Goal: Task Accomplishment & Management: Complete application form

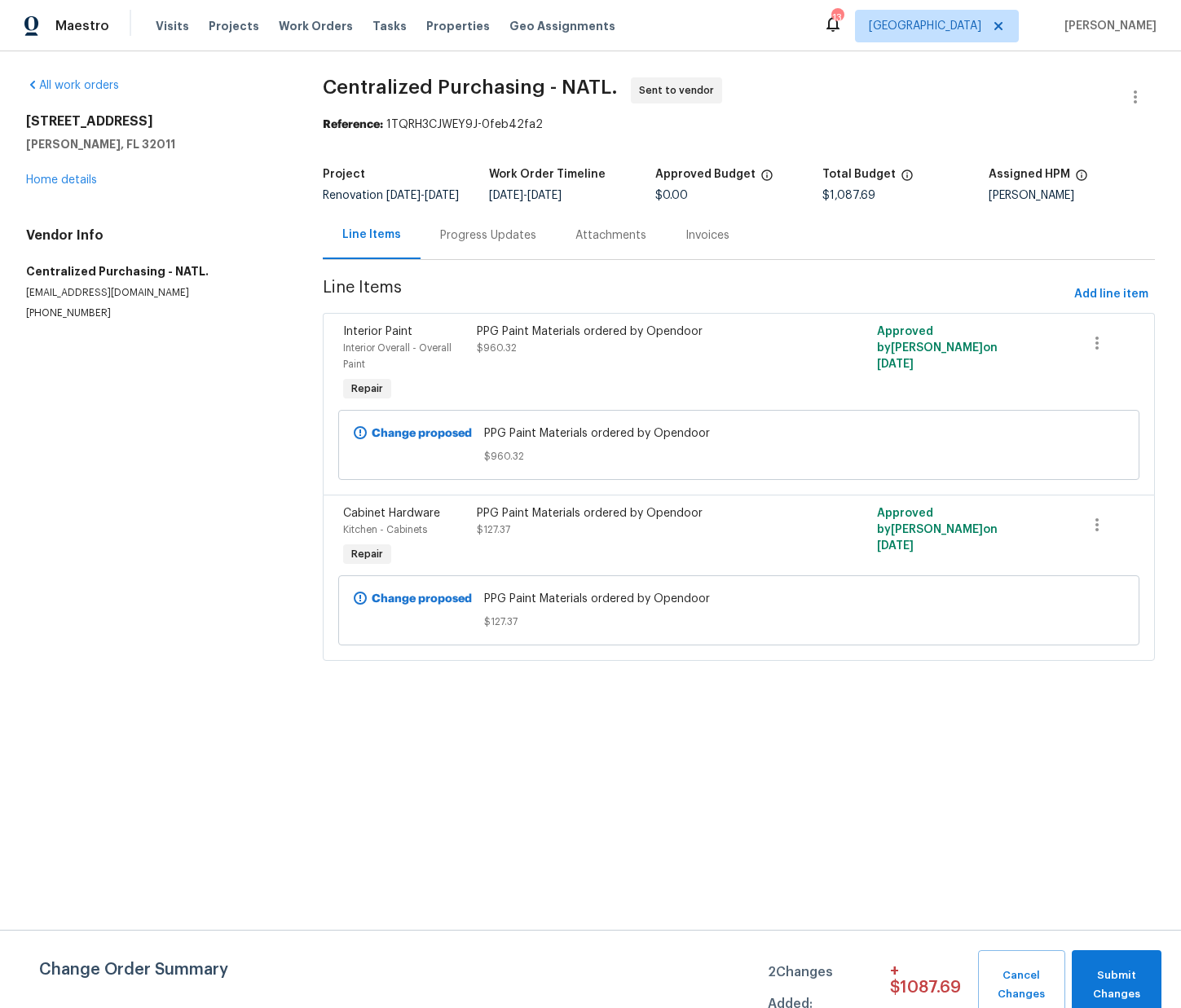
click at [613, 380] on div "PPG Paint Materials ordered by Opendoor $960.32" at bounding box center [639, 364] width 334 height 91
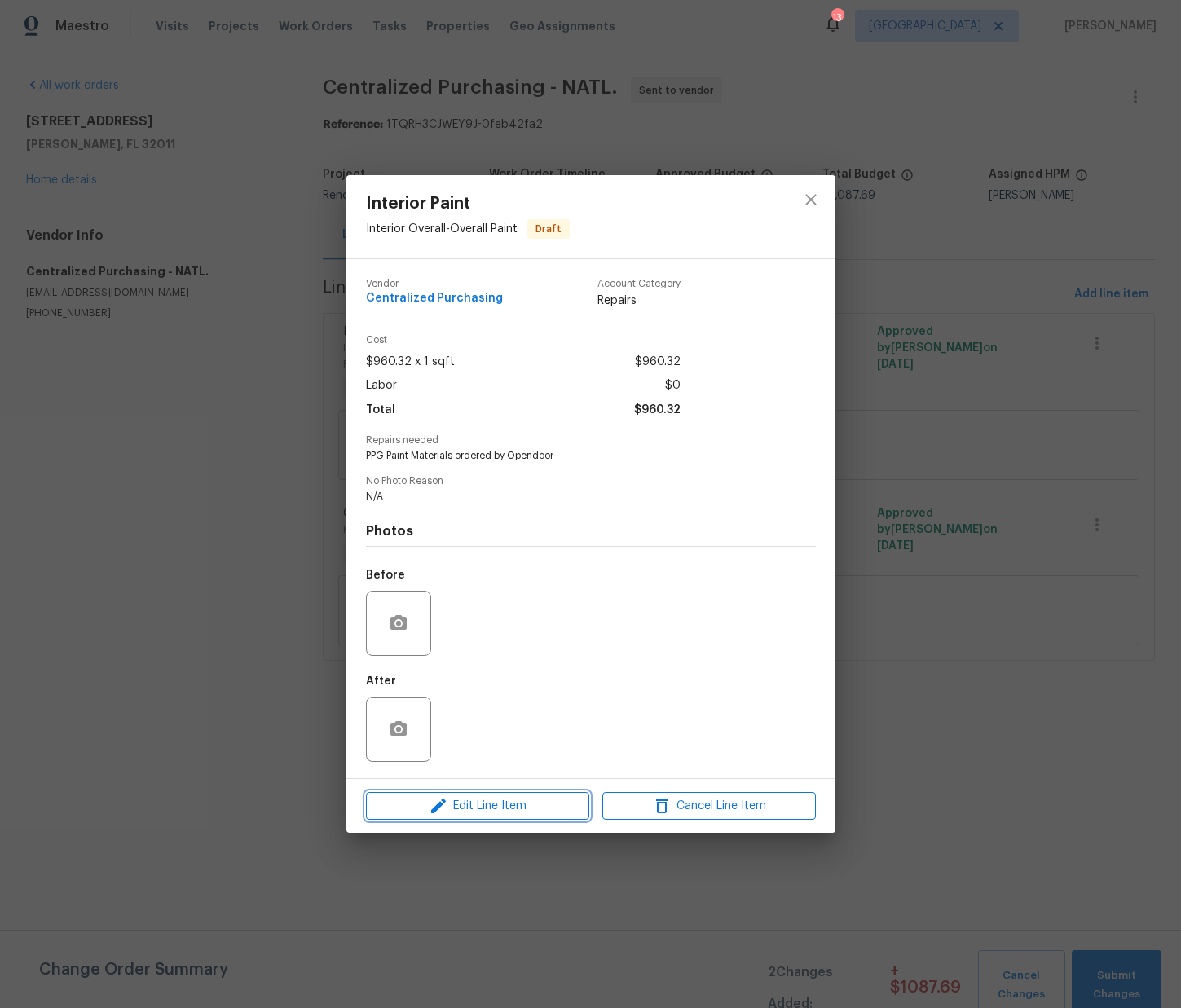
click at [517, 802] on span "Edit Line Item" at bounding box center [478, 806] width 214 height 20
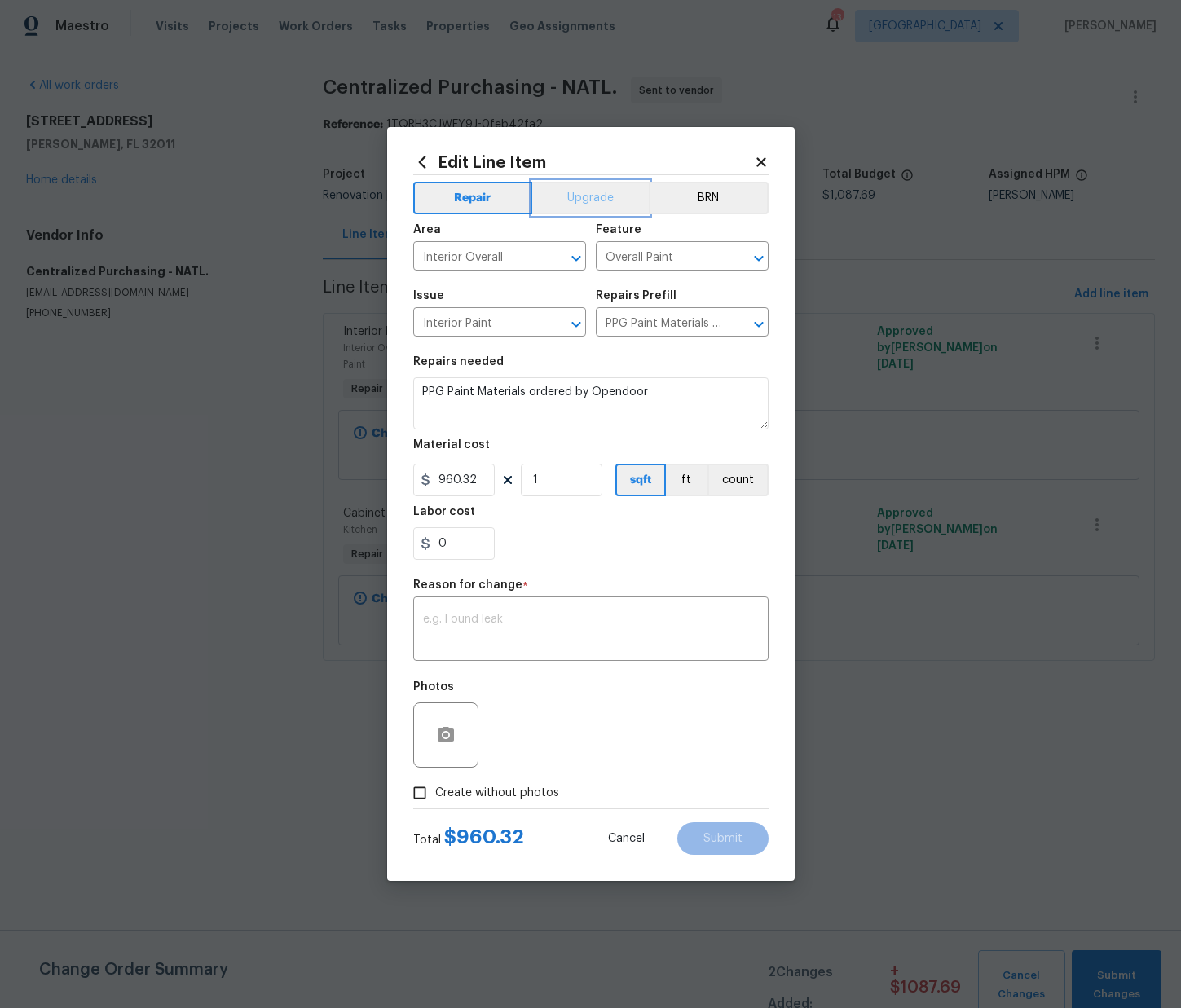
click at [583, 197] on button "Upgrade" at bounding box center [590, 198] width 116 height 33
drag, startPoint x: 530, startPoint y: 633, endPoint x: 520, endPoint y: 618, distance: 18.0
click at [525, 626] on textarea at bounding box center [590, 630] width 336 height 35
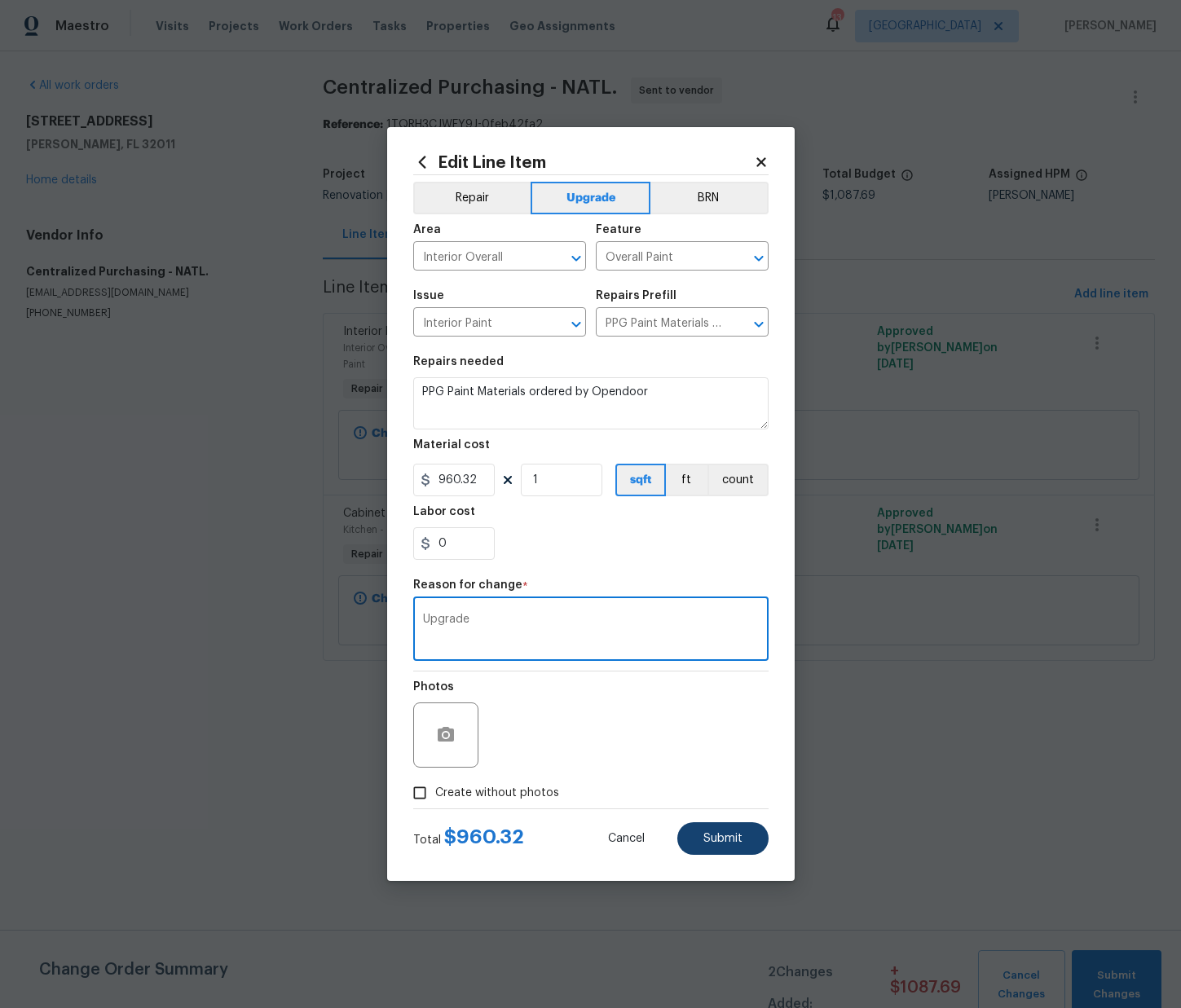
type textarea "Upgrade"
click at [712, 837] on span "Submit" at bounding box center [722, 838] width 39 height 12
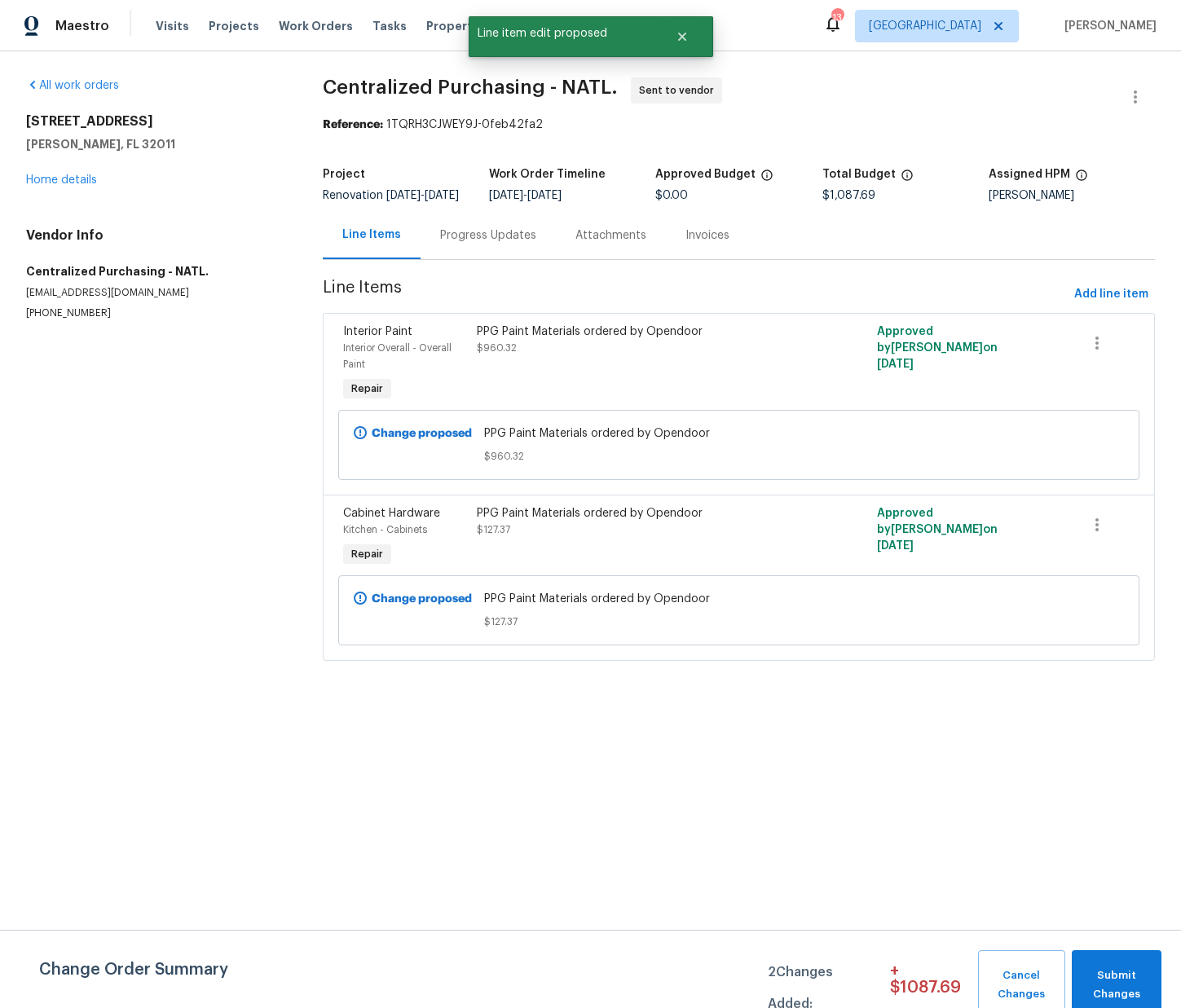
click at [604, 538] on div "PPG Paint Materials ordered by Opendoor $127.37" at bounding box center [639, 521] width 324 height 33
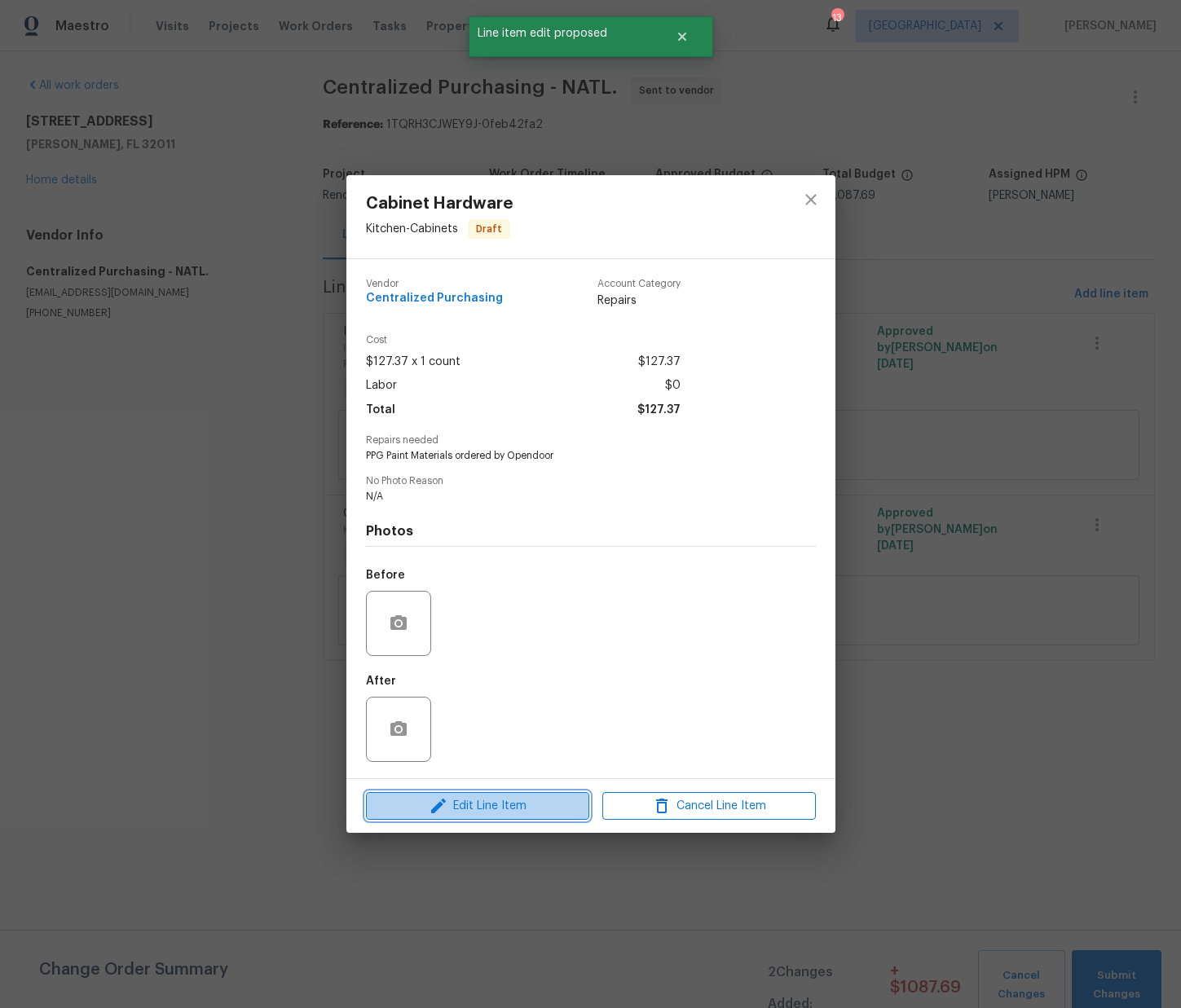
click at [520, 813] on span "Edit Line Item" at bounding box center [478, 806] width 214 height 20
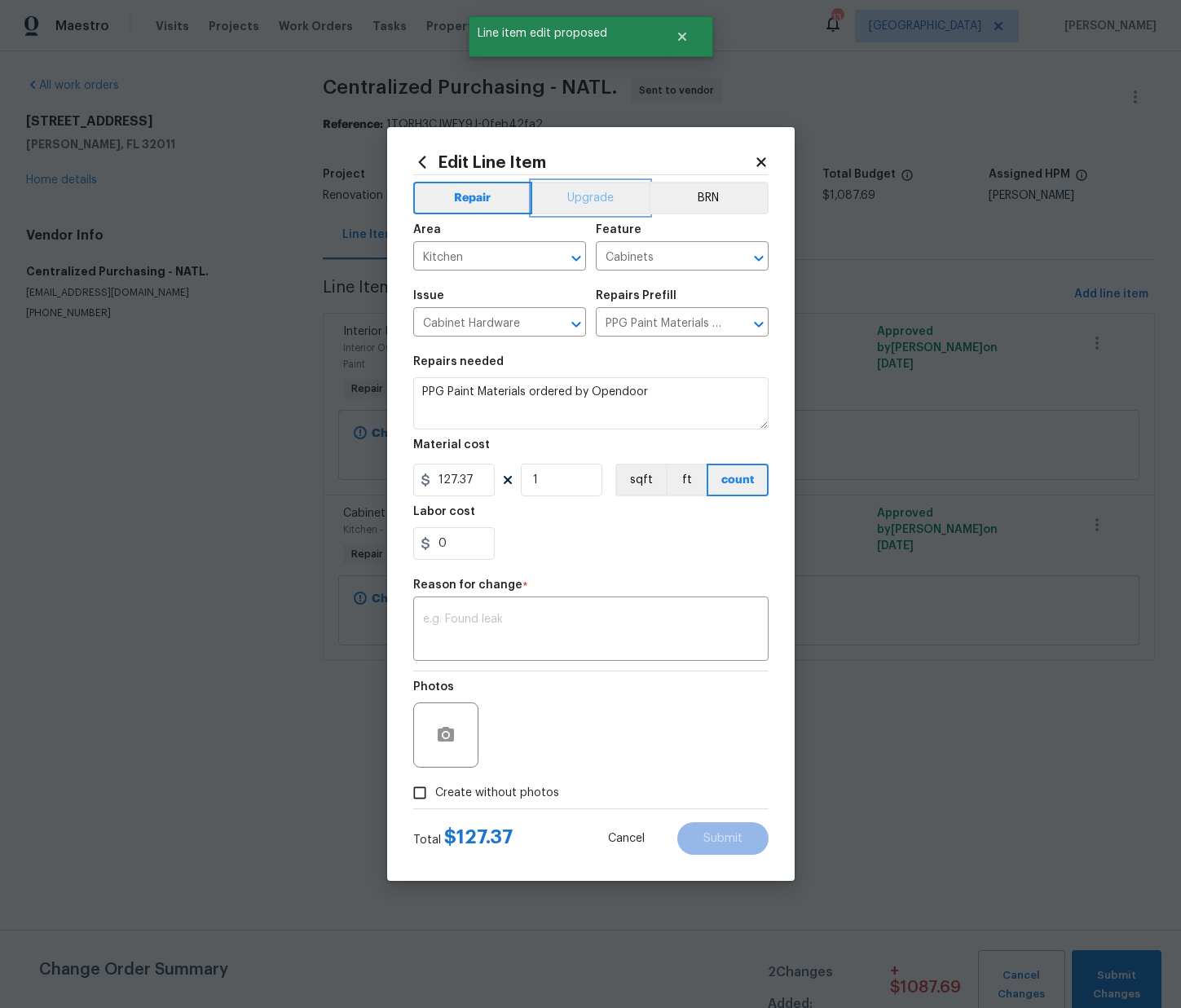
drag, startPoint x: 580, startPoint y: 199, endPoint x: 582, endPoint y: 297, distance: 98.0
click at [580, 199] on button "Upgrade" at bounding box center [590, 198] width 116 height 33
click at [581, 644] on textarea at bounding box center [590, 630] width 336 height 35
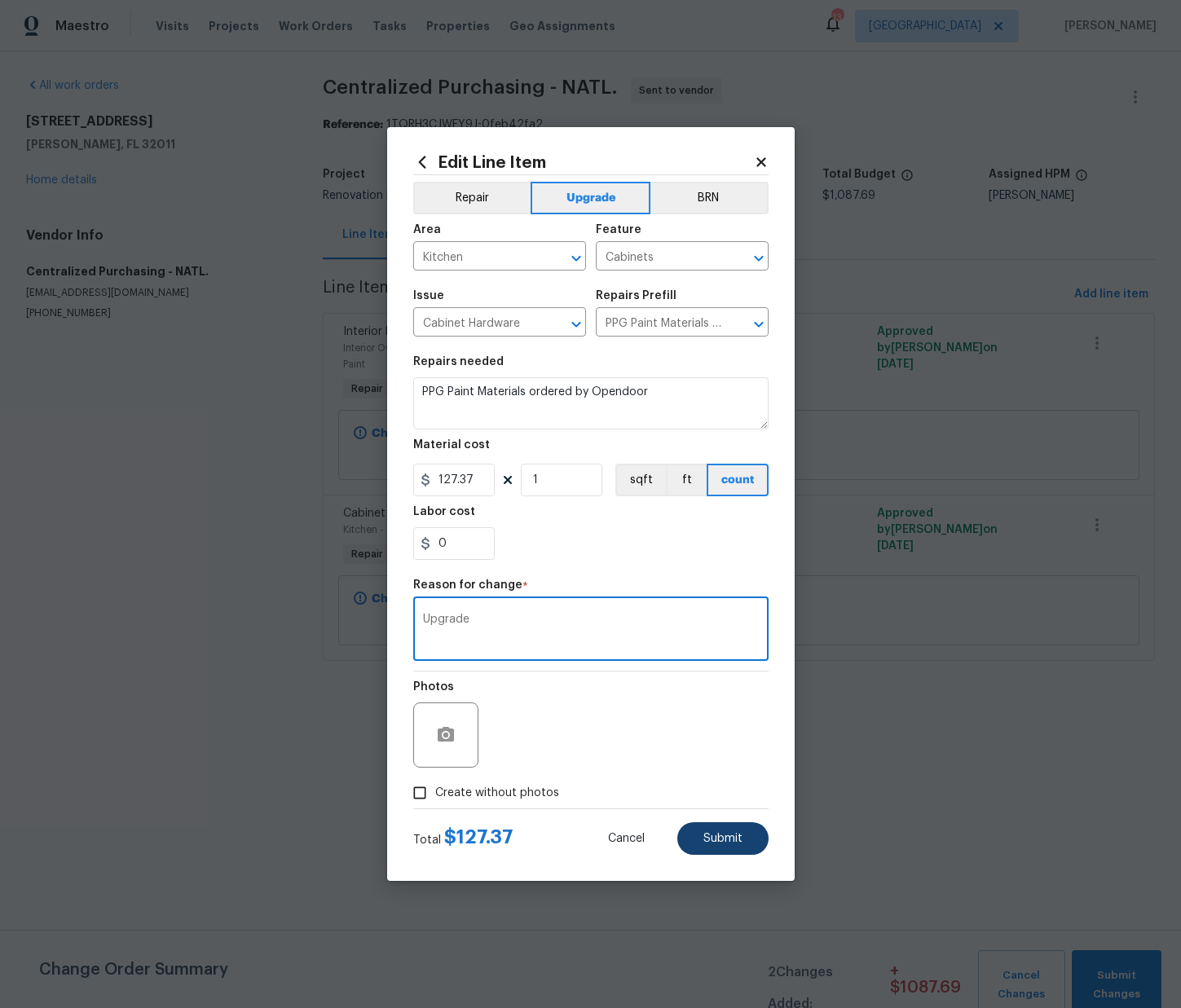
type textarea "Upgrade"
click at [719, 825] on button "Submit" at bounding box center [722, 839] width 91 height 33
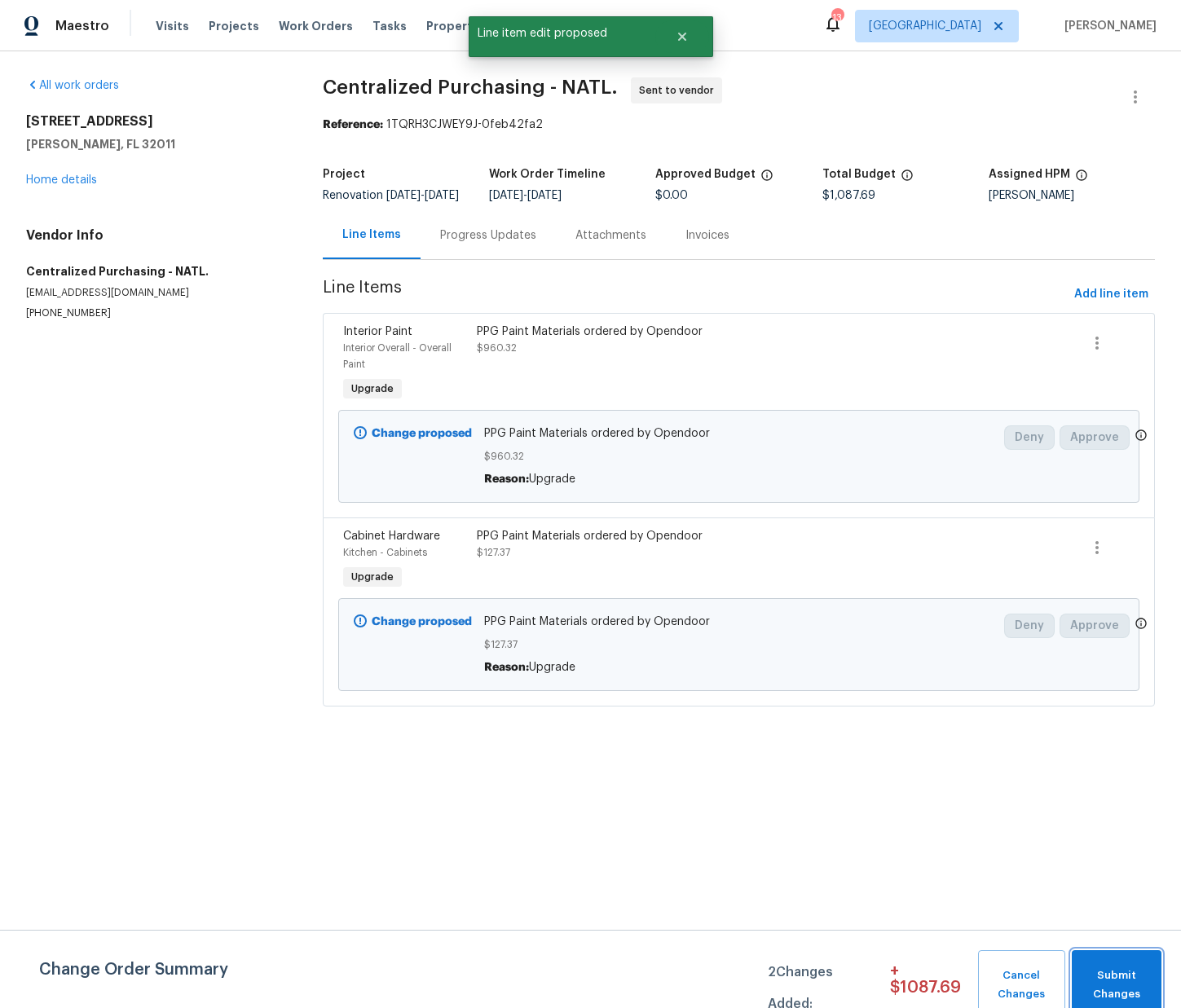
click at [1110, 976] on span "Submit Changes" at bounding box center [1116, 984] width 74 height 37
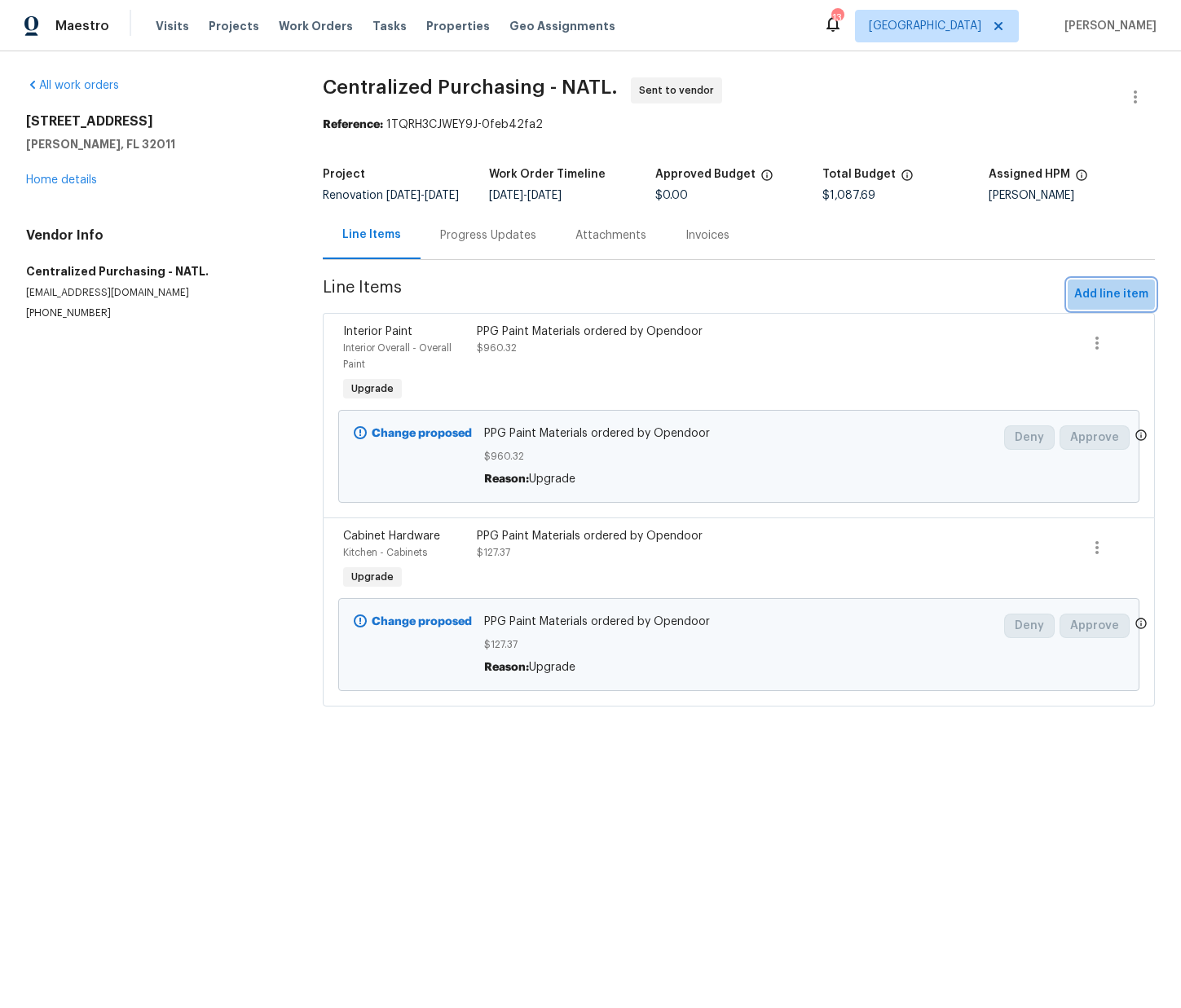
click at [1113, 300] on span "Add line item" at bounding box center [1111, 295] width 75 height 20
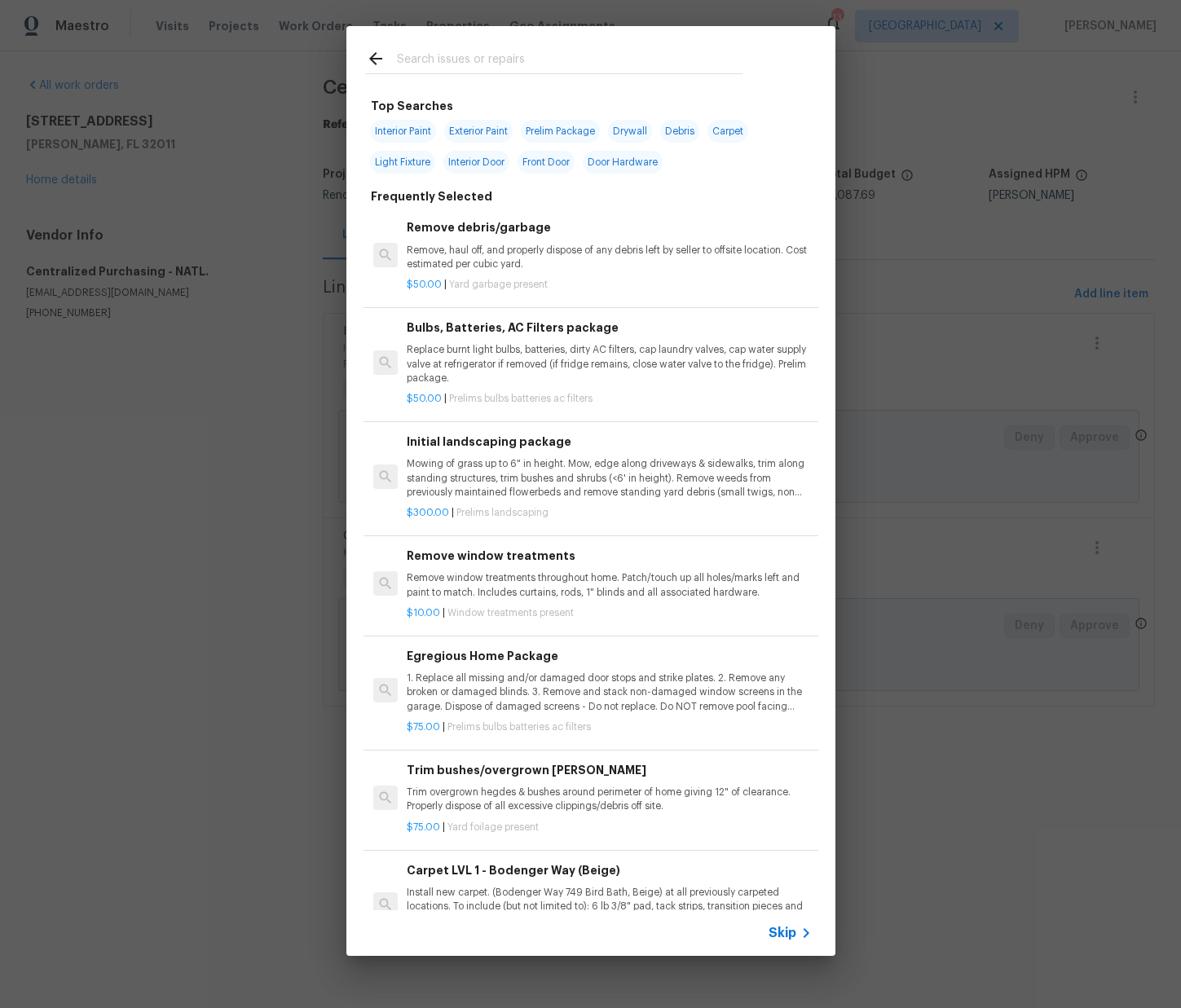
click at [575, 56] on input "text" at bounding box center [570, 61] width 346 height 25
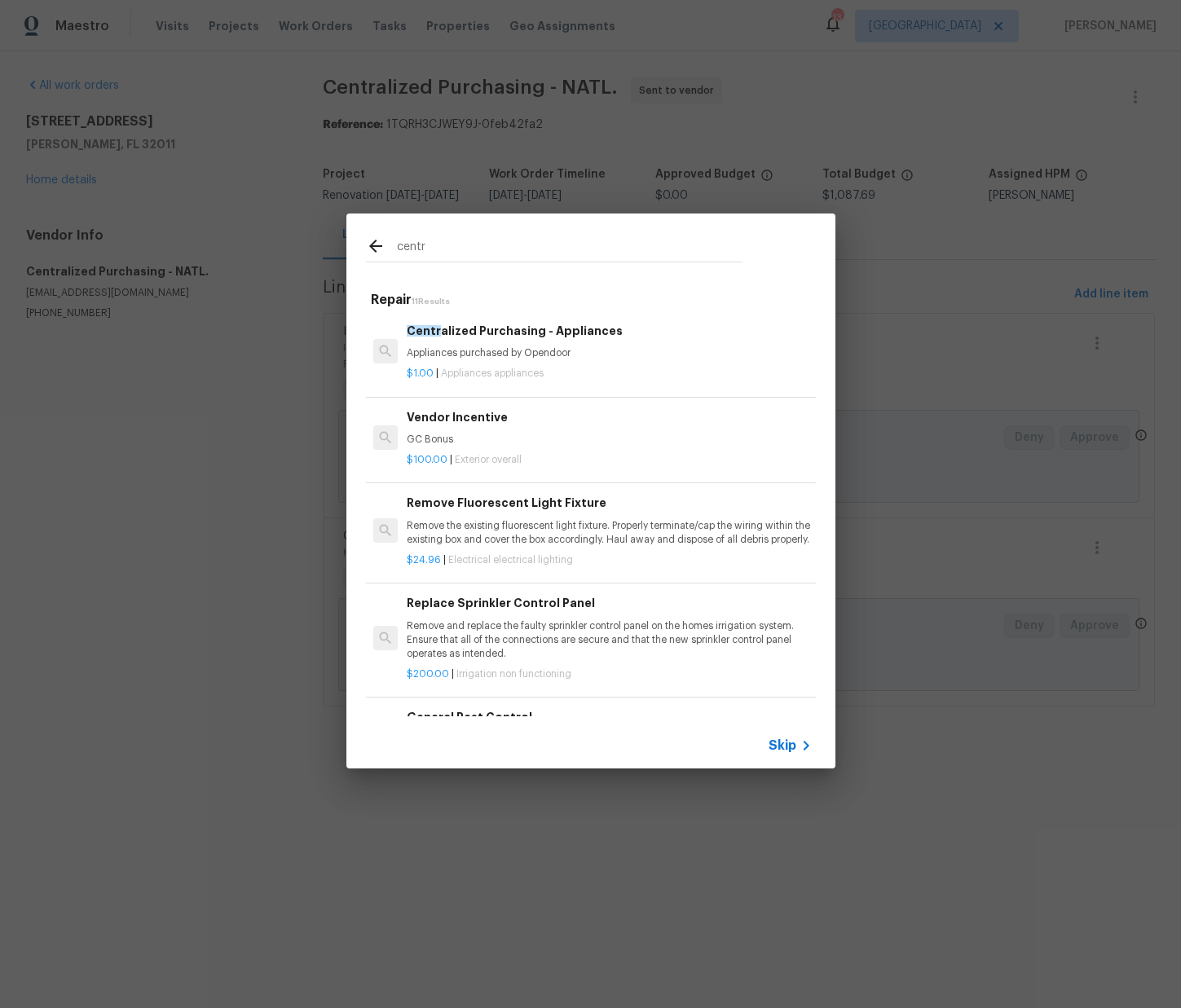
type input "centr"
click at [533, 355] on p "Appliances purchased by Opendoor" at bounding box center [609, 353] width 404 height 14
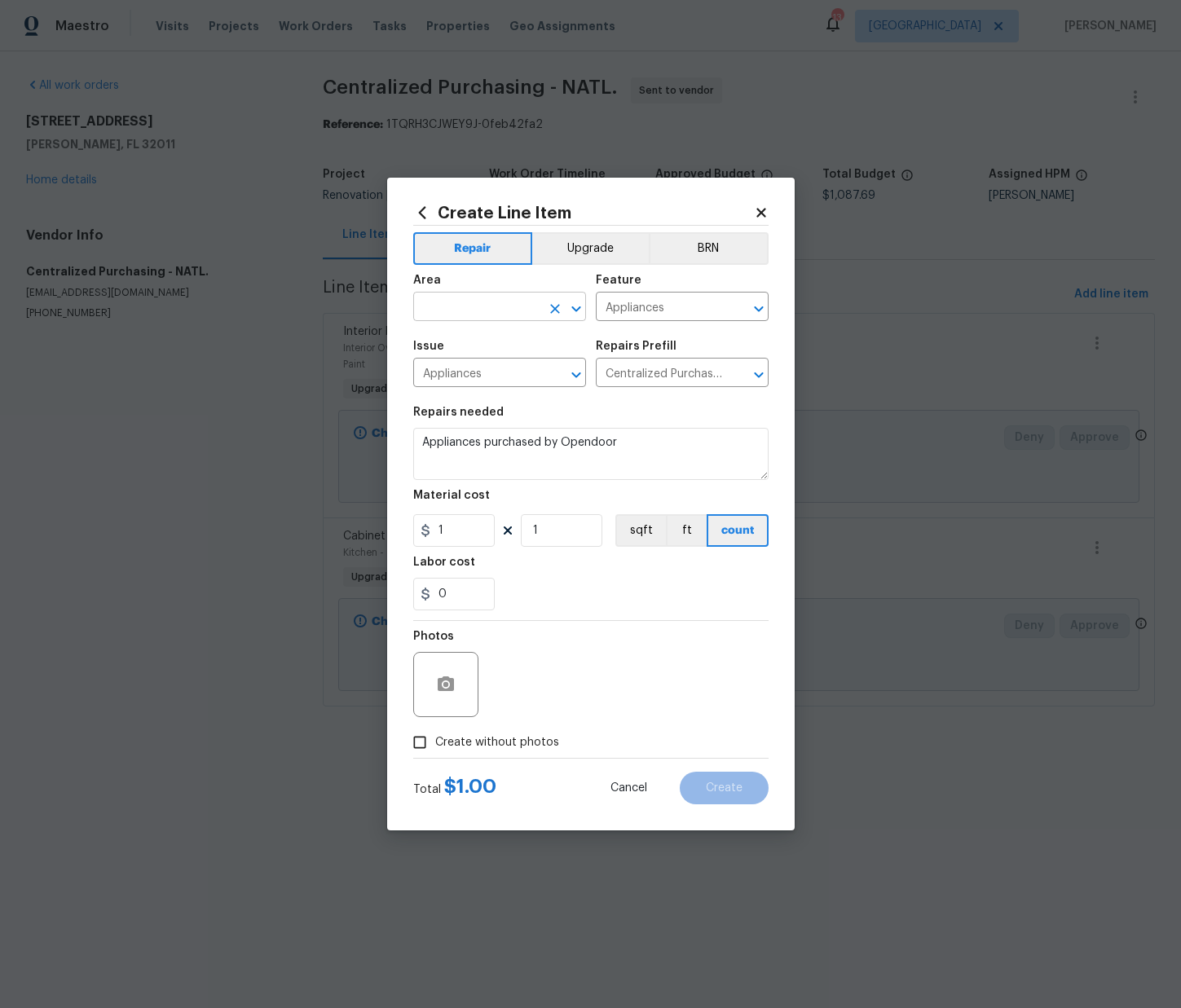
click at [504, 302] on input "text" at bounding box center [477, 308] width 127 height 25
click at [492, 342] on li "Kitchen" at bounding box center [500, 345] width 173 height 27
type input "Kitchen"
drag, startPoint x: 438, startPoint y: 525, endPoint x: 381, endPoint y: 519, distance: 57.3
click at [381, 519] on div "Create Line Item Repair Upgrade BRN Area Kitchen ​ Feature Appliances ​ Issue A…" at bounding box center [590, 504] width 1181 height 1008
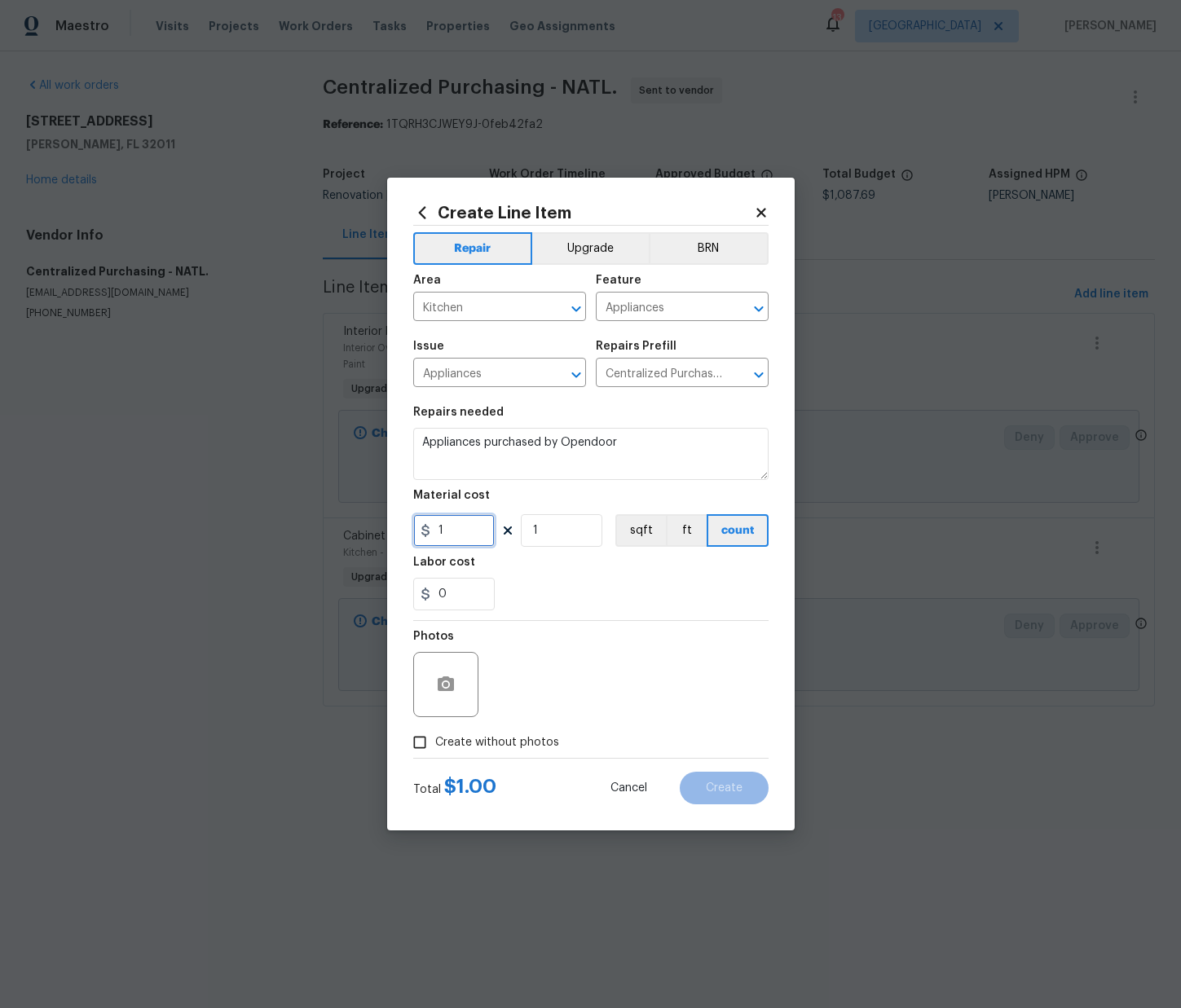
paste input "2478.99"
type input "2478.99"
drag, startPoint x: 504, startPoint y: 742, endPoint x: 511, endPoint y: 730, distance: 13.9
click at [504, 741] on span "Create without photos" at bounding box center [497, 742] width 124 height 17
click at [435, 741] on input "Create without photos" at bounding box center [419, 742] width 31 height 31
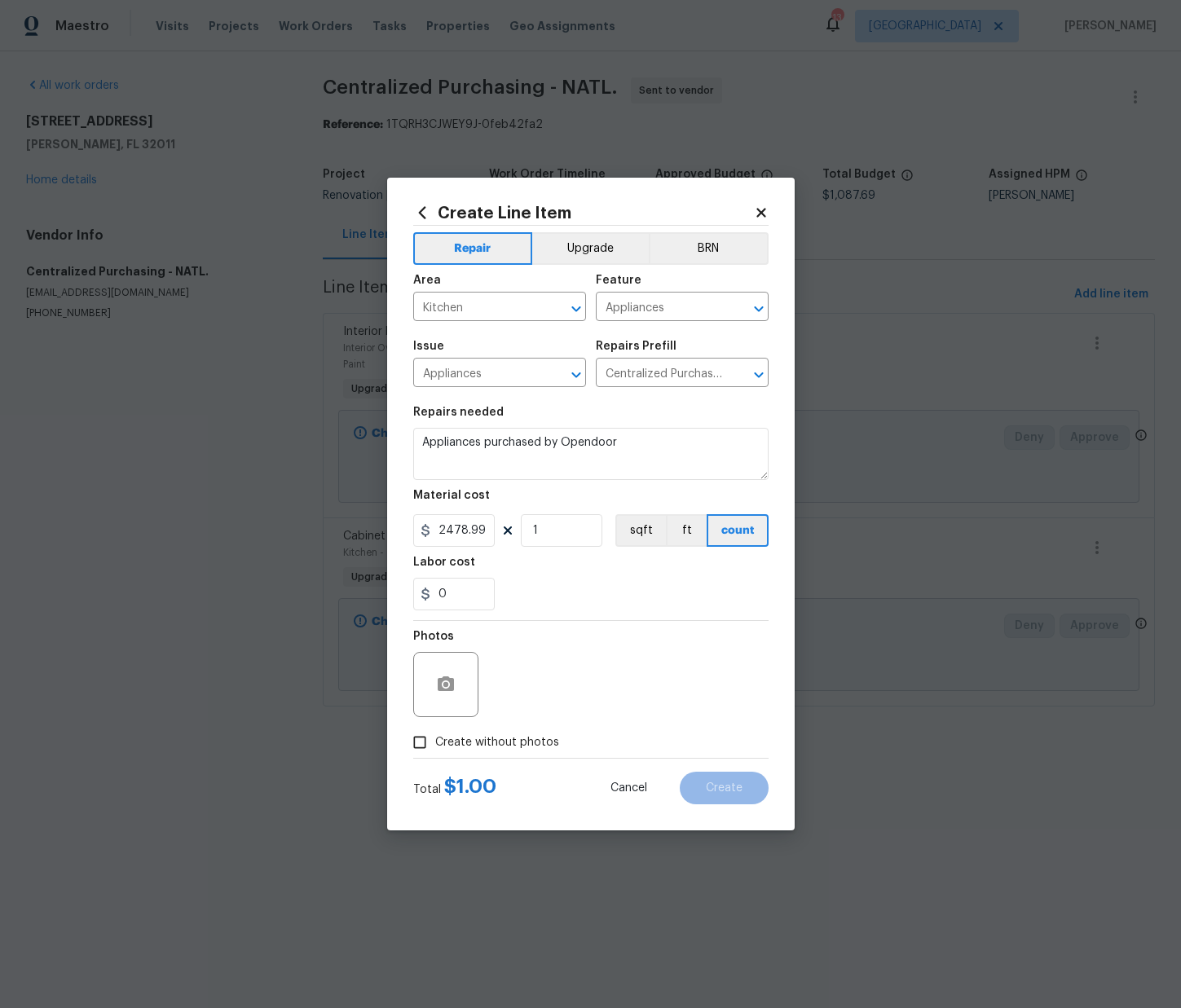
checkbox input "true"
click at [526, 690] on textarea at bounding box center [630, 685] width 278 height 66
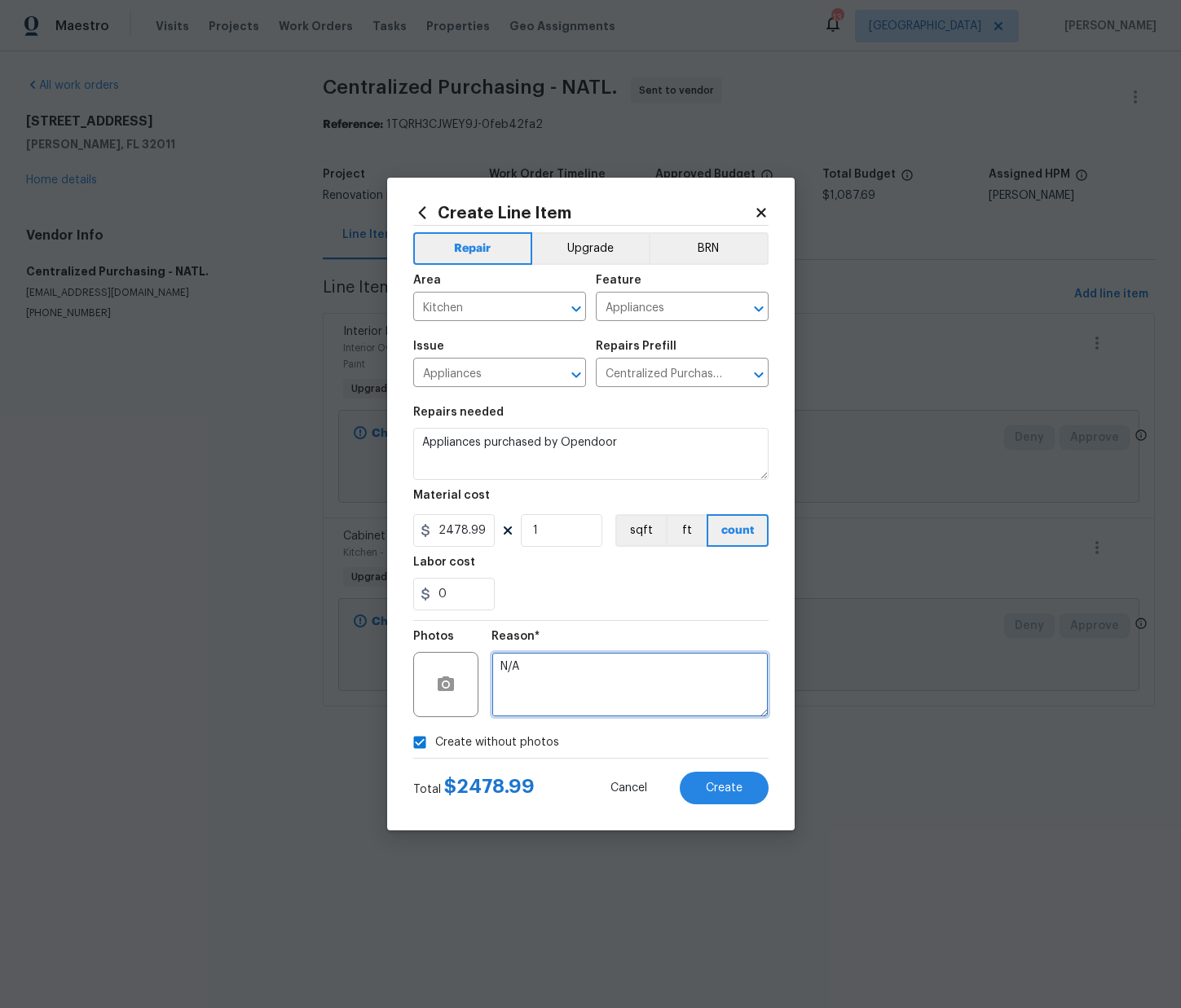
type textarea "N/A"
click at [766, 801] on div "Cancel Create" at bounding box center [676, 788] width 184 height 33
click at [740, 789] on span "Create" at bounding box center [724, 788] width 36 height 12
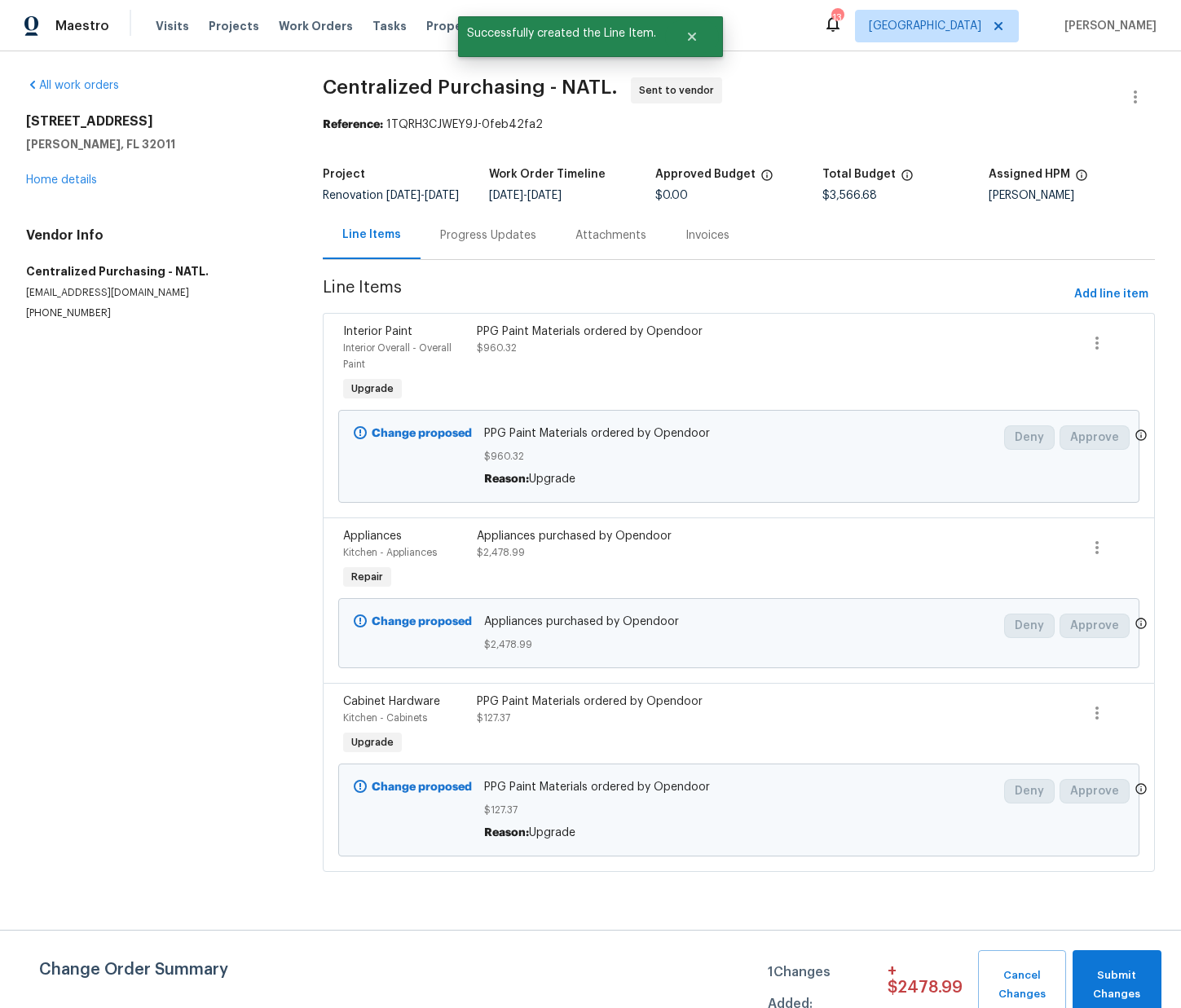
click at [636, 544] on div "Appliances purchased by Opendoor" at bounding box center [639, 536] width 324 height 16
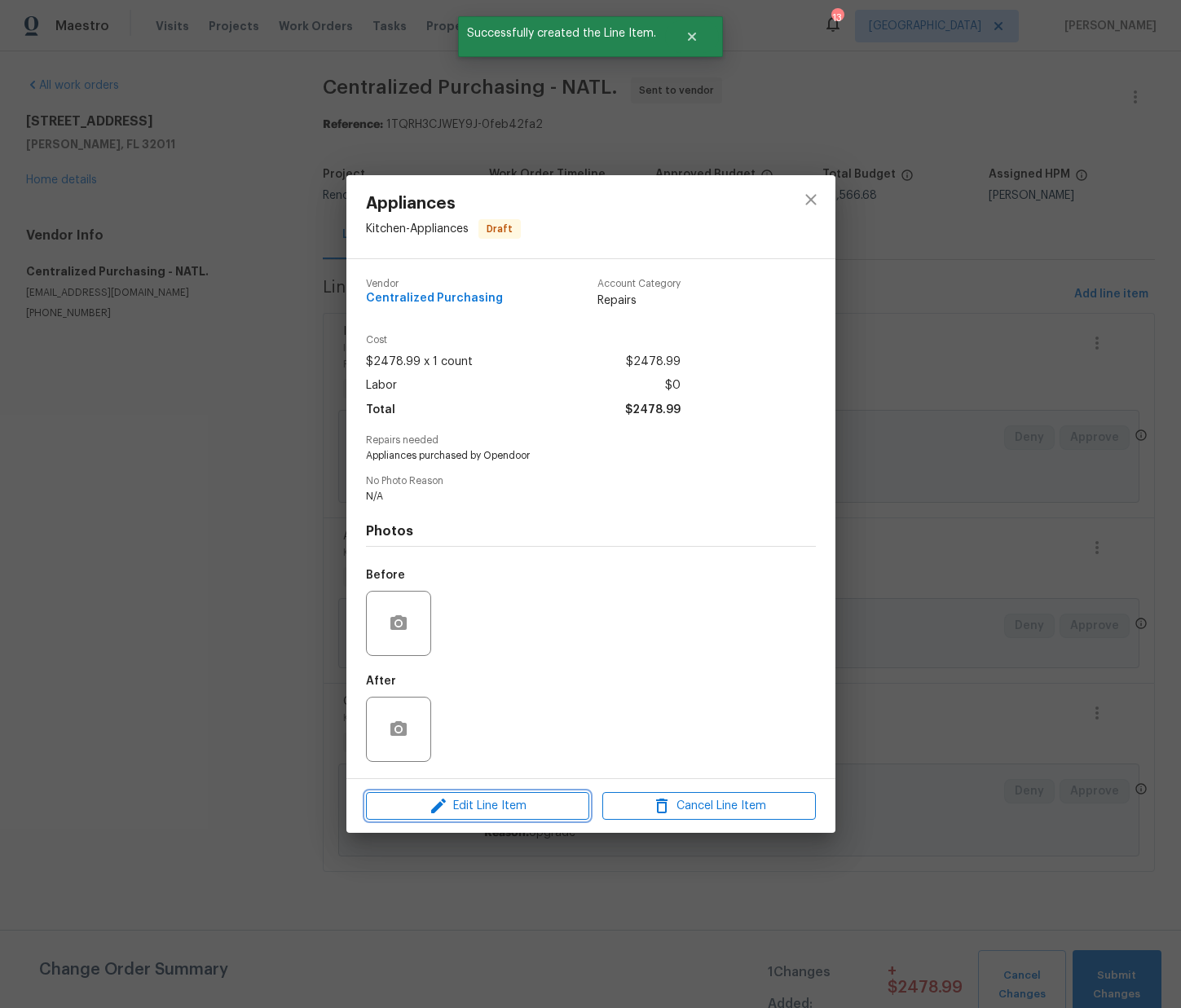
click at [547, 808] on span "Edit Line Item" at bounding box center [478, 806] width 214 height 20
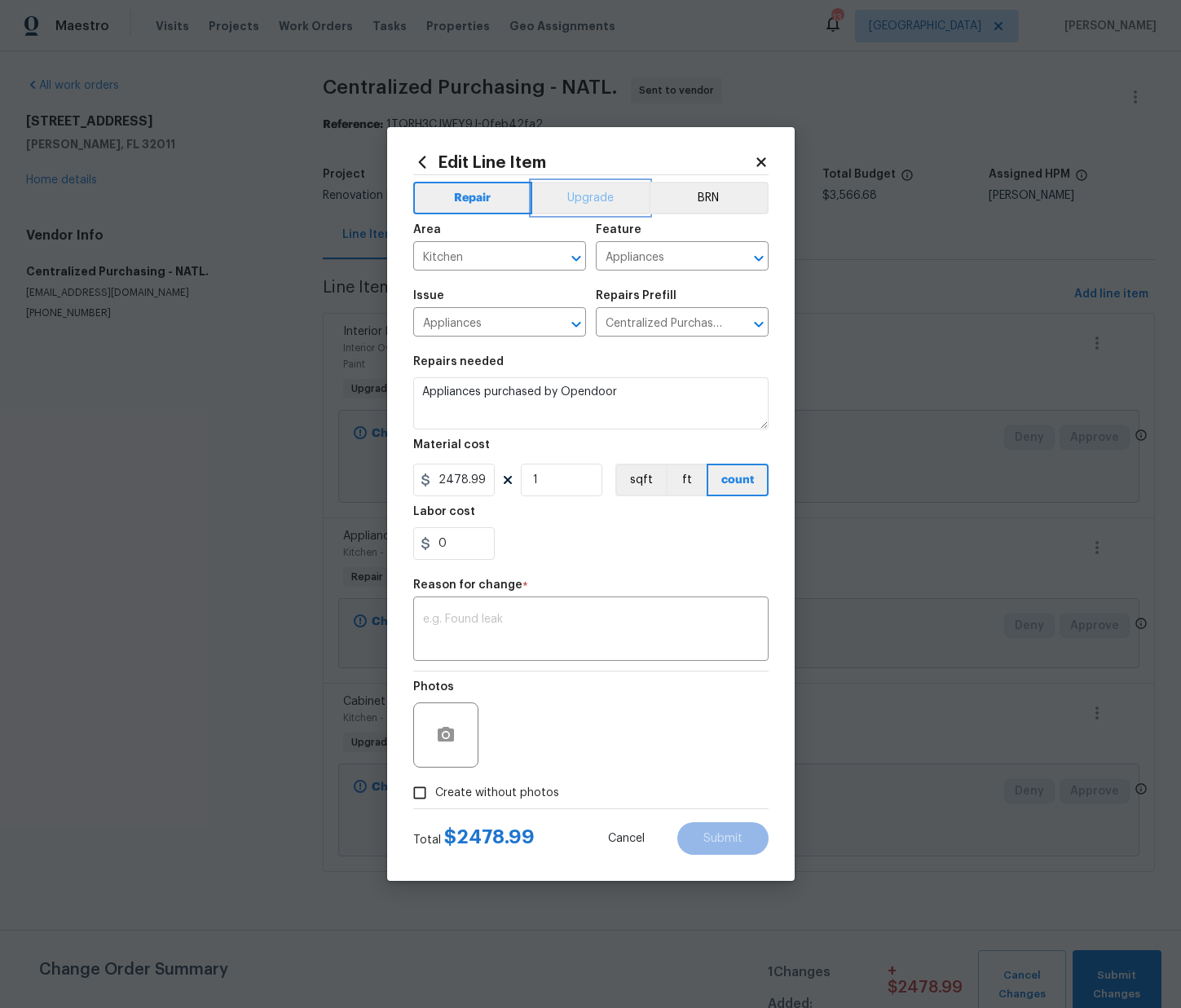
click at [579, 209] on button "Upgrade" at bounding box center [590, 198] width 116 height 33
click at [504, 607] on div "x ​" at bounding box center [590, 630] width 356 height 60
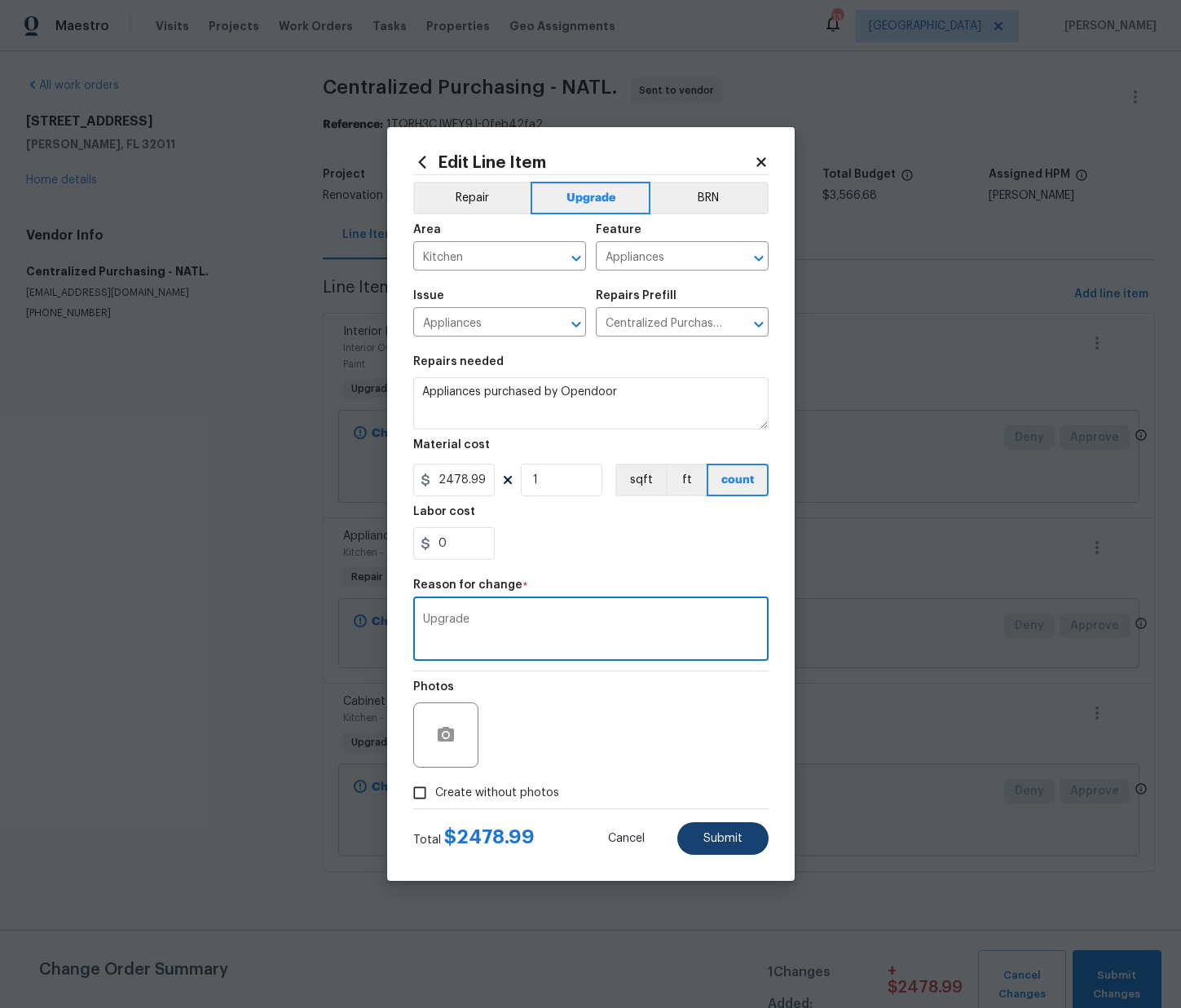
type textarea "Upgrade"
click at [713, 847] on button "Submit" at bounding box center [722, 839] width 91 height 33
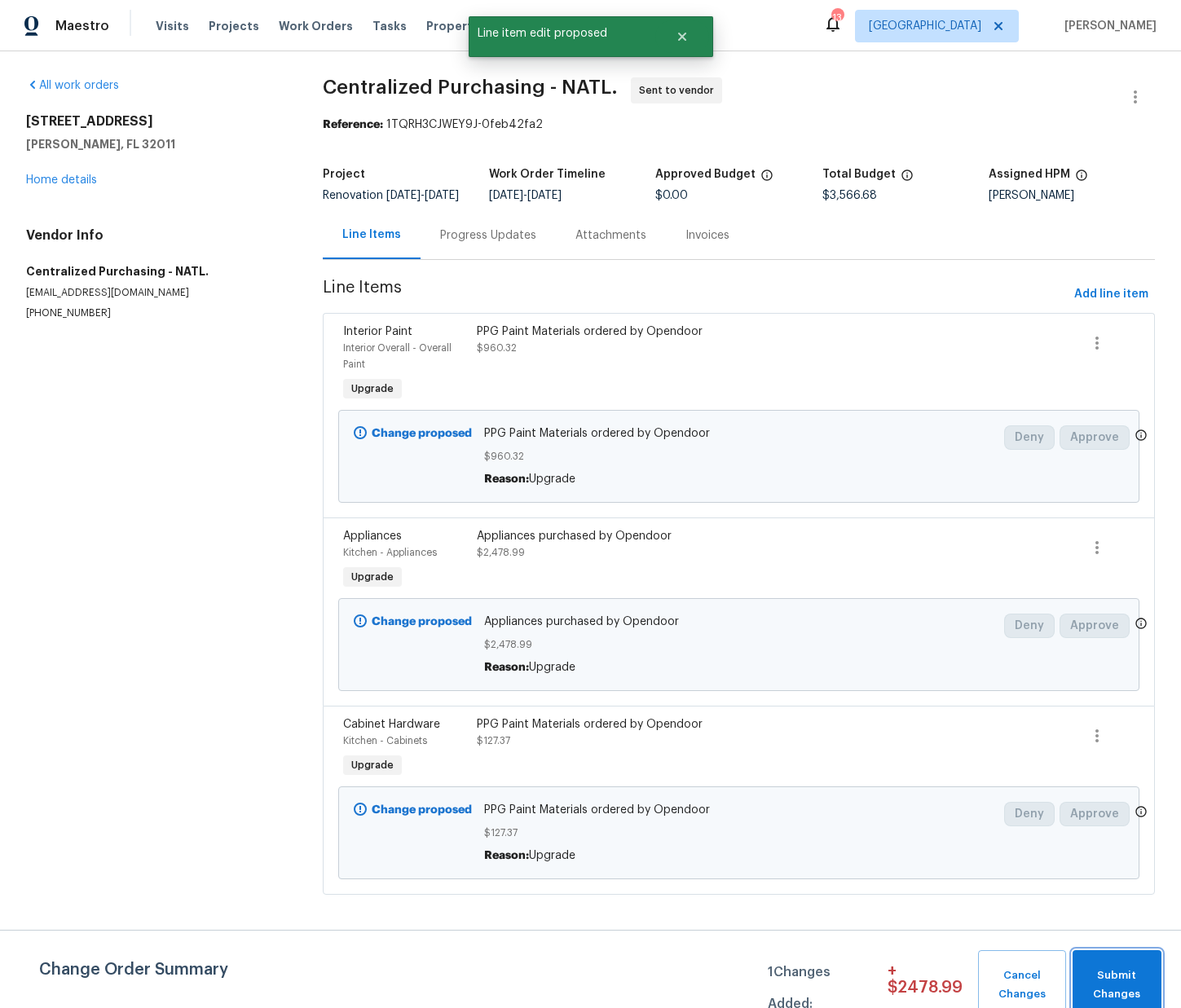
click at [1129, 968] on span "Submit Changes" at bounding box center [1117, 984] width 73 height 37
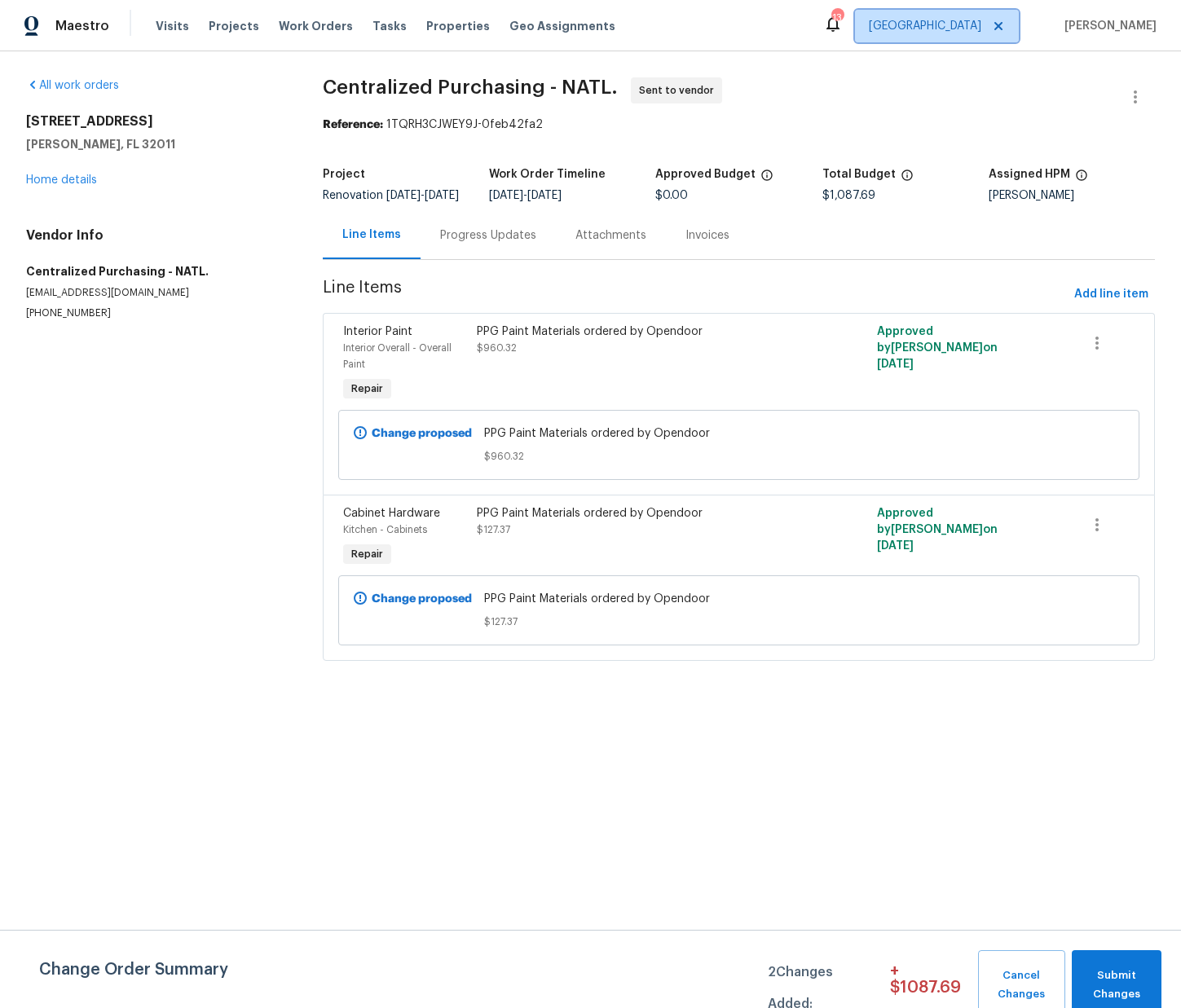
drag, startPoint x: 980, startPoint y: 26, endPoint x: 980, endPoint y: 37, distance: 11.0
click at [980, 25] on span "[GEOGRAPHIC_DATA]" at bounding box center [925, 26] width 113 height 16
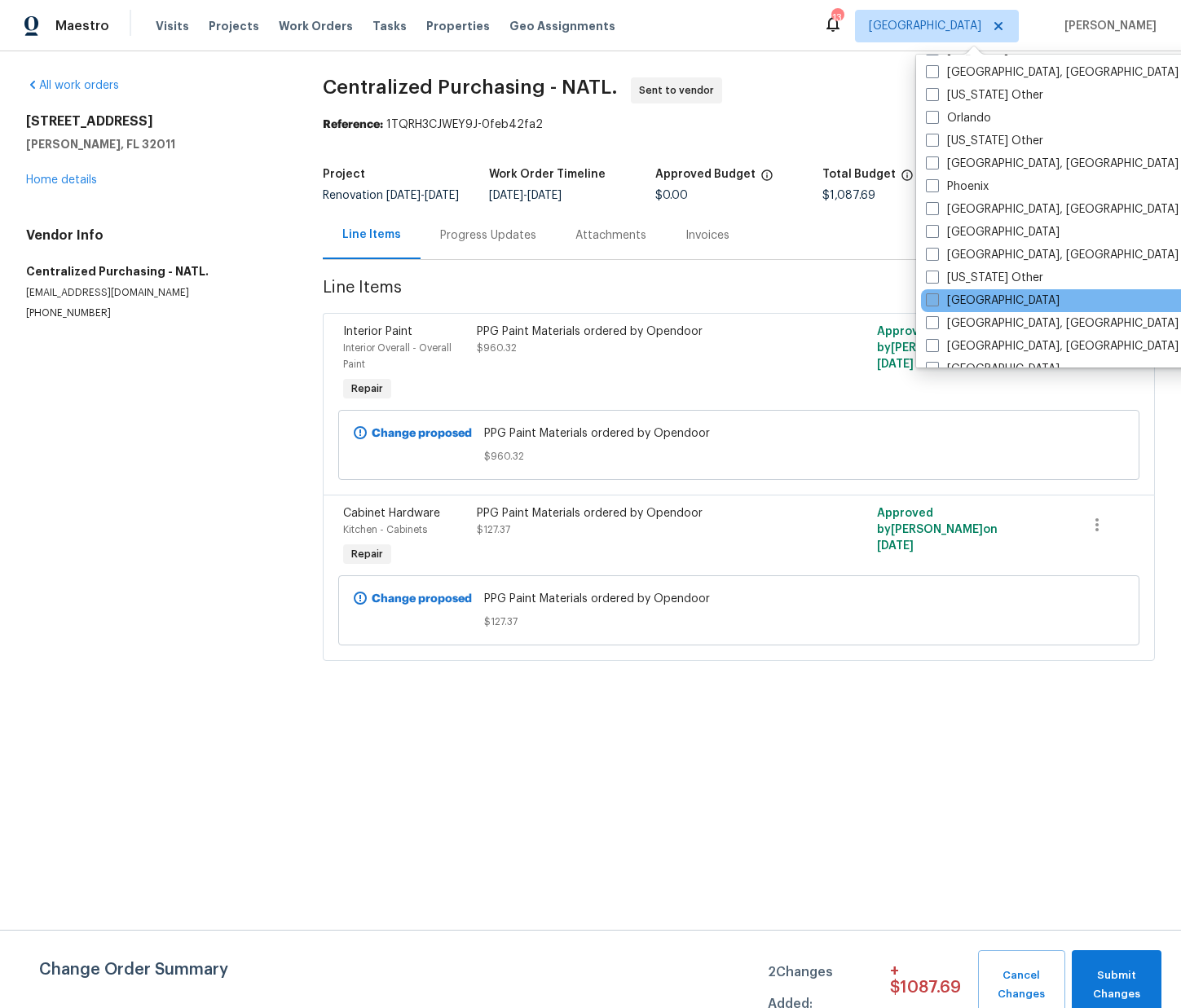
click at [979, 307] on div "[GEOGRAPHIC_DATA]" at bounding box center [1085, 300] width 328 height 23
click at [966, 300] on label "Raleigh" at bounding box center [992, 300] width 134 height 16
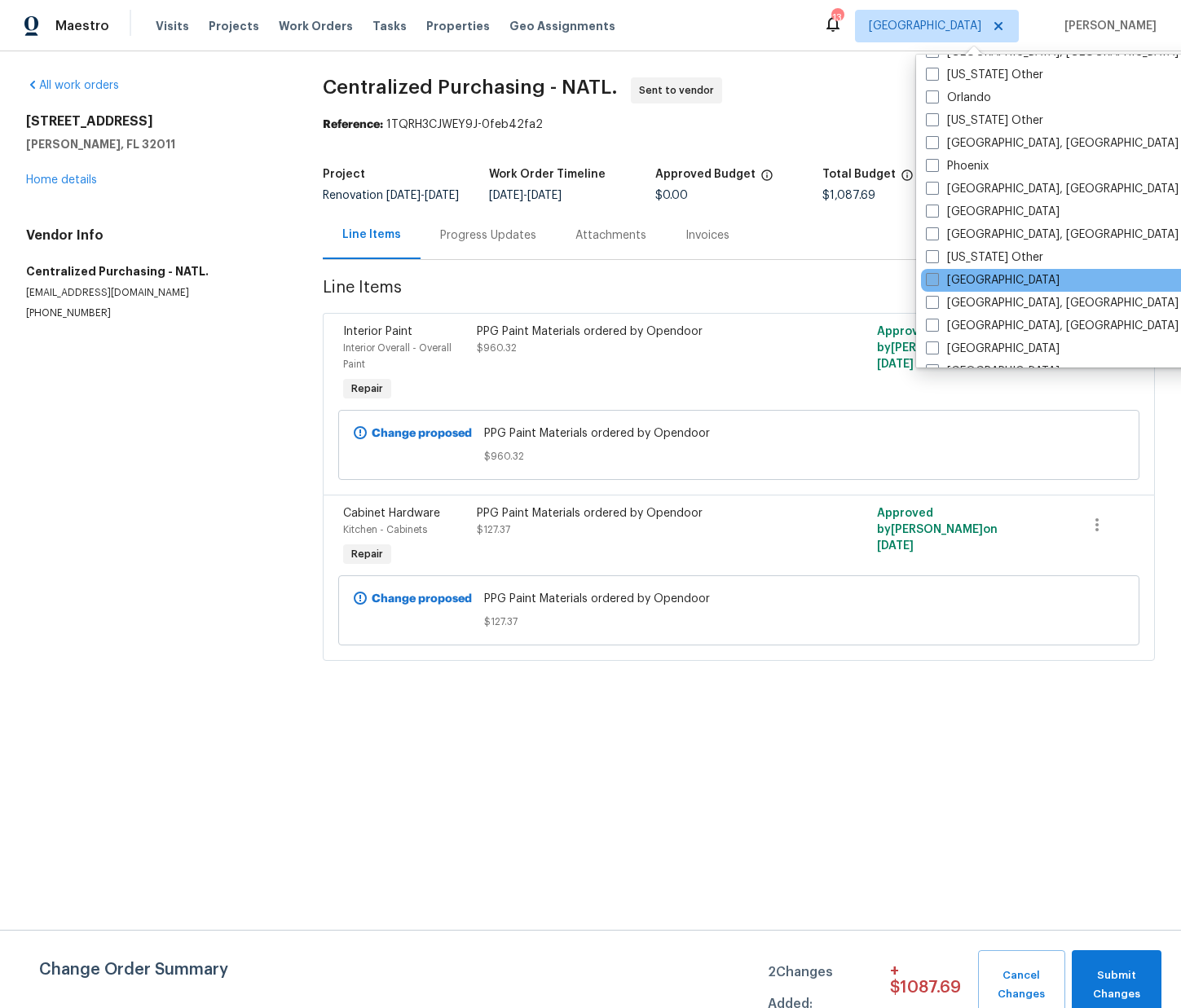
click at [961, 277] on label "Raleigh" at bounding box center [992, 280] width 134 height 16
click at [936, 277] on input "Raleigh" at bounding box center [931, 277] width 11 height 11
checkbox input "true"
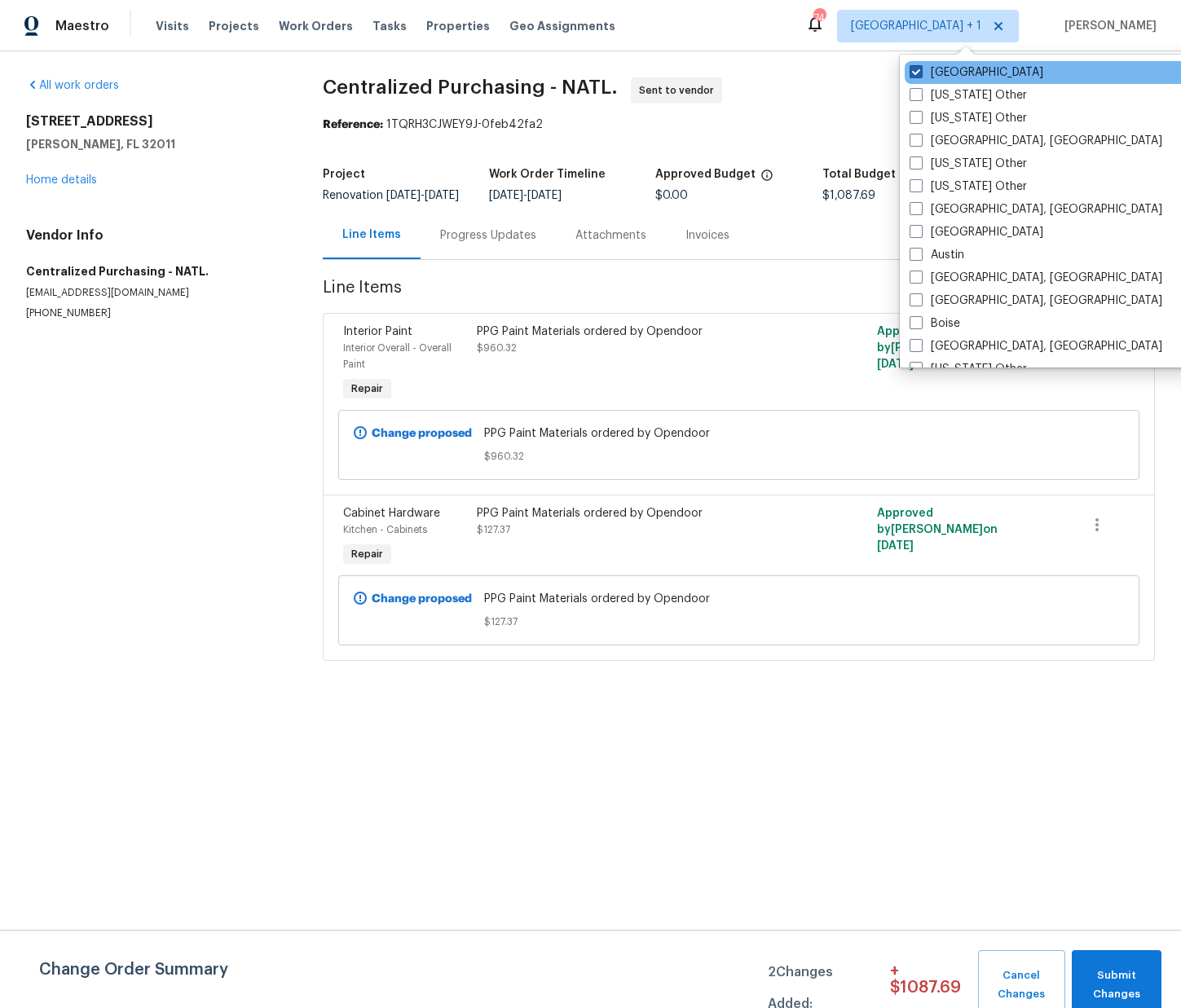
click at [952, 76] on label "[GEOGRAPHIC_DATA]" at bounding box center [976, 73] width 134 height 16
click at [920, 75] on input "[GEOGRAPHIC_DATA]" at bounding box center [915, 70] width 11 height 11
checkbox input "false"
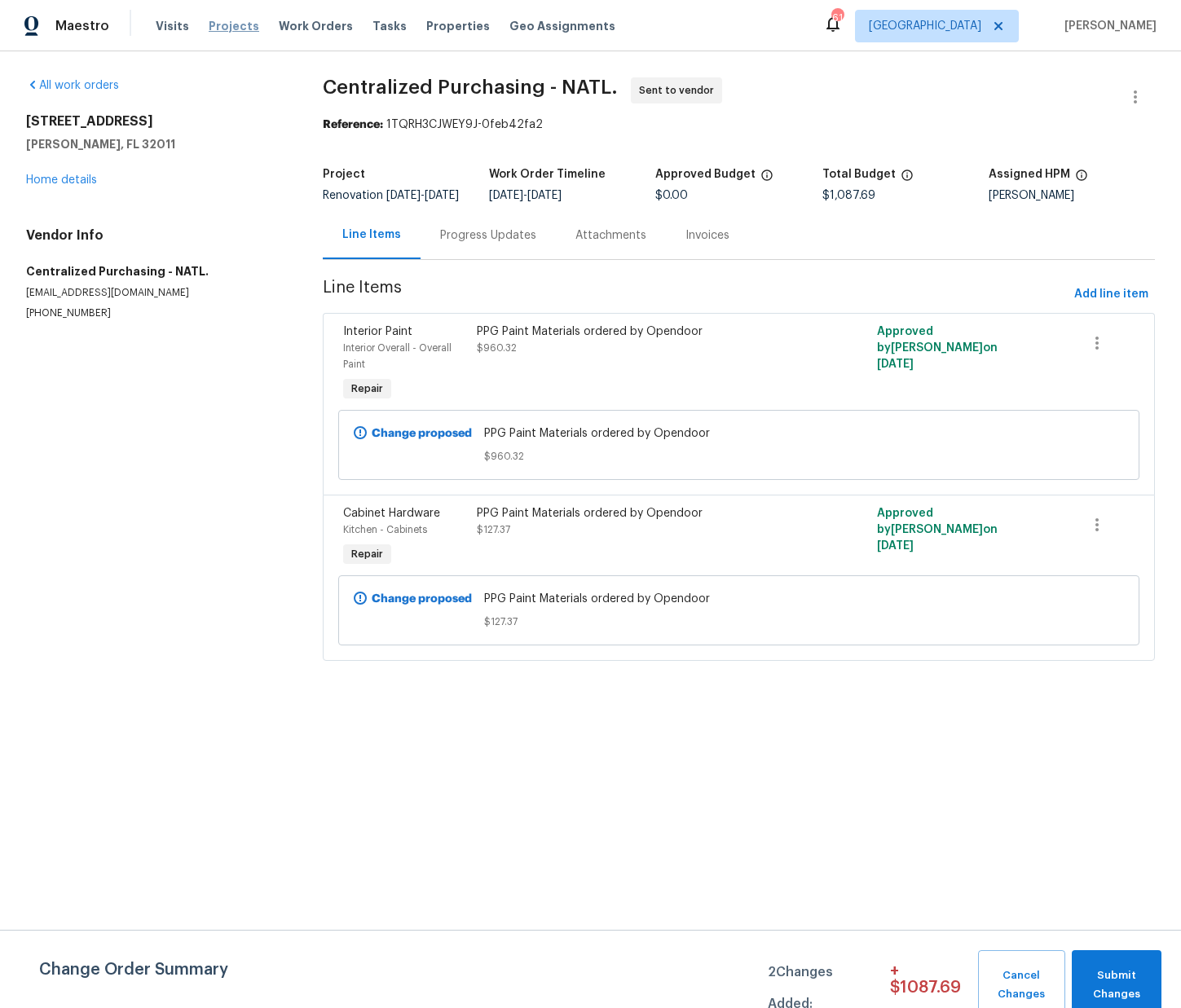
click at [214, 25] on span "Projects" at bounding box center [234, 26] width 51 height 16
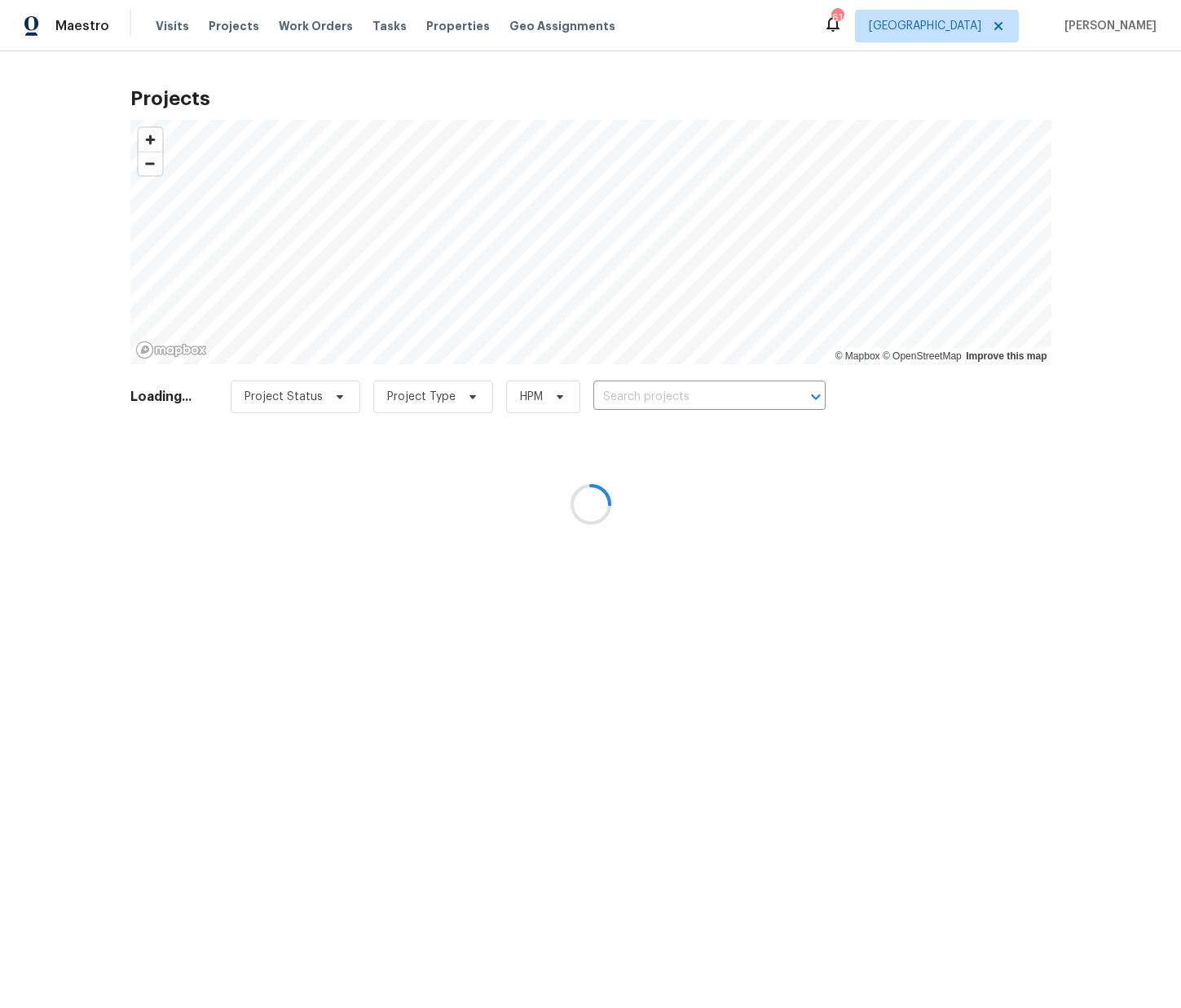
click at [676, 397] on div at bounding box center [590, 504] width 1181 height 1008
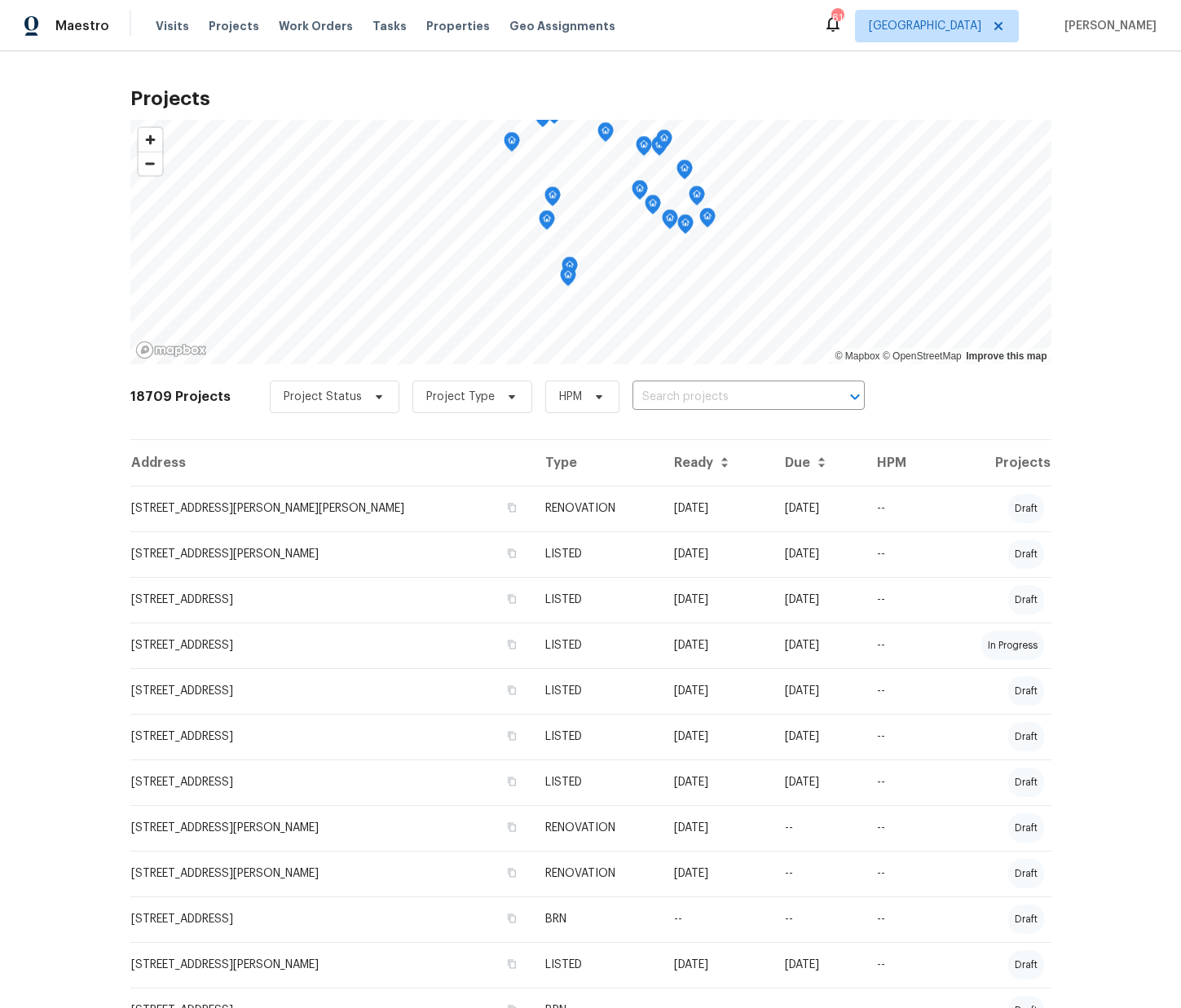
click at [675, 398] on input "text" at bounding box center [725, 398] width 187 height 25
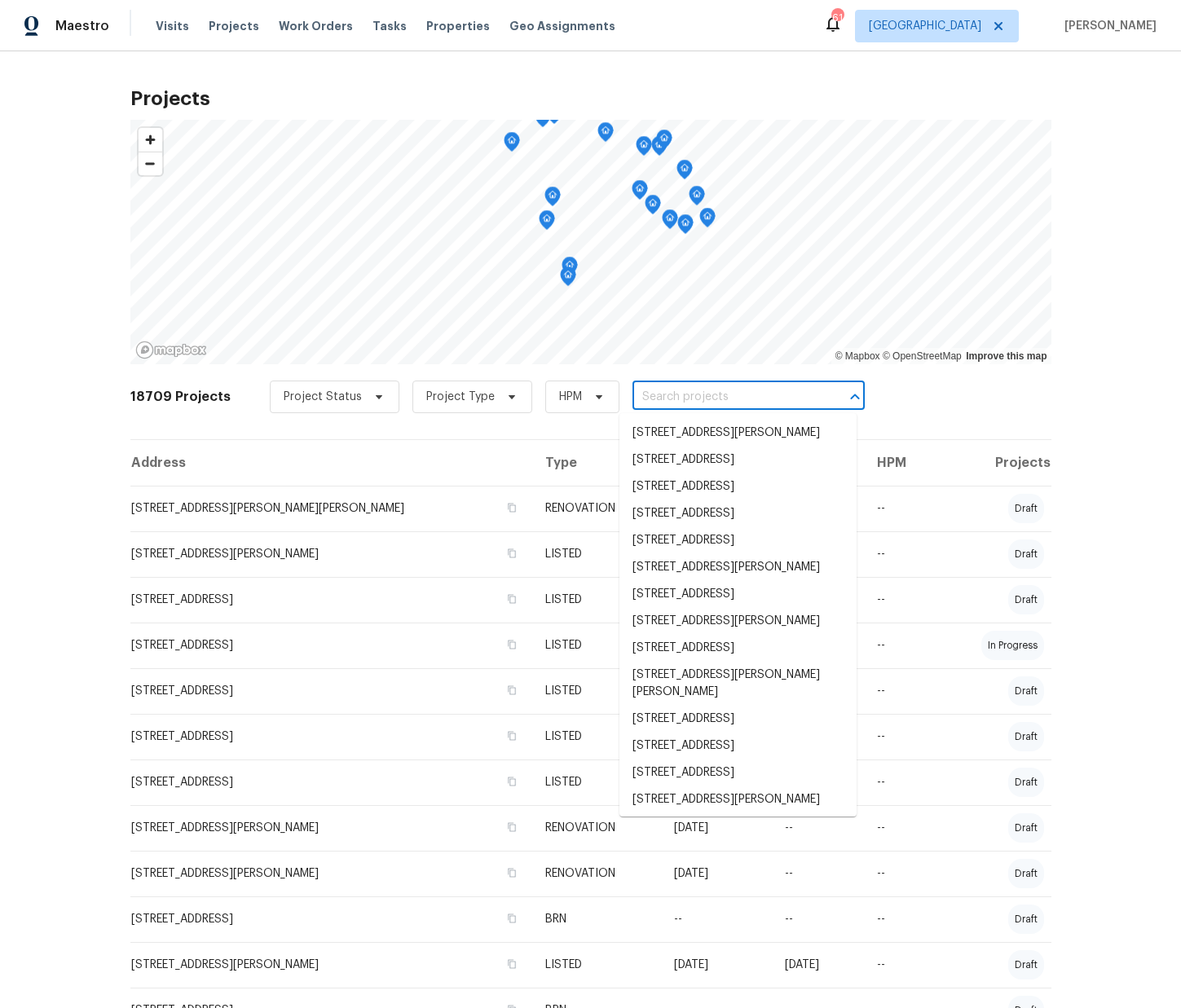
paste input "107 Marsh Creek Dr, Garner, NC 27529"
type input "107 Marsh Creek Dr, Garner, NC 27529"
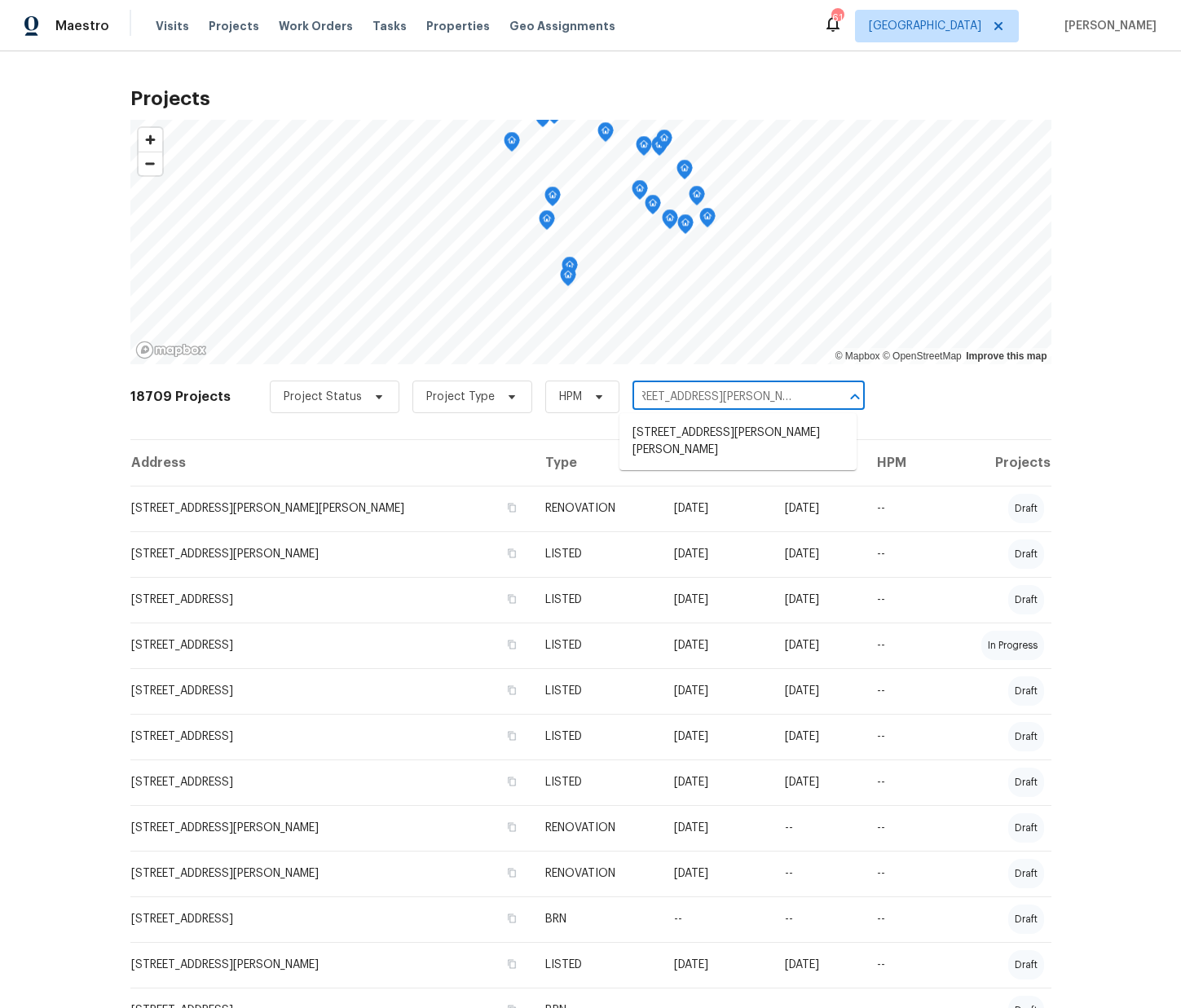
click at [668, 418] on ul "107 Marsh Creek Dr, Garner, NC 27529" at bounding box center [738, 441] width 237 height 57
click at [663, 429] on li "107 Marsh Creek Dr, Garner, NC 27529" at bounding box center [738, 441] width 237 height 44
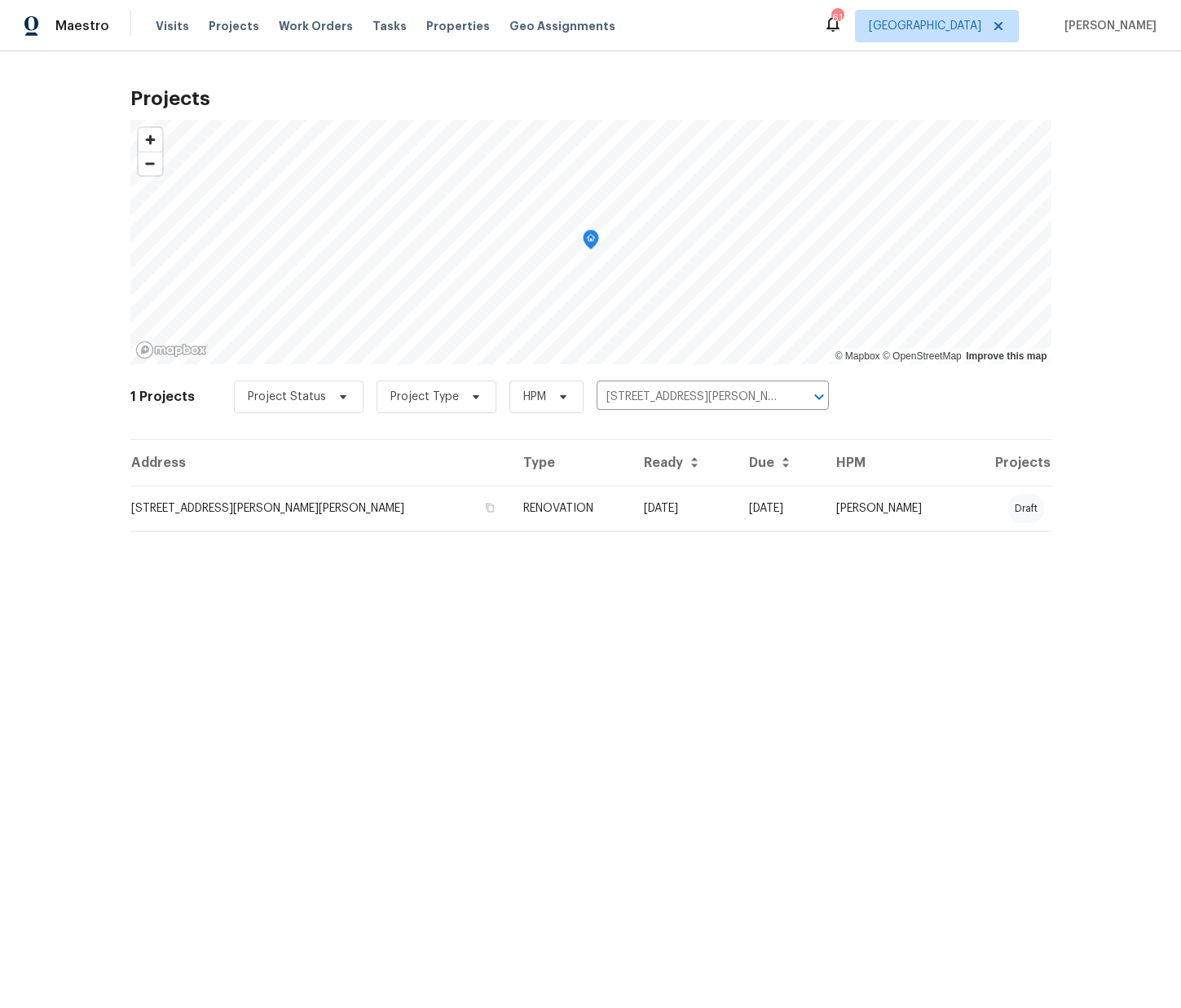
click at [441, 528] on td "107 Marsh Creek Dr, Garner, NC 27529" at bounding box center [319, 509] width 379 height 45
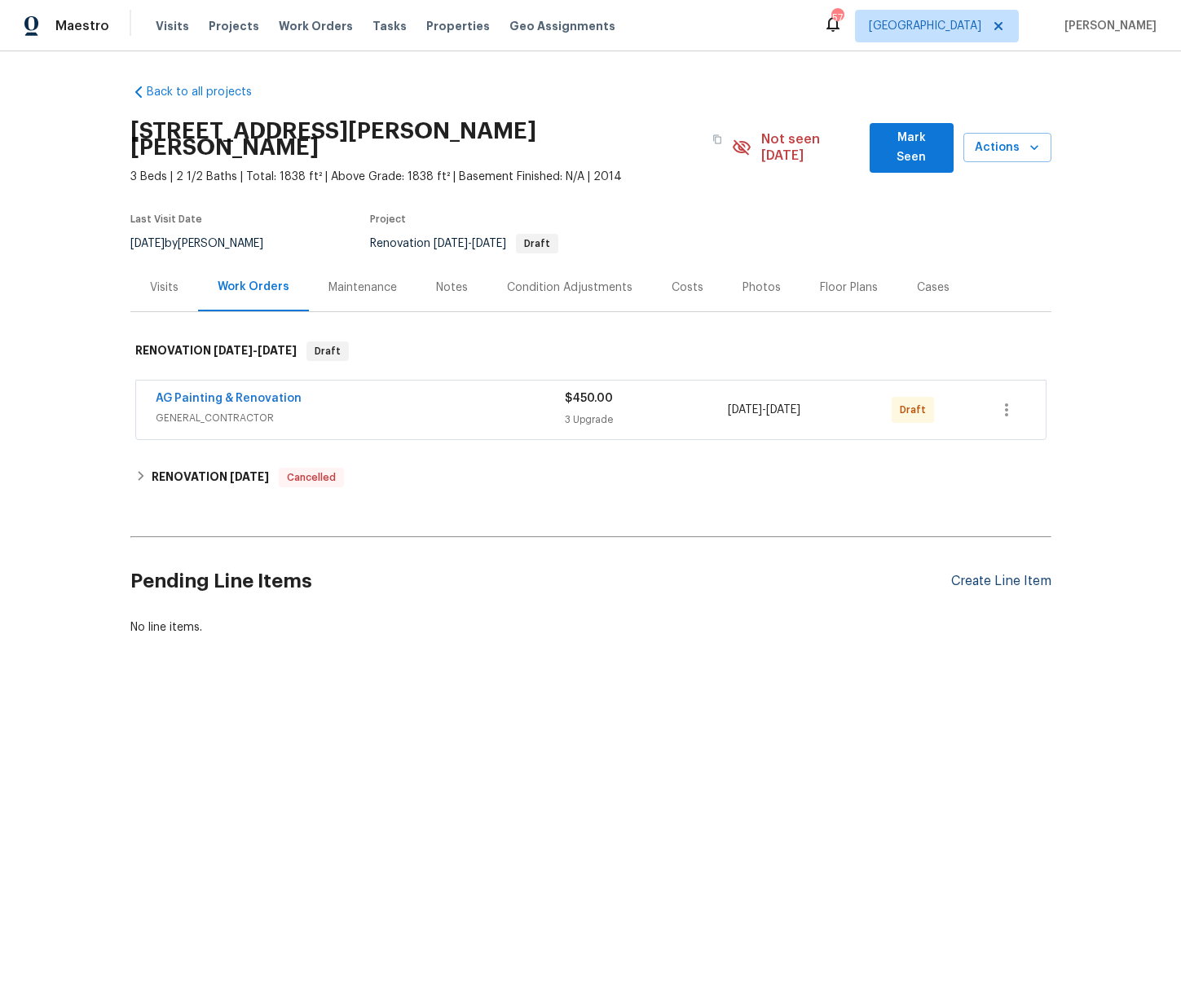
click at [1011, 574] on div "Create Line Item" at bounding box center [1001, 581] width 100 height 15
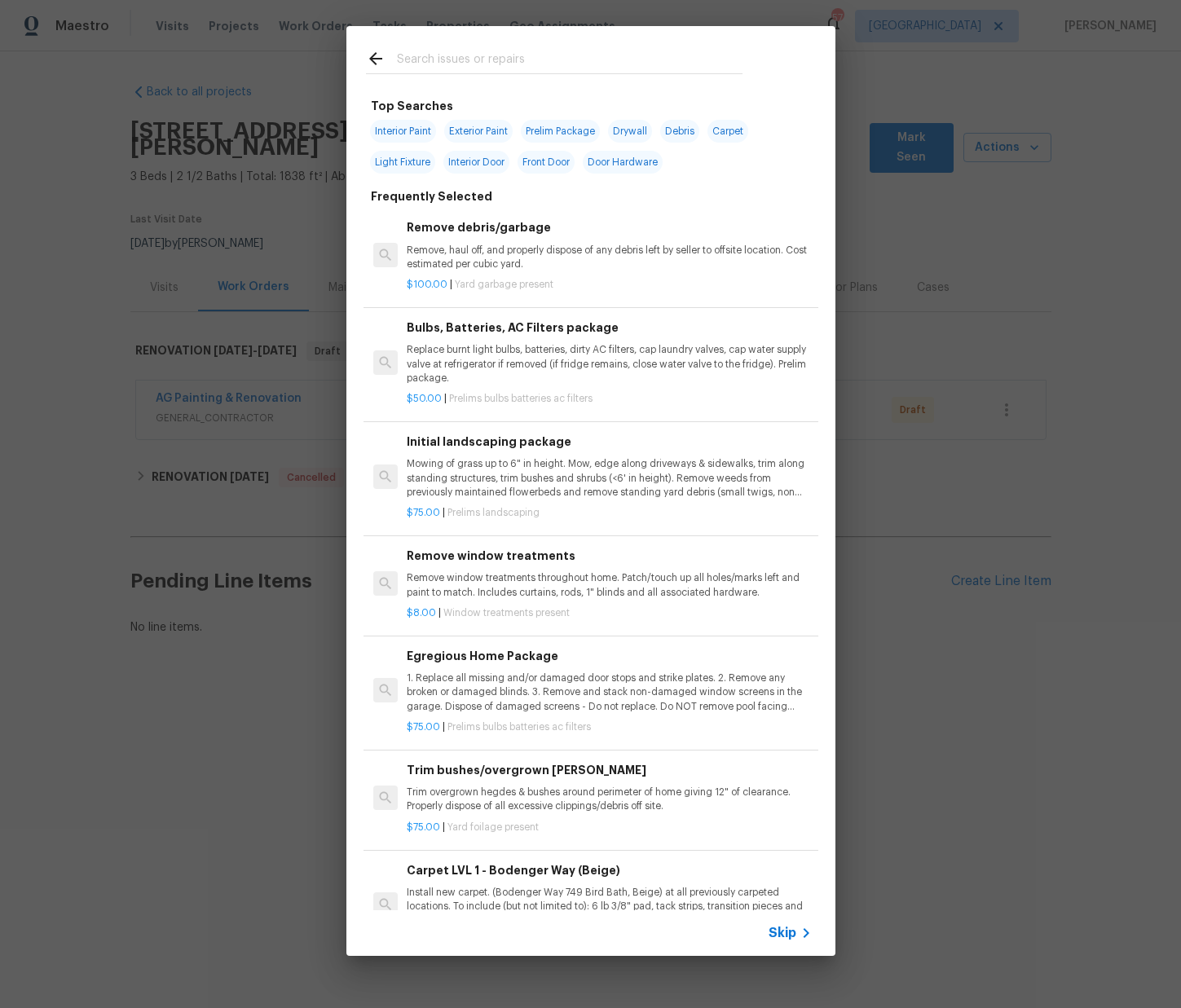
click at [578, 55] on input "text" at bounding box center [570, 61] width 346 height 25
type input "ppg"
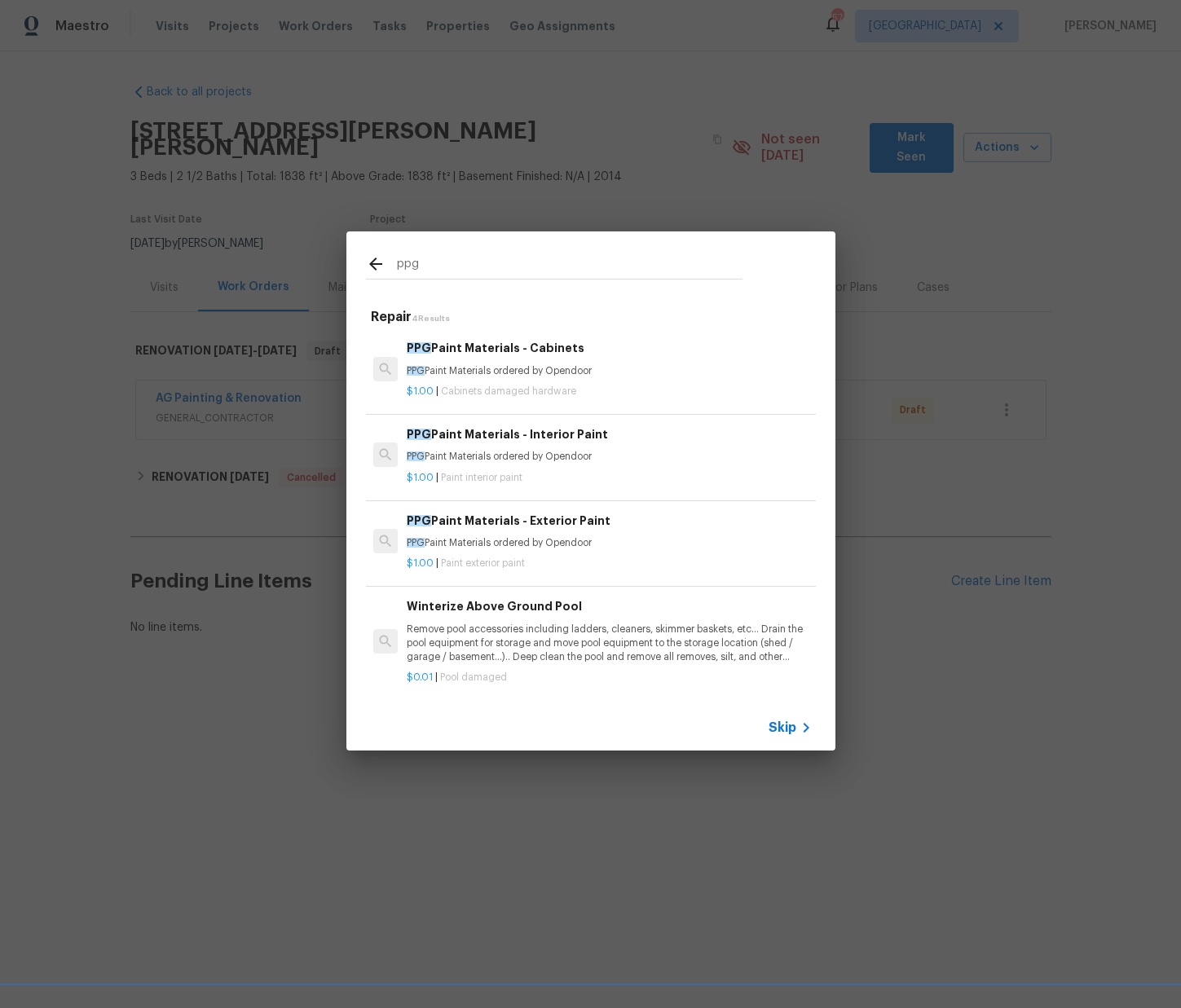
click at [545, 392] on span "Cabinets damaged hardware" at bounding box center [509, 391] width 136 height 10
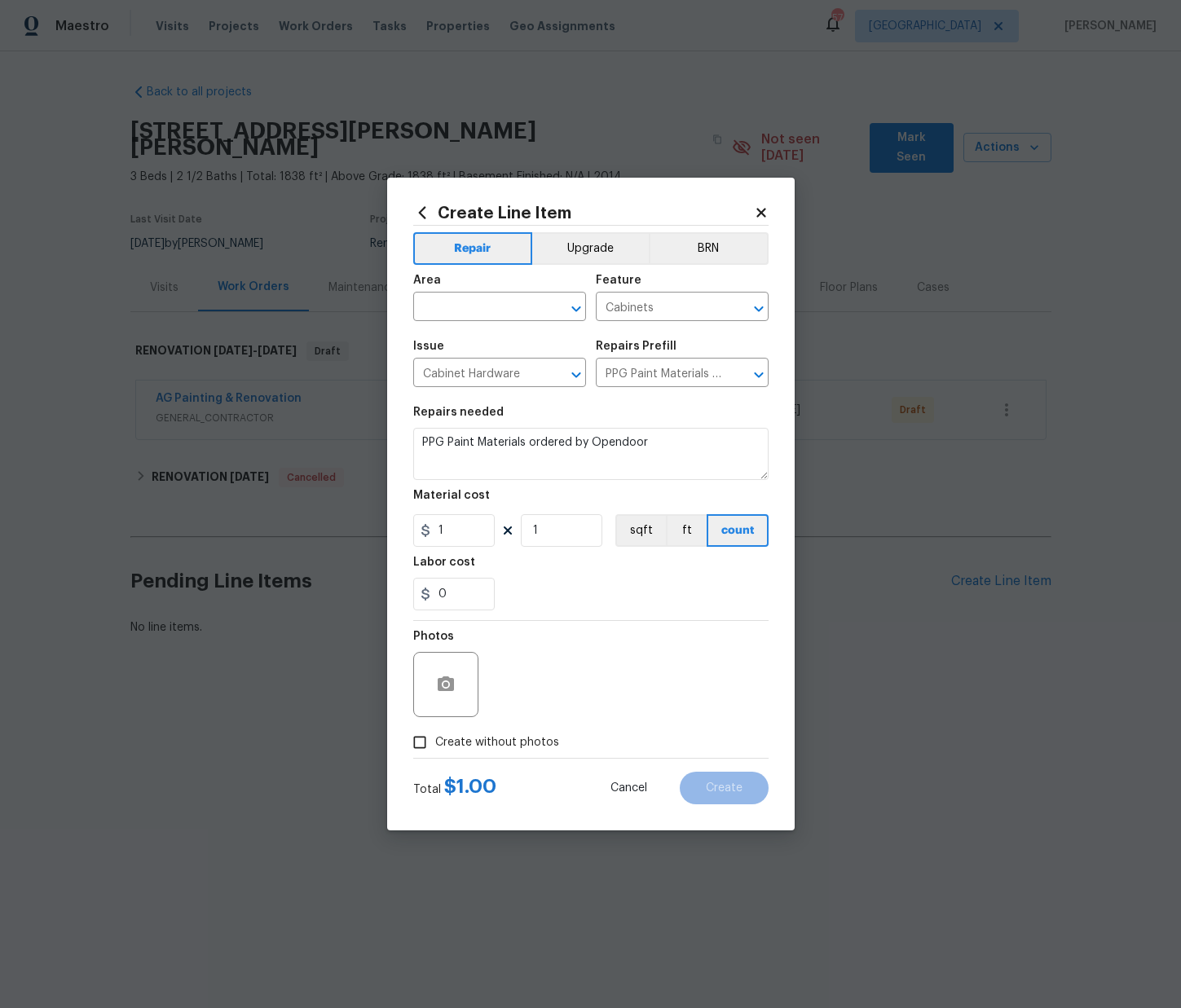
click at [425, 215] on icon at bounding box center [422, 213] width 18 height 18
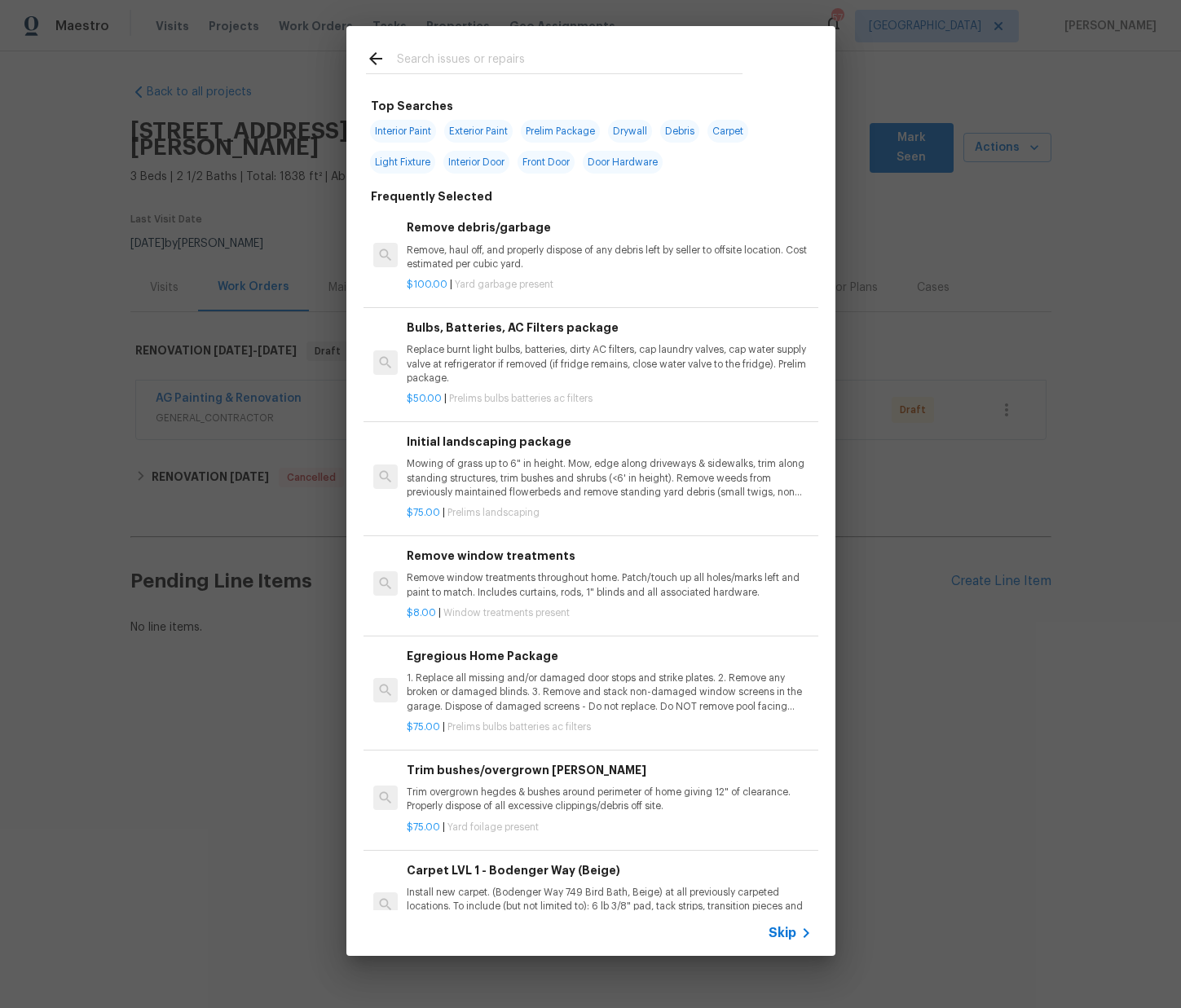
click at [479, 57] on input "text" at bounding box center [570, 61] width 346 height 25
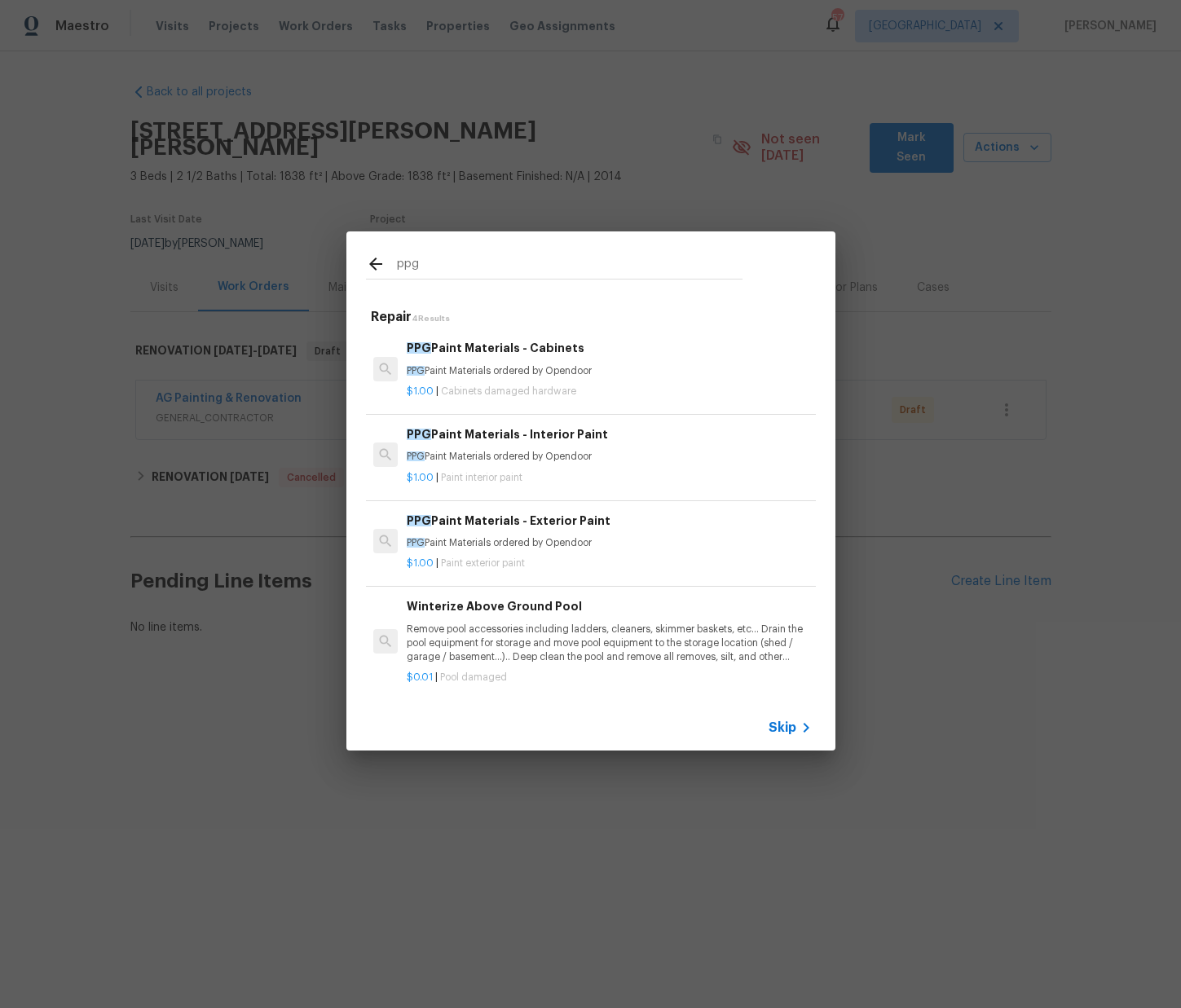
type input "ppg"
click at [523, 468] on div "$1.00 | Paint interior paint" at bounding box center [609, 475] width 404 height 20
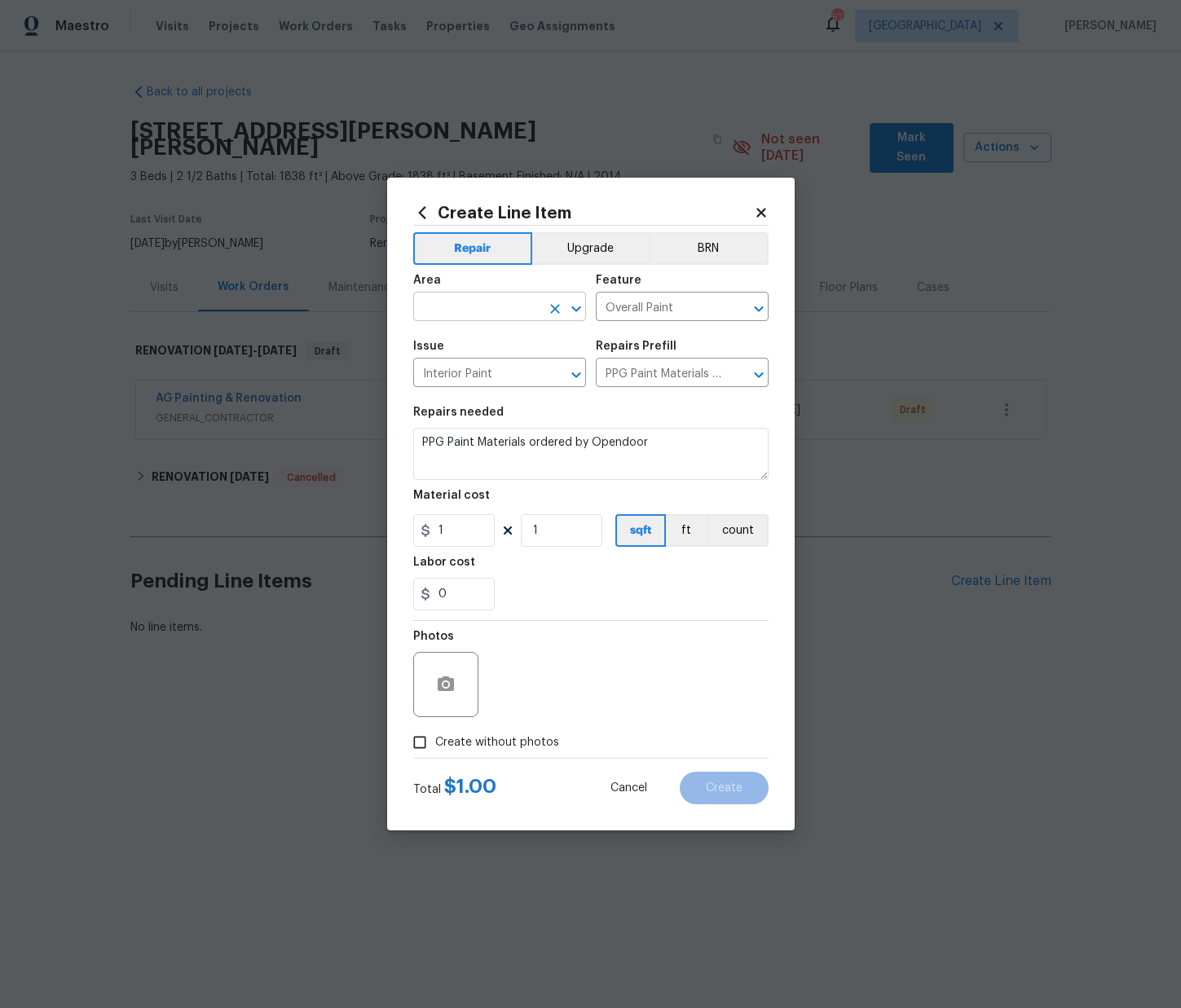
click at [530, 306] on input "text" at bounding box center [477, 308] width 127 height 25
click at [520, 366] on li "Interior Overall" at bounding box center [500, 371] width 173 height 27
type input "Interior Overall"
drag, startPoint x: 449, startPoint y: 533, endPoint x: 379, endPoint y: 527, distance: 70.3
click at [384, 527] on div "Create Line Item Repair Upgrade BRN Area Interior Overall ​ Feature Overall Pai…" at bounding box center [590, 504] width 1181 height 1008
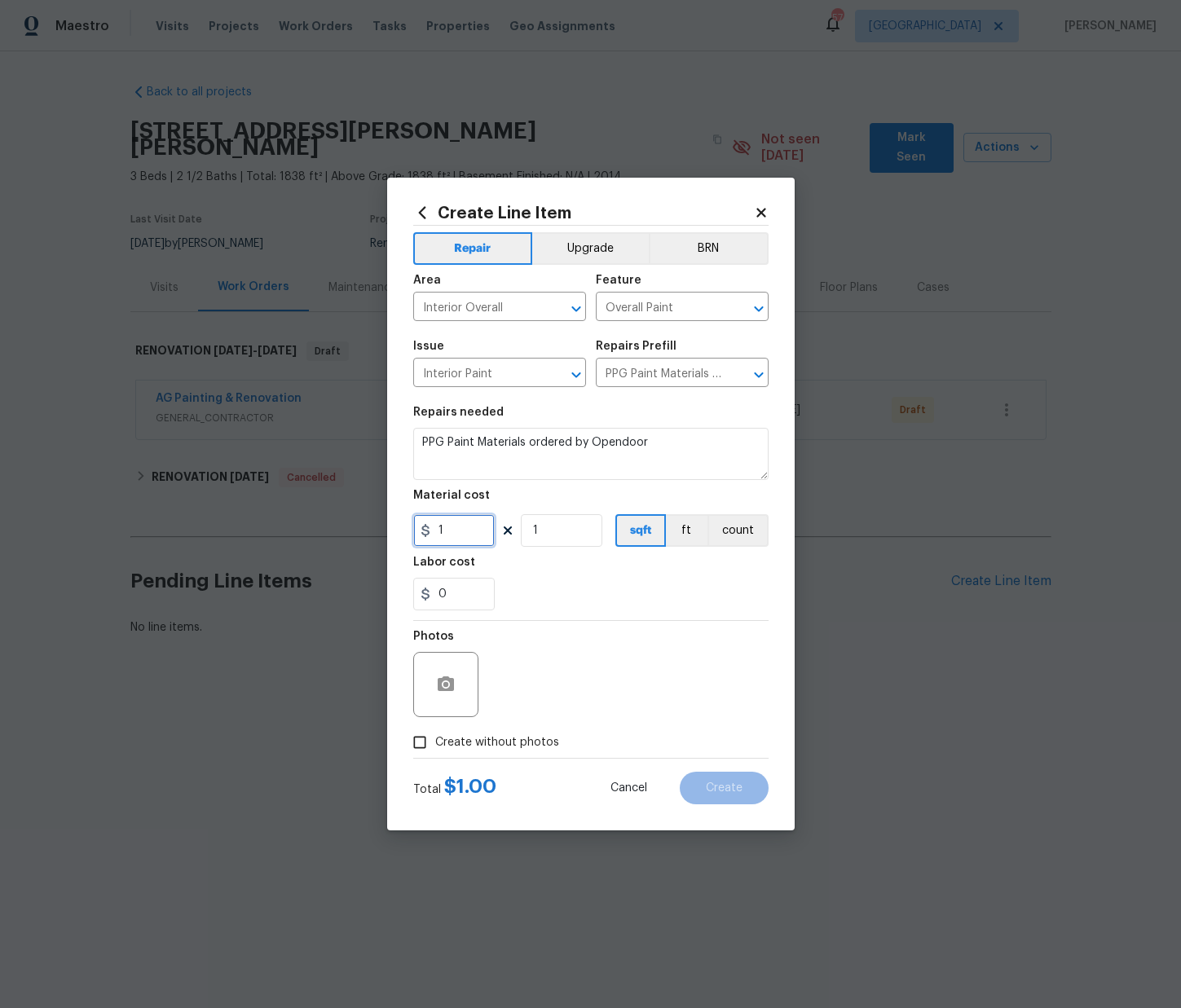
paste input "416.37"
type input "416.37"
drag, startPoint x: 509, startPoint y: 740, endPoint x: 515, endPoint y: 731, distance: 10.8
click at [509, 739] on span "Create without photos" at bounding box center [497, 742] width 124 height 17
click at [435, 739] on input "Create without photos" at bounding box center [419, 742] width 31 height 31
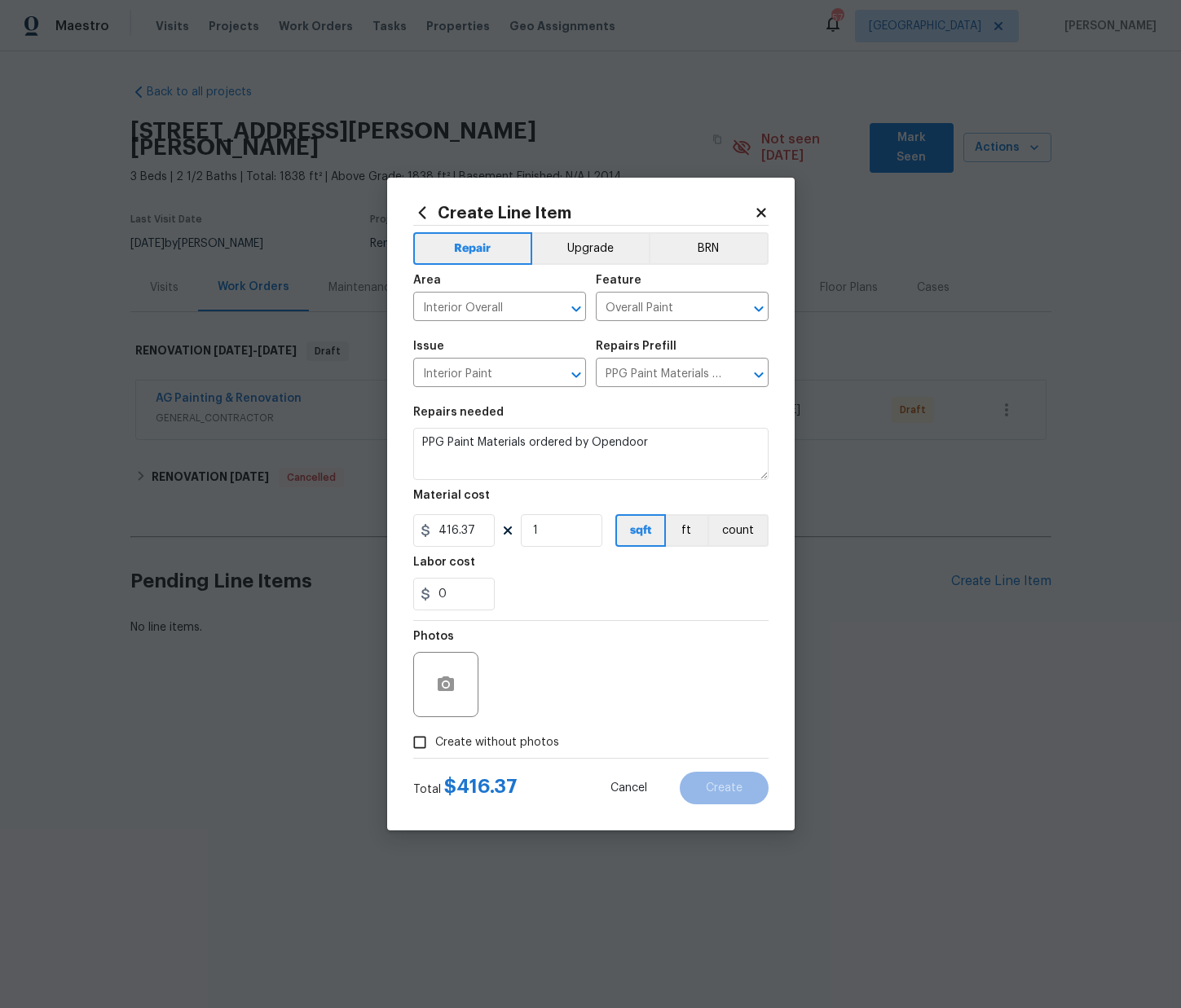
checkbox input "true"
click at [532, 671] on textarea at bounding box center [630, 685] width 278 height 66
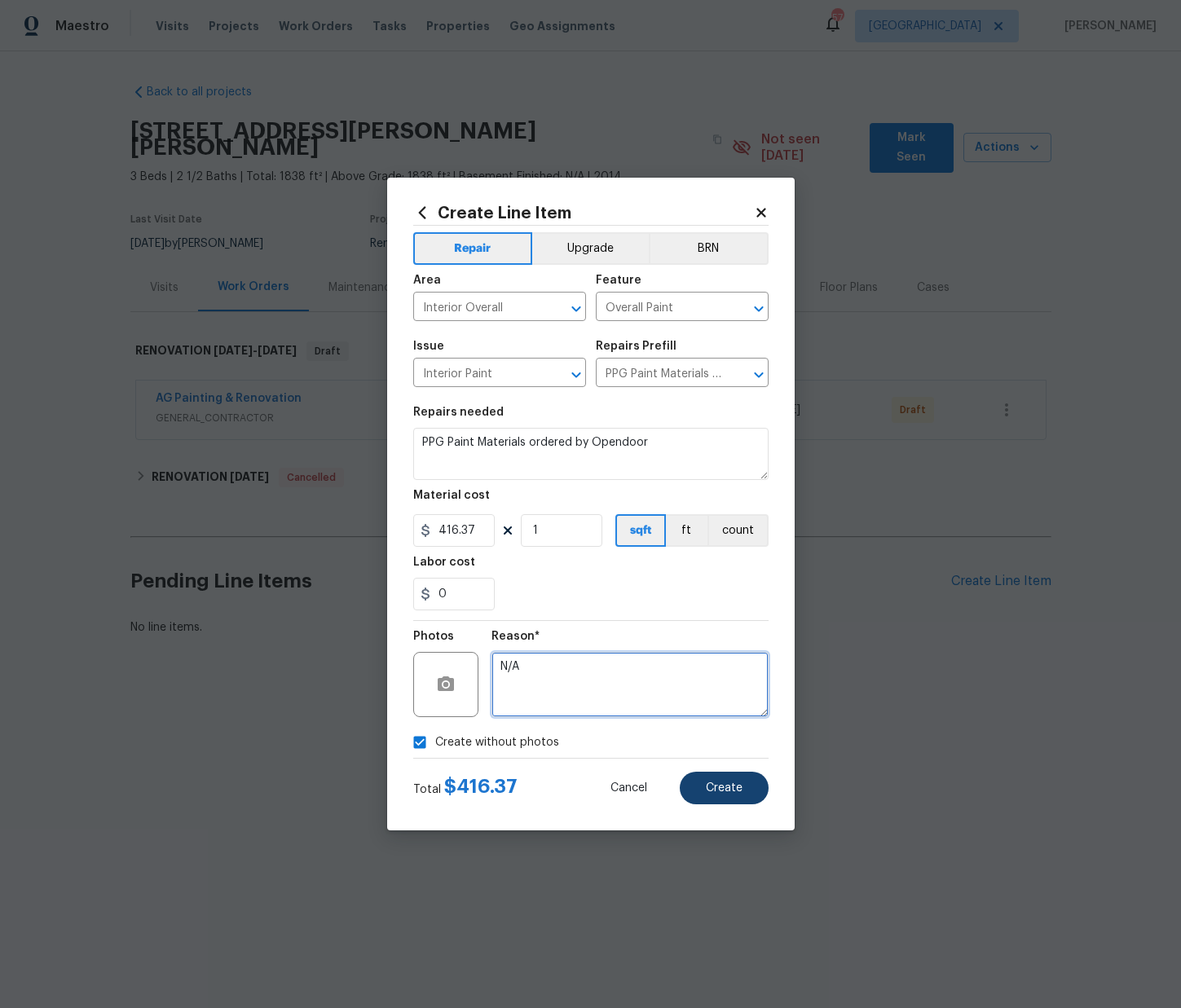
type textarea "N/A"
click at [749, 792] on button "Create" at bounding box center [724, 788] width 89 height 33
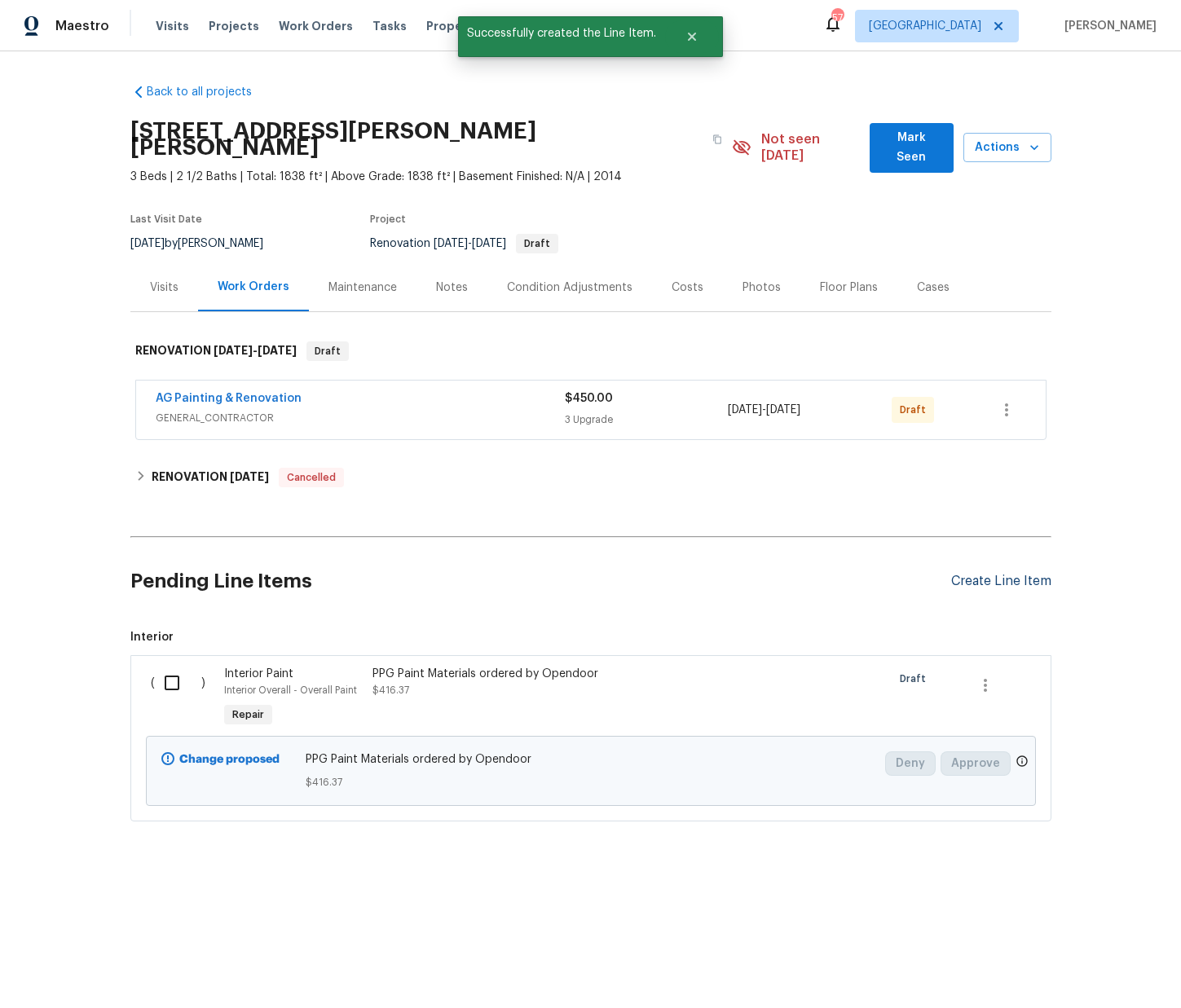
click at [964, 574] on div "Create Line Item" at bounding box center [1001, 581] width 100 height 15
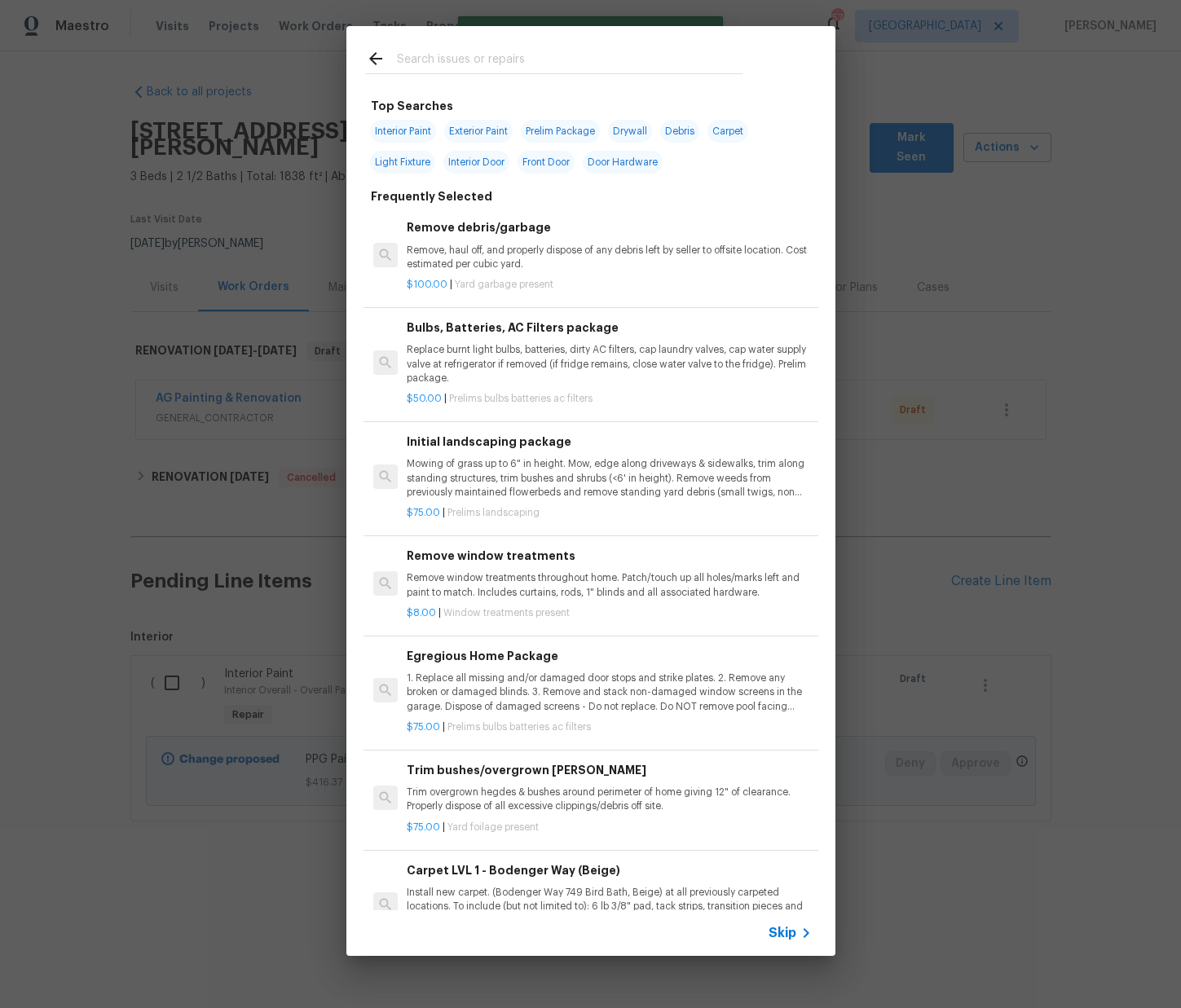
click at [439, 60] on input "text" at bounding box center [570, 61] width 346 height 25
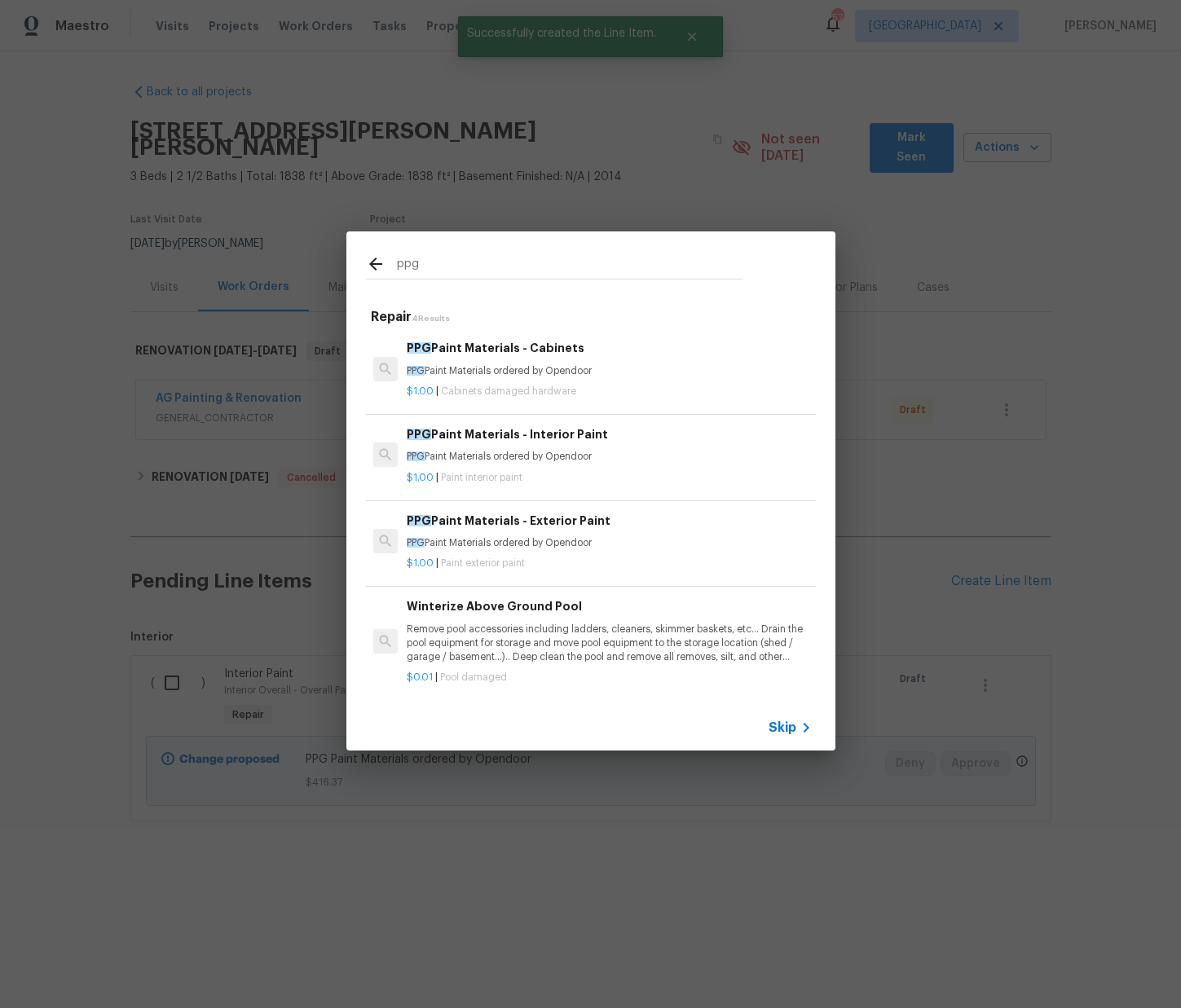
type input "ppg"
click at [538, 475] on p "$1.00 | Paint interior paint" at bounding box center [609, 478] width 404 height 14
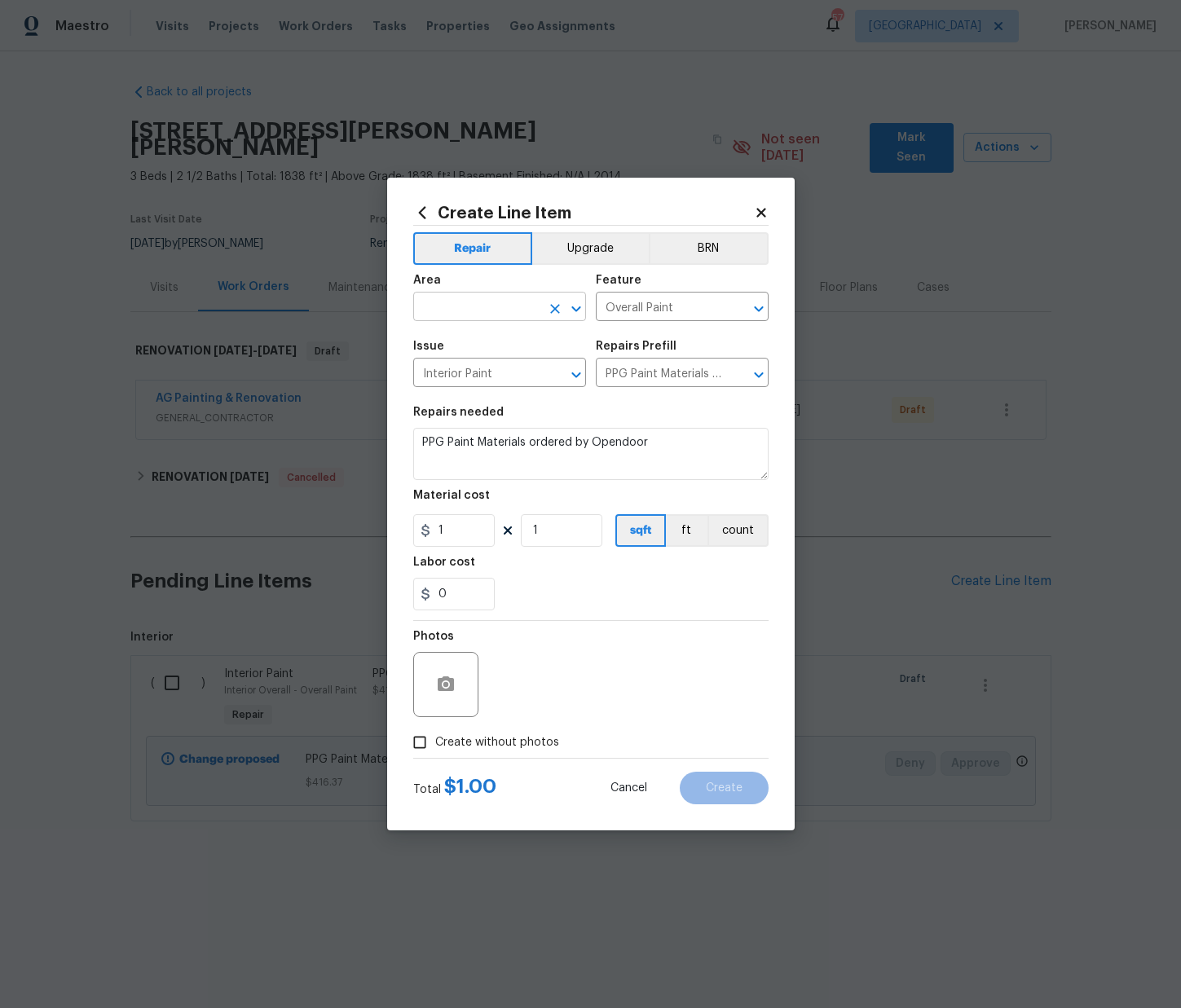
click at [452, 303] on input "text" at bounding box center [477, 308] width 127 height 25
drag, startPoint x: 629, startPoint y: 791, endPoint x: 617, endPoint y: 773, distance: 21.6
click at [629, 790] on span "Cancel" at bounding box center [629, 788] width 36 height 12
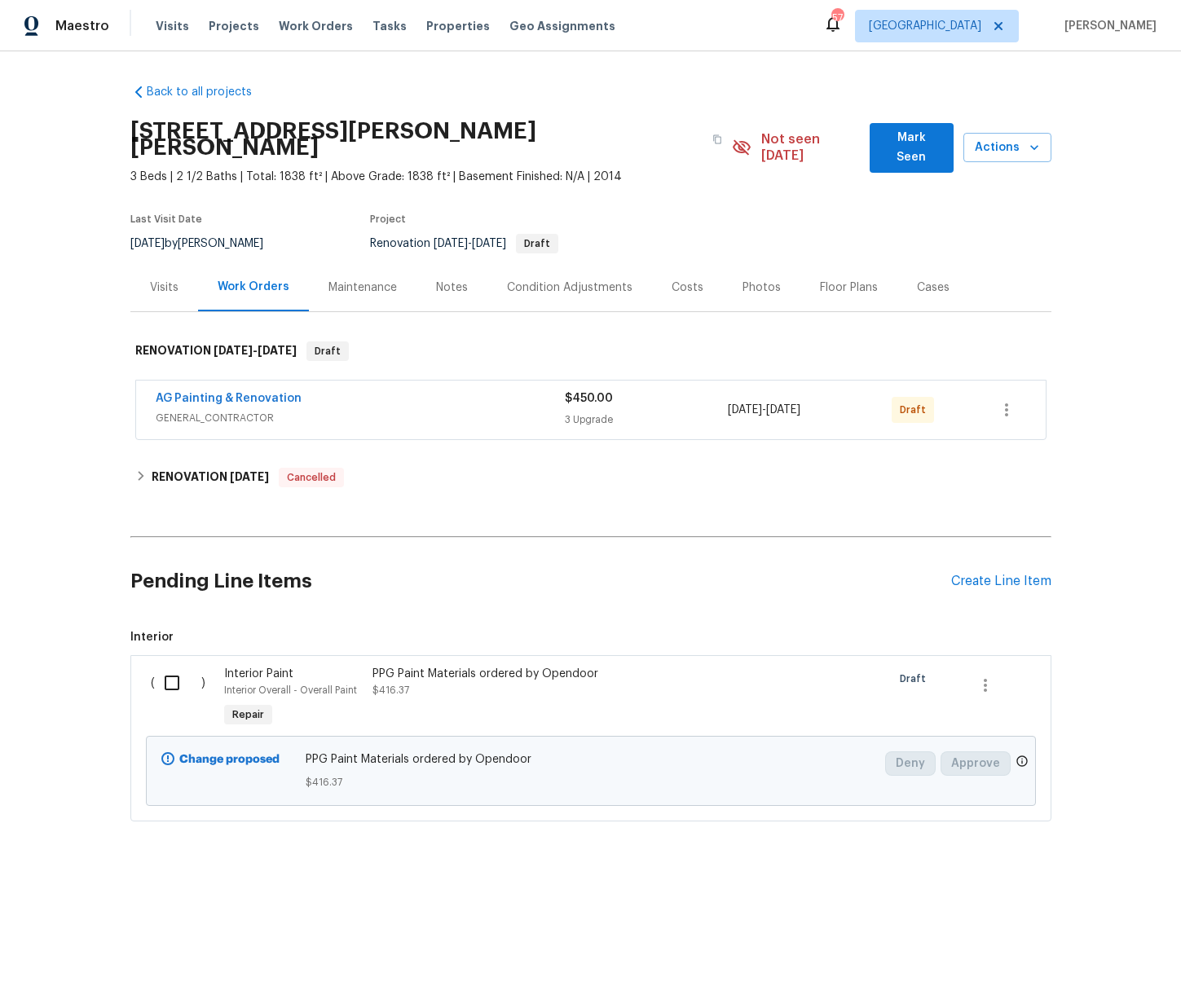
click at [548, 673] on div "PPG Paint Materials ordered by Opendoor $416.37" at bounding box center [515, 682] width 287 height 33
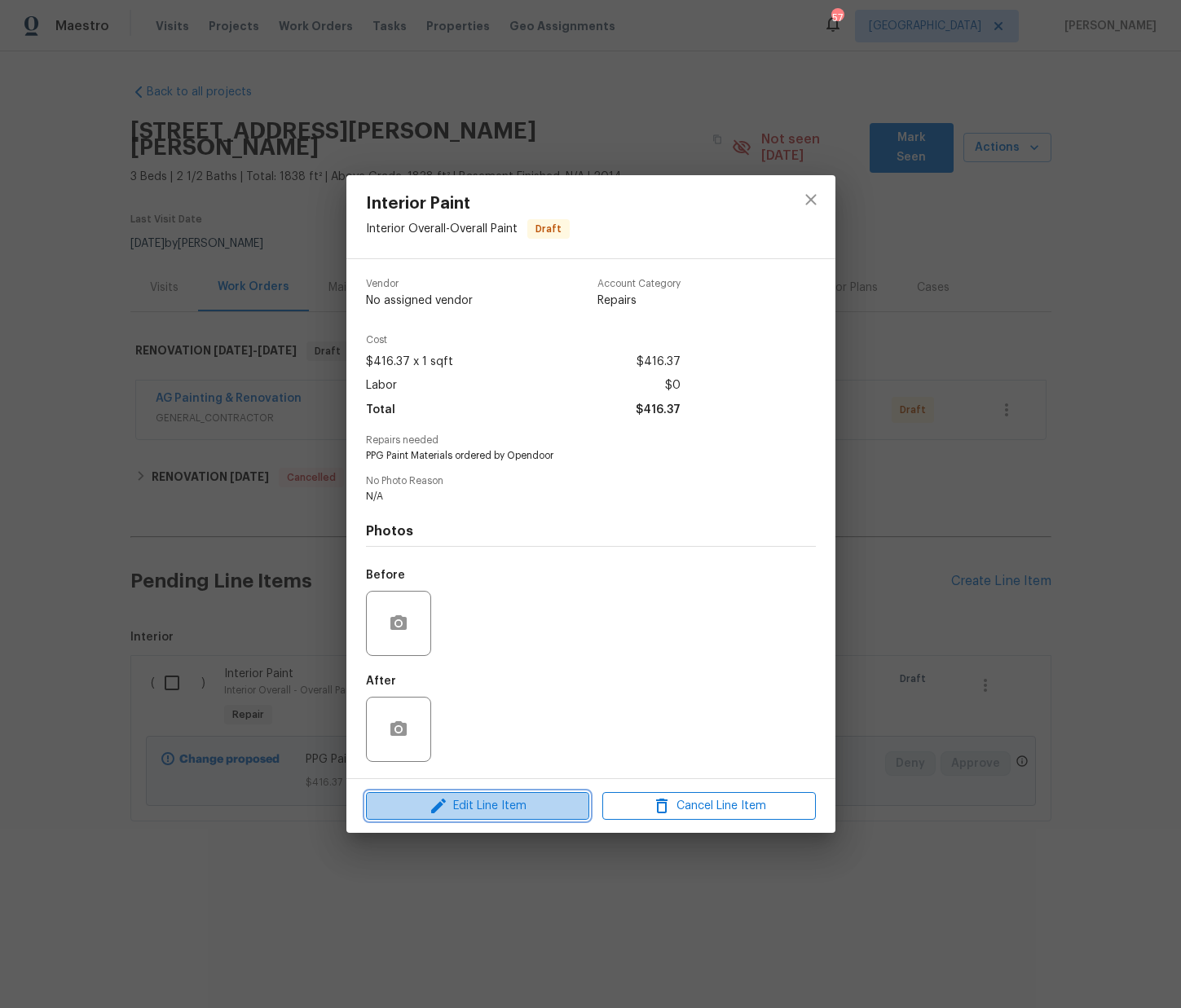
click at [540, 801] on span "Edit Line Item" at bounding box center [478, 806] width 214 height 20
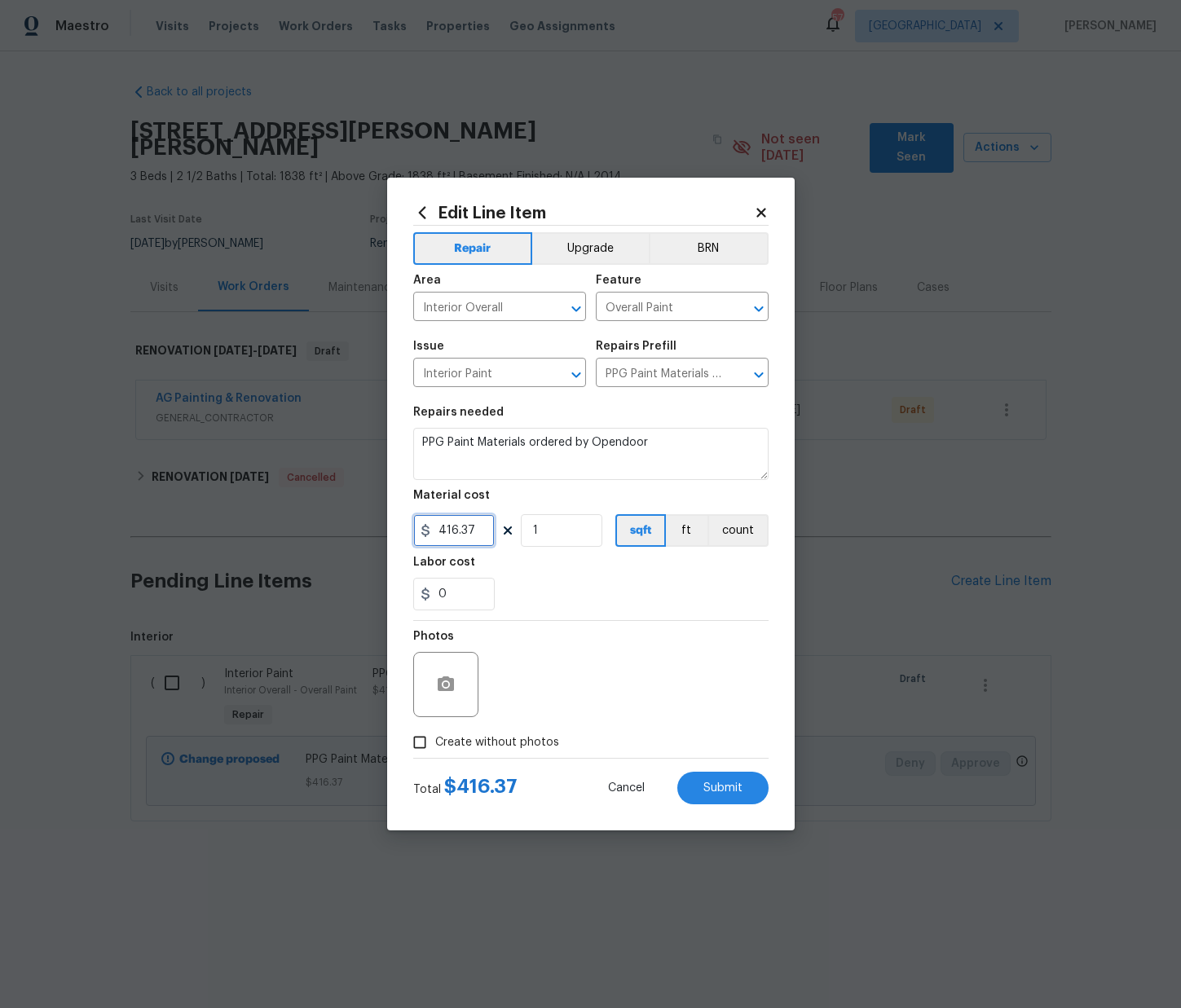
drag, startPoint x: 480, startPoint y: 533, endPoint x: 261, endPoint y: 513, distance: 219.9
click at [261, 513] on div "Edit Line Item Repair Upgrade BRN Area Interior Overall ​ Feature Overall Paint…" at bounding box center [590, 504] width 1181 height 1008
type input "541.91"
click at [746, 801] on button "Submit" at bounding box center [722, 788] width 91 height 33
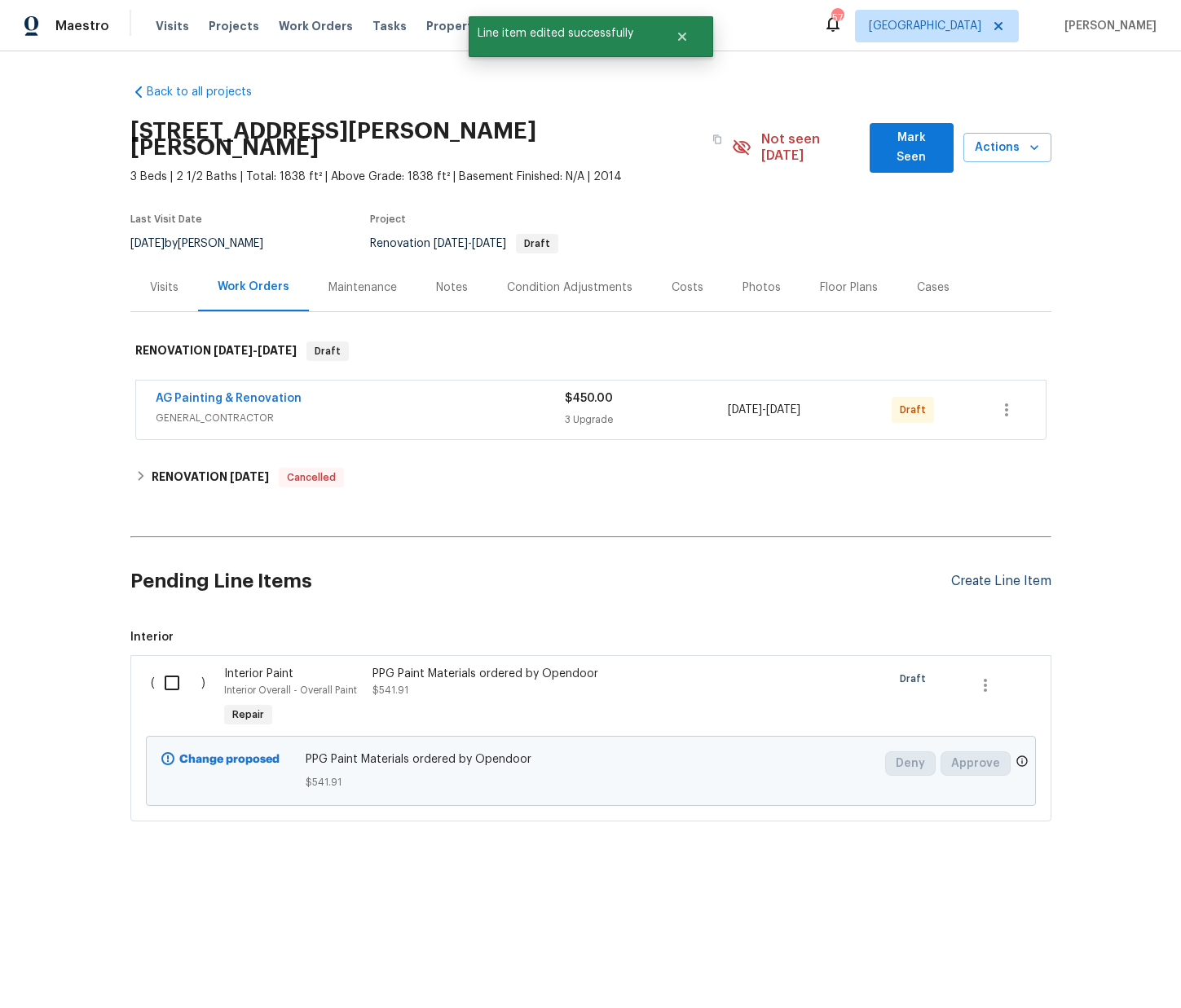
click at [975, 574] on div "Create Line Item" at bounding box center [1001, 581] width 100 height 15
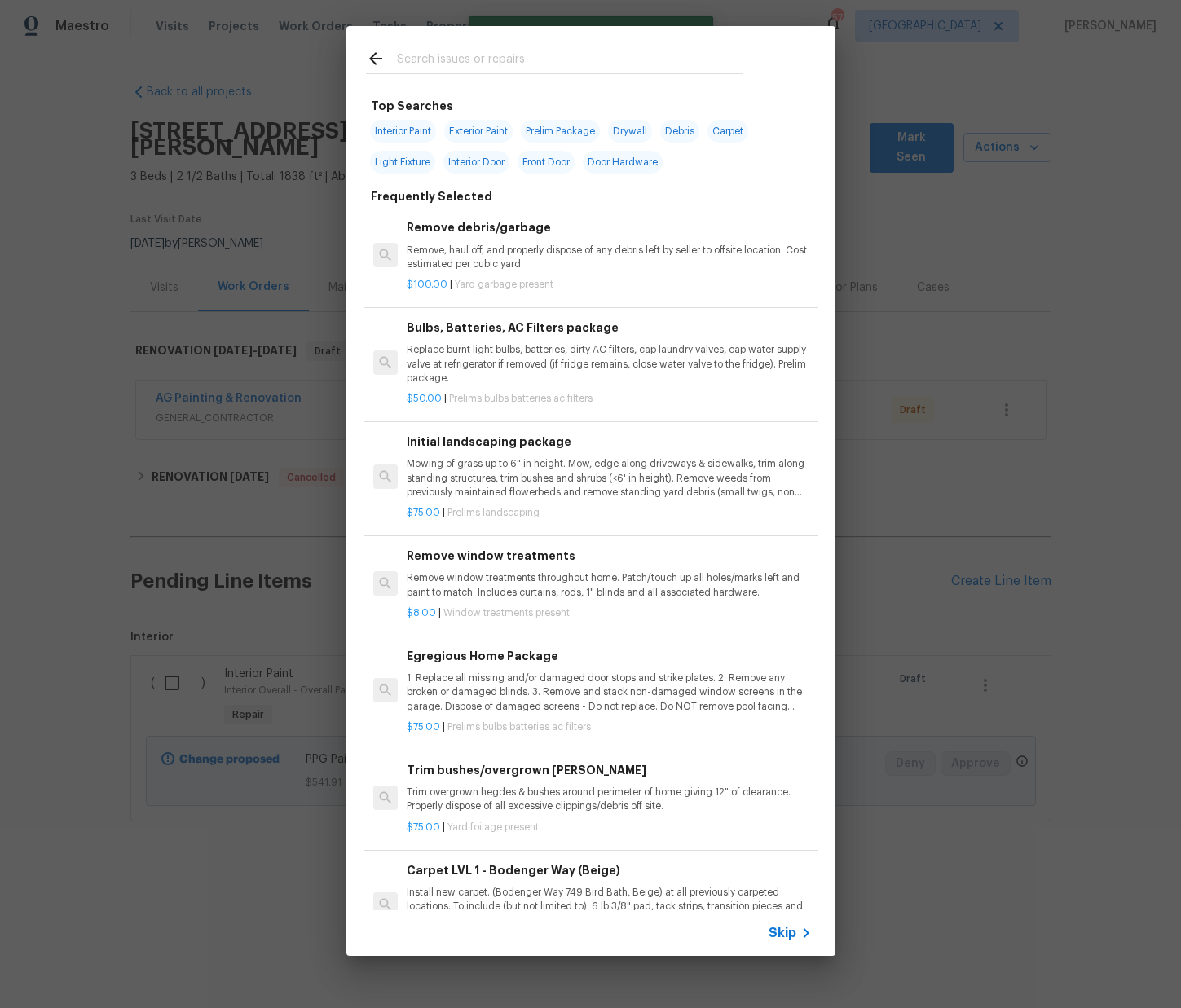
click at [435, 67] on input "text" at bounding box center [570, 61] width 346 height 25
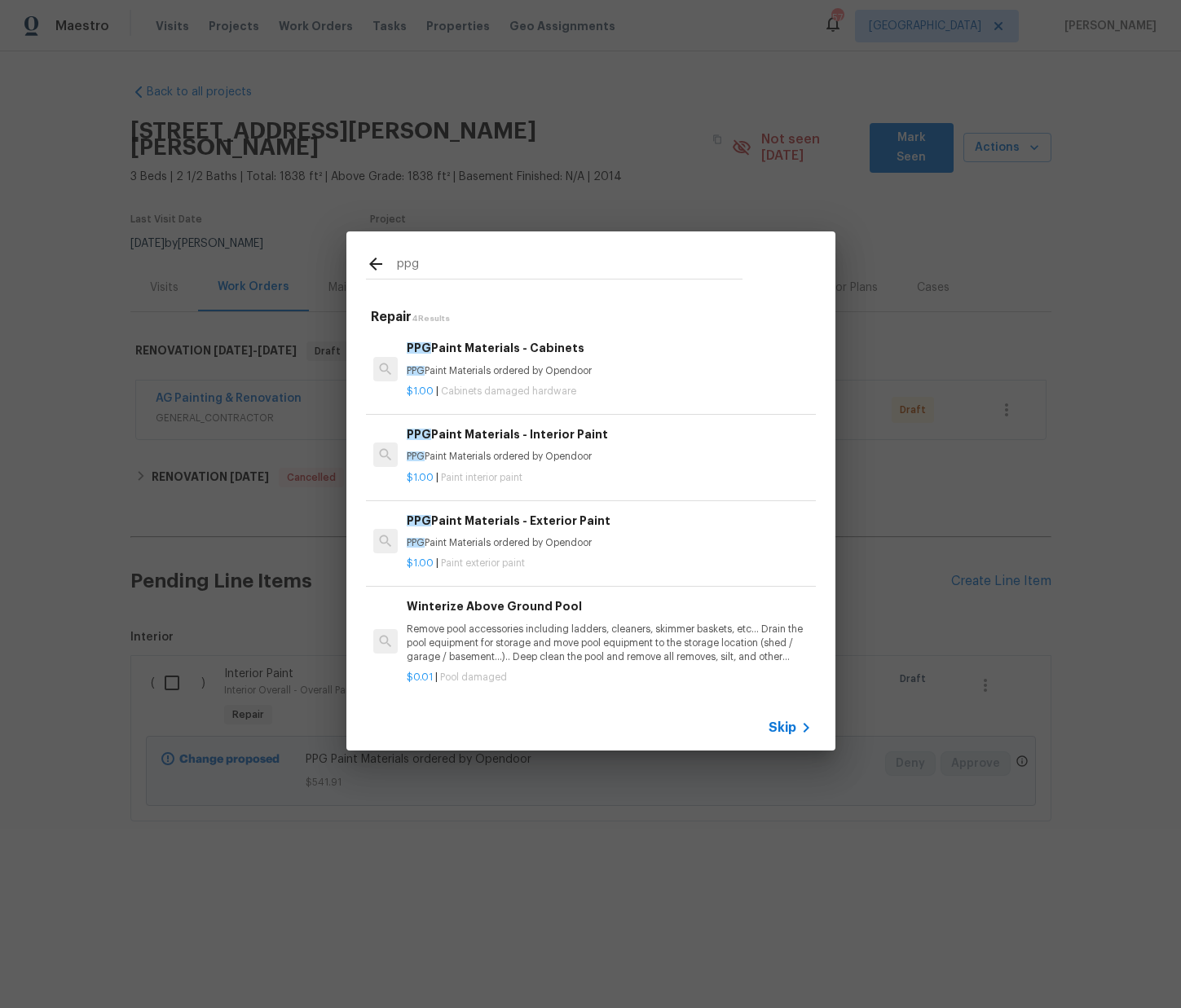
type input "ppg"
click at [472, 363] on div "PPG Paint Materials - Cabinets PPG Paint Materials ordered by Opendoor" at bounding box center [609, 358] width 404 height 39
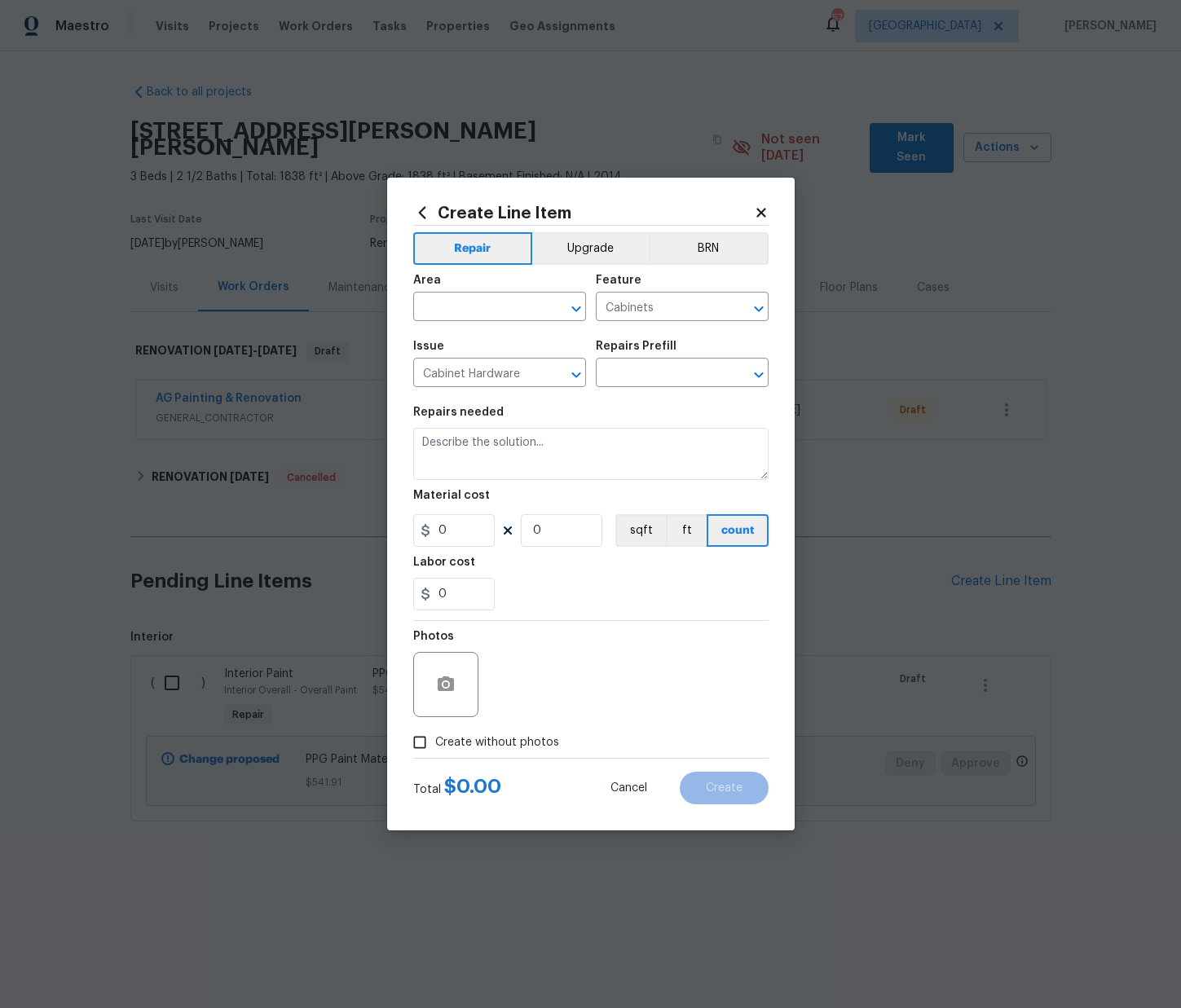
type input "PPG Paint Materials - Cabinets $1.00"
type textarea "PPG Paint Materials ordered by Opendoor"
type input "1"
click at [429, 208] on icon at bounding box center [422, 213] width 18 height 18
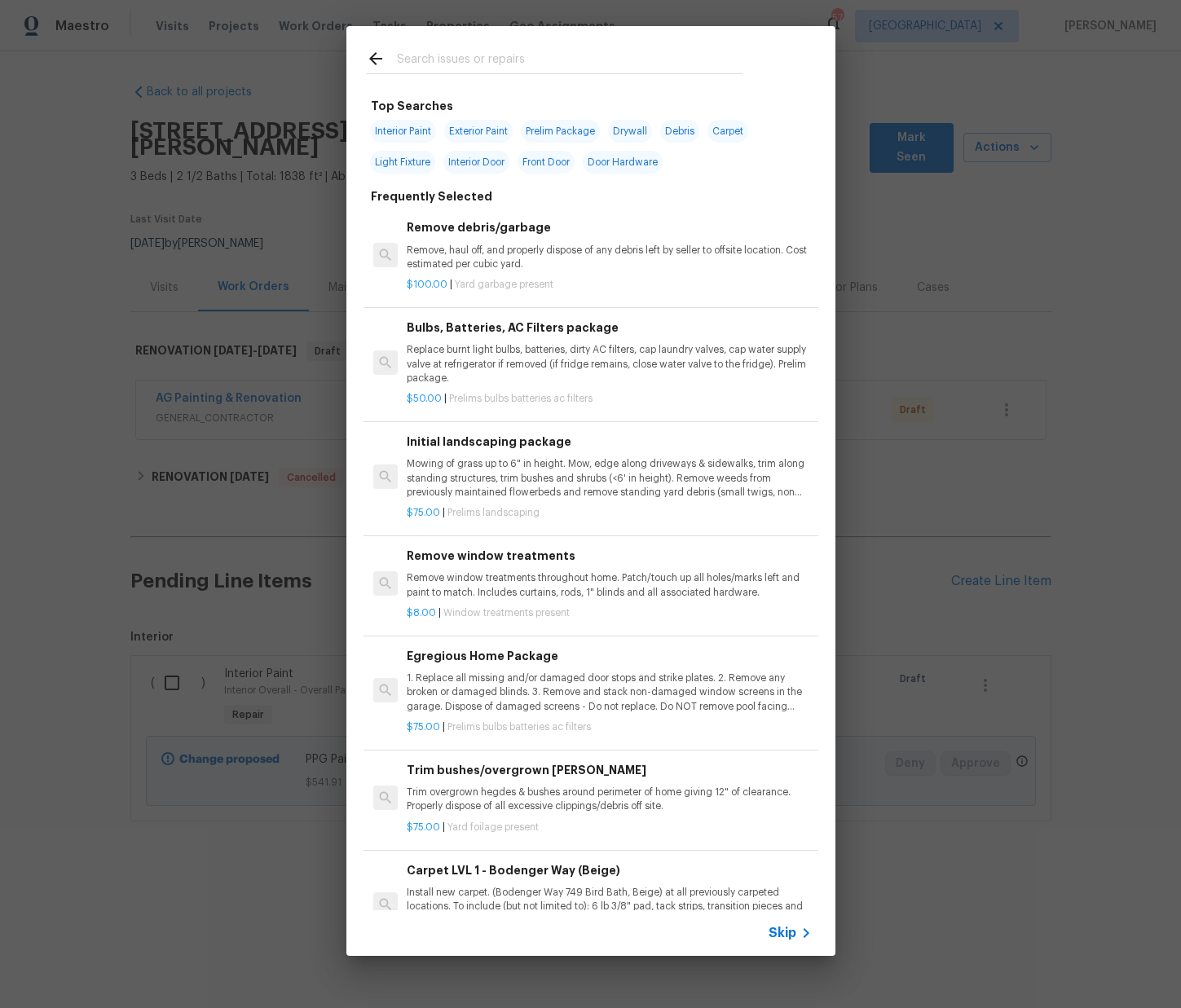
click at [466, 70] on input "text" at bounding box center [570, 61] width 346 height 25
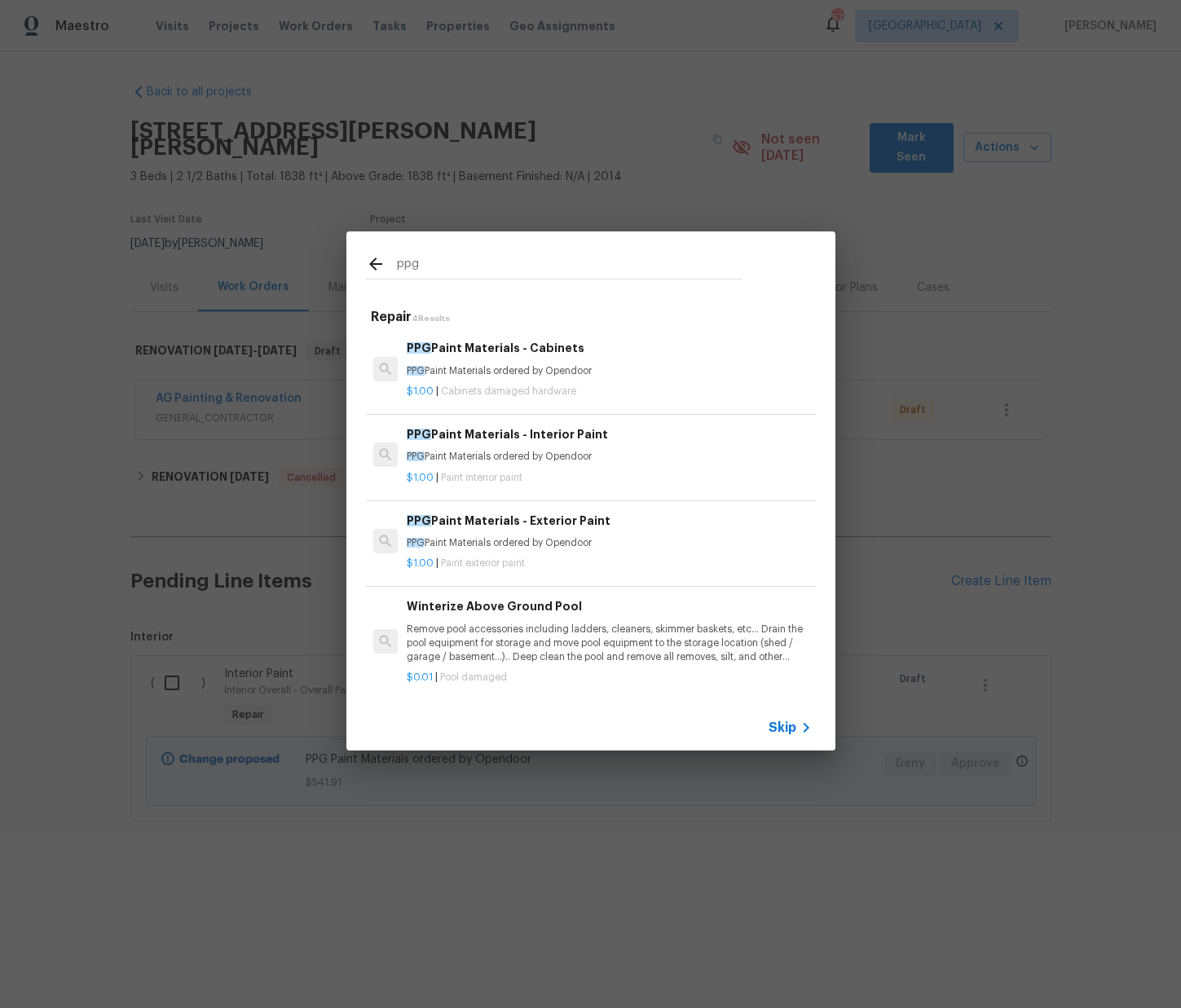
type input "ppg"
click at [550, 545] on p "PPG Paint Materials ordered by Opendoor" at bounding box center [609, 542] width 404 height 14
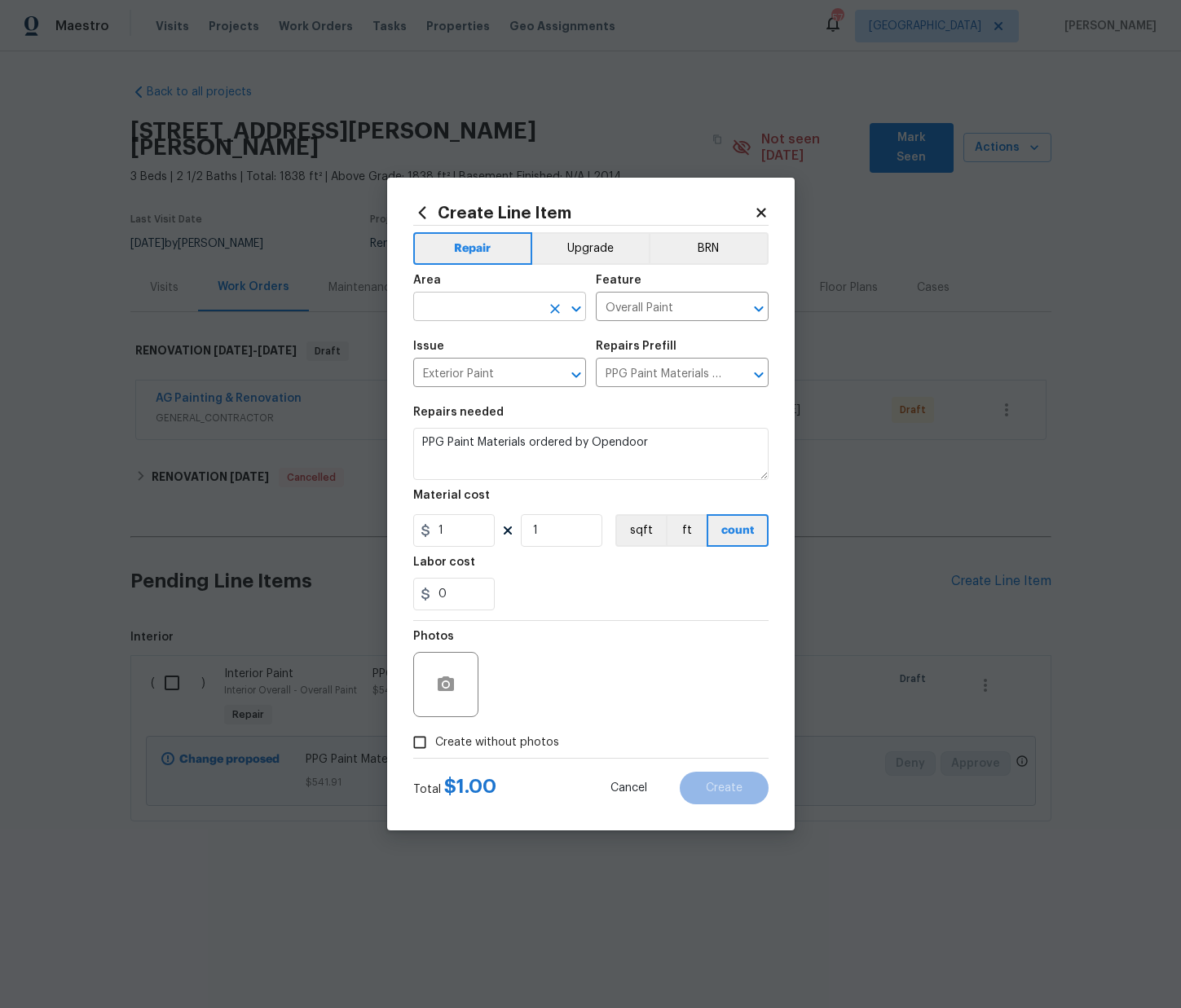
click at [455, 312] on input "text" at bounding box center [477, 308] width 127 height 25
click at [459, 378] on li "Exterior Overall" at bounding box center [500, 371] width 173 height 27
type input "Exterior Overall"
drag, startPoint x: 426, startPoint y: 526, endPoint x: 430, endPoint y: 533, distance: 8.1
click at [417, 525] on input "1" at bounding box center [454, 530] width 82 height 33
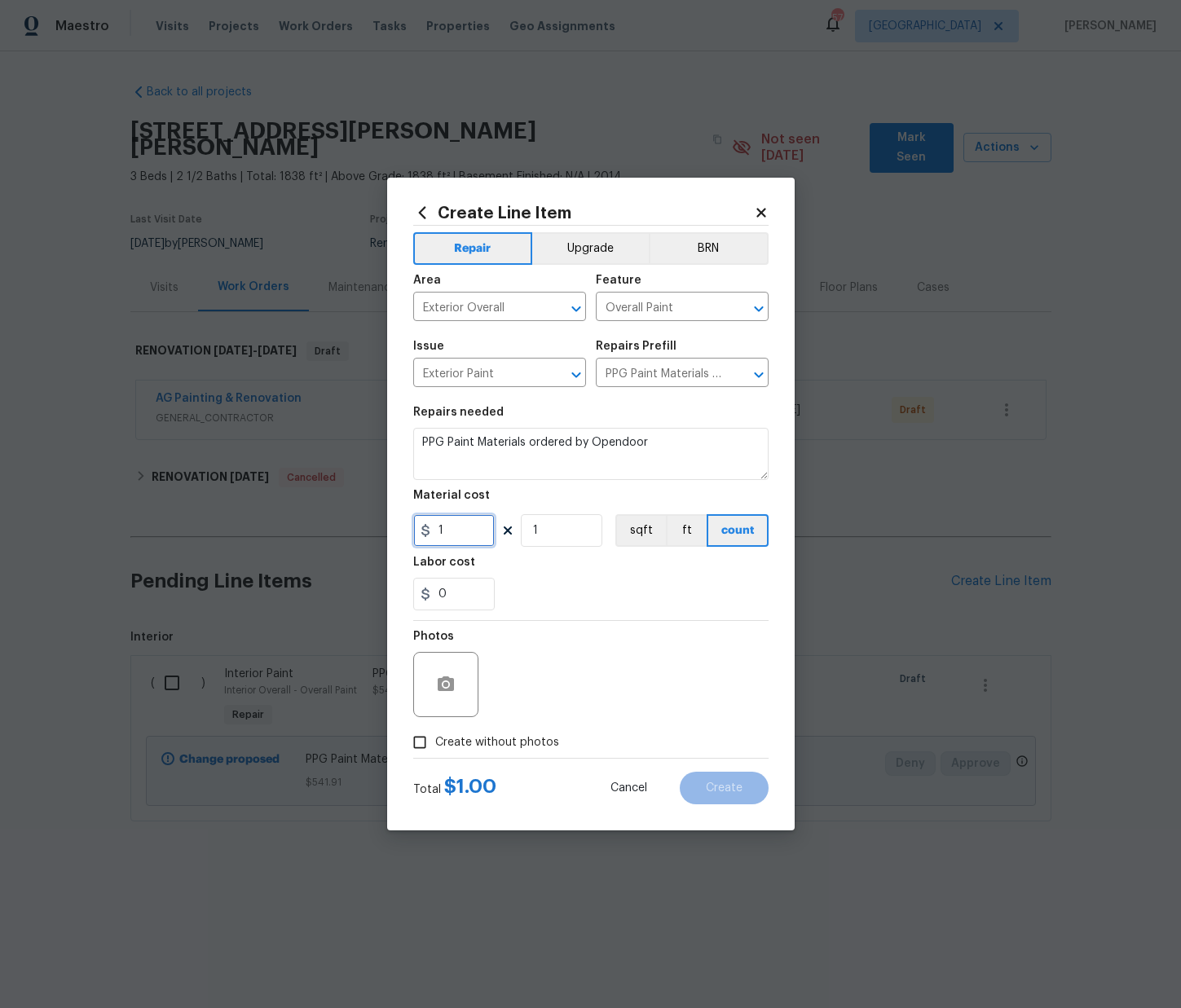
drag, startPoint x: 395, startPoint y: 529, endPoint x: 420, endPoint y: 540, distance: 27.3
click at [375, 527] on div "Create Line Item Repair Upgrade BRN Area Exterior Overall ​ Feature Overall Pai…" at bounding box center [590, 504] width 1181 height 1008
paste input "25.54"
type input "125.54"
drag, startPoint x: 580, startPoint y: 601, endPoint x: 569, endPoint y: 600, distance: 11.0
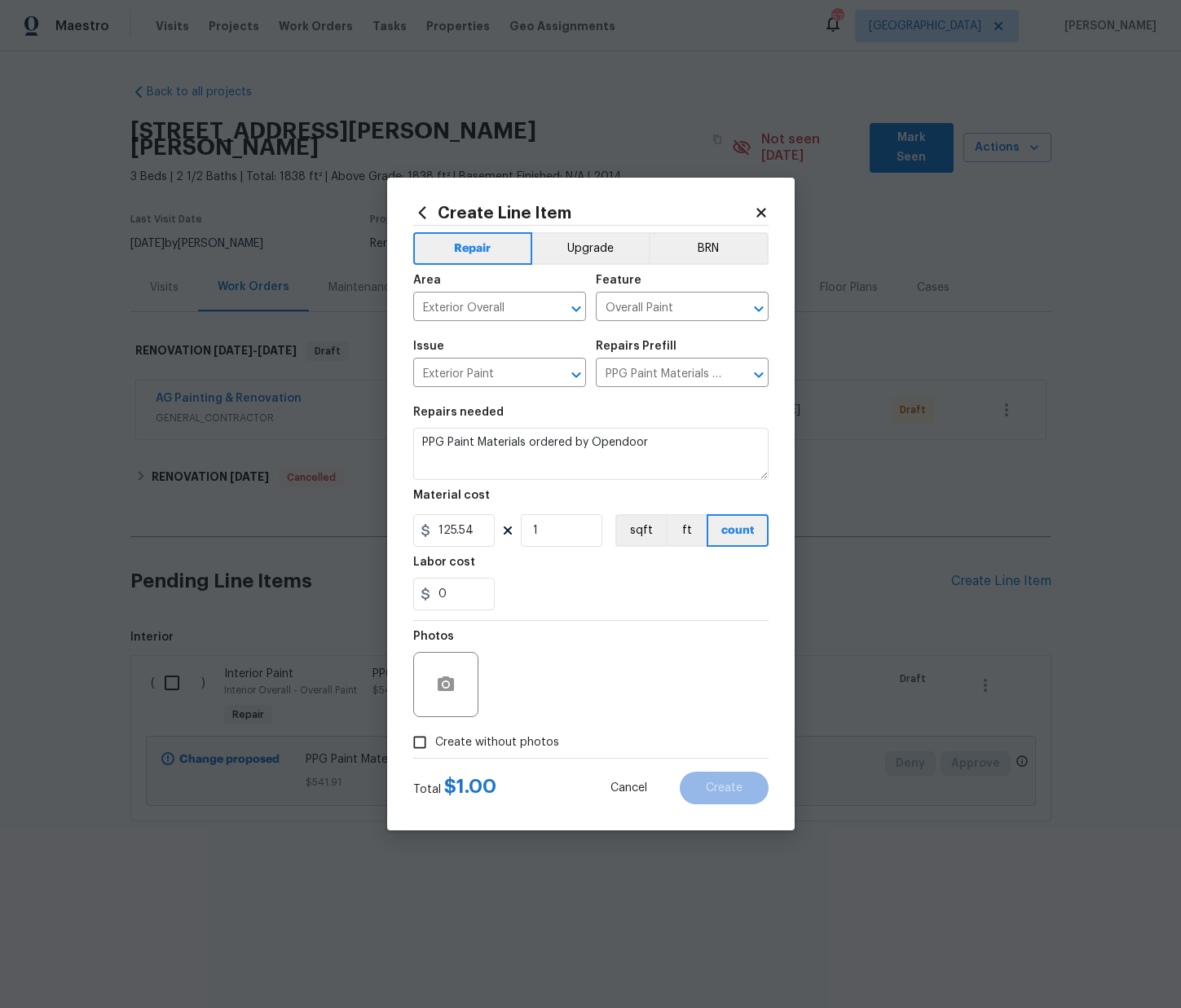
click at [579, 600] on div "0" at bounding box center [590, 594] width 356 height 33
click at [527, 737] on span "Create without photos" at bounding box center [497, 742] width 124 height 17
drag, startPoint x: 526, startPoint y: 750, endPoint x: 529, endPoint y: 728, distance: 22.2
click at [525, 748] on span "Create without photos" at bounding box center [497, 742] width 124 height 17
click at [435, 748] on input "Create without photos" at bounding box center [419, 742] width 31 height 31
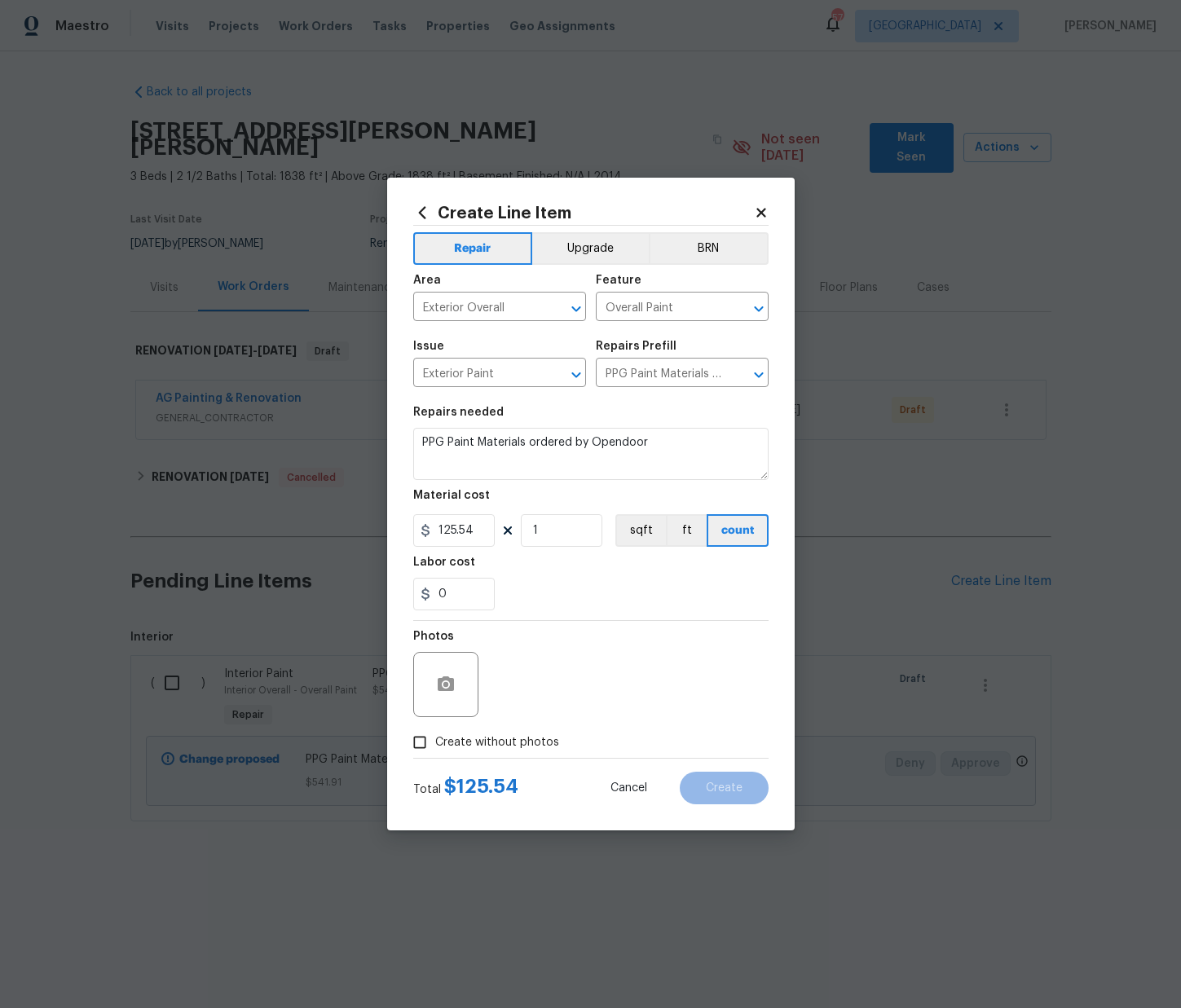
checkbox input "true"
click at [546, 670] on textarea at bounding box center [630, 685] width 278 height 66
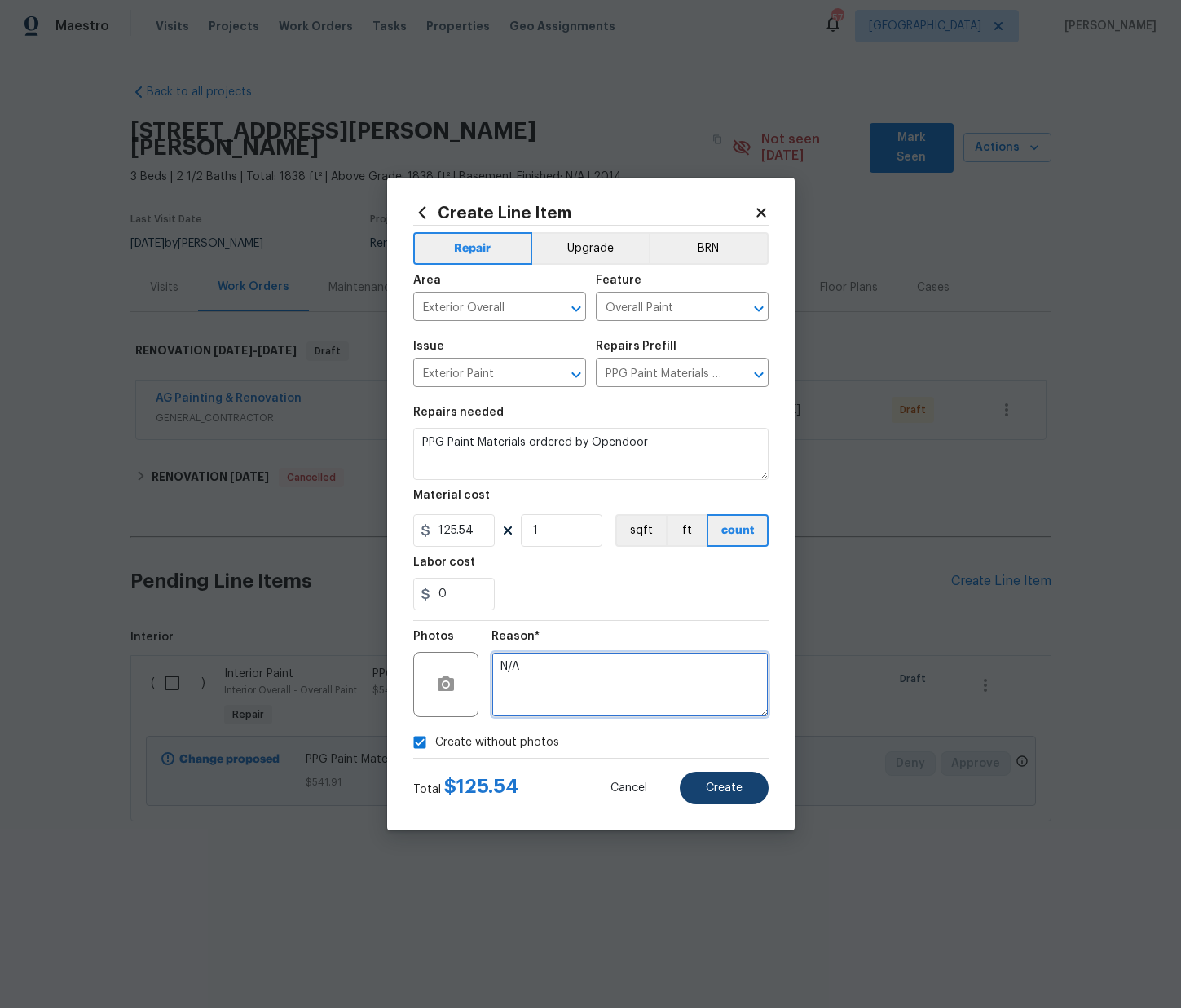
type textarea "N/A"
click at [722, 792] on span "Create" at bounding box center [724, 788] width 36 height 12
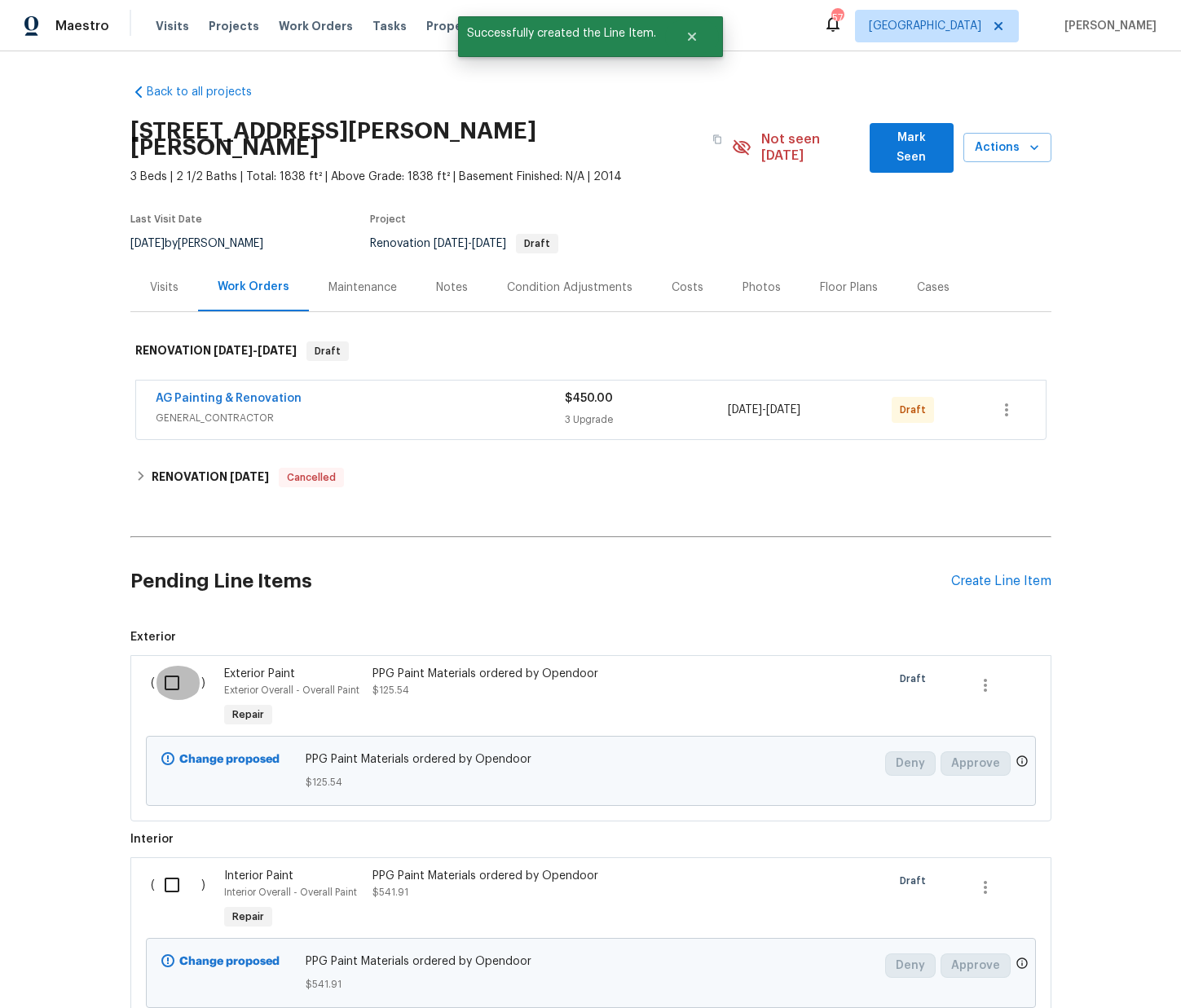
click at [167, 671] on input "checkbox" at bounding box center [177, 683] width 46 height 35
checkbox input "true"
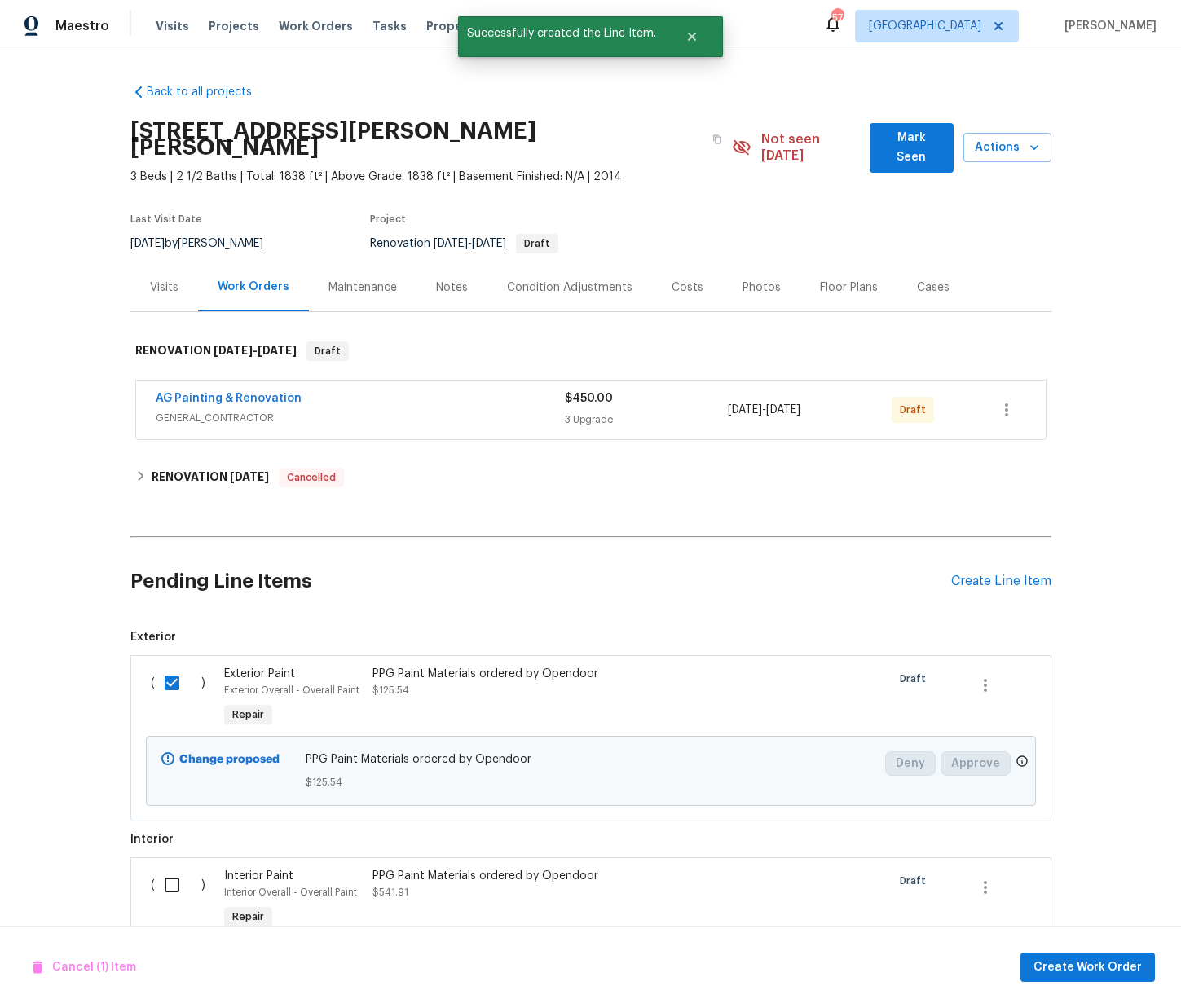
click at [171, 868] on input "checkbox" at bounding box center [177, 885] width 46 height 35
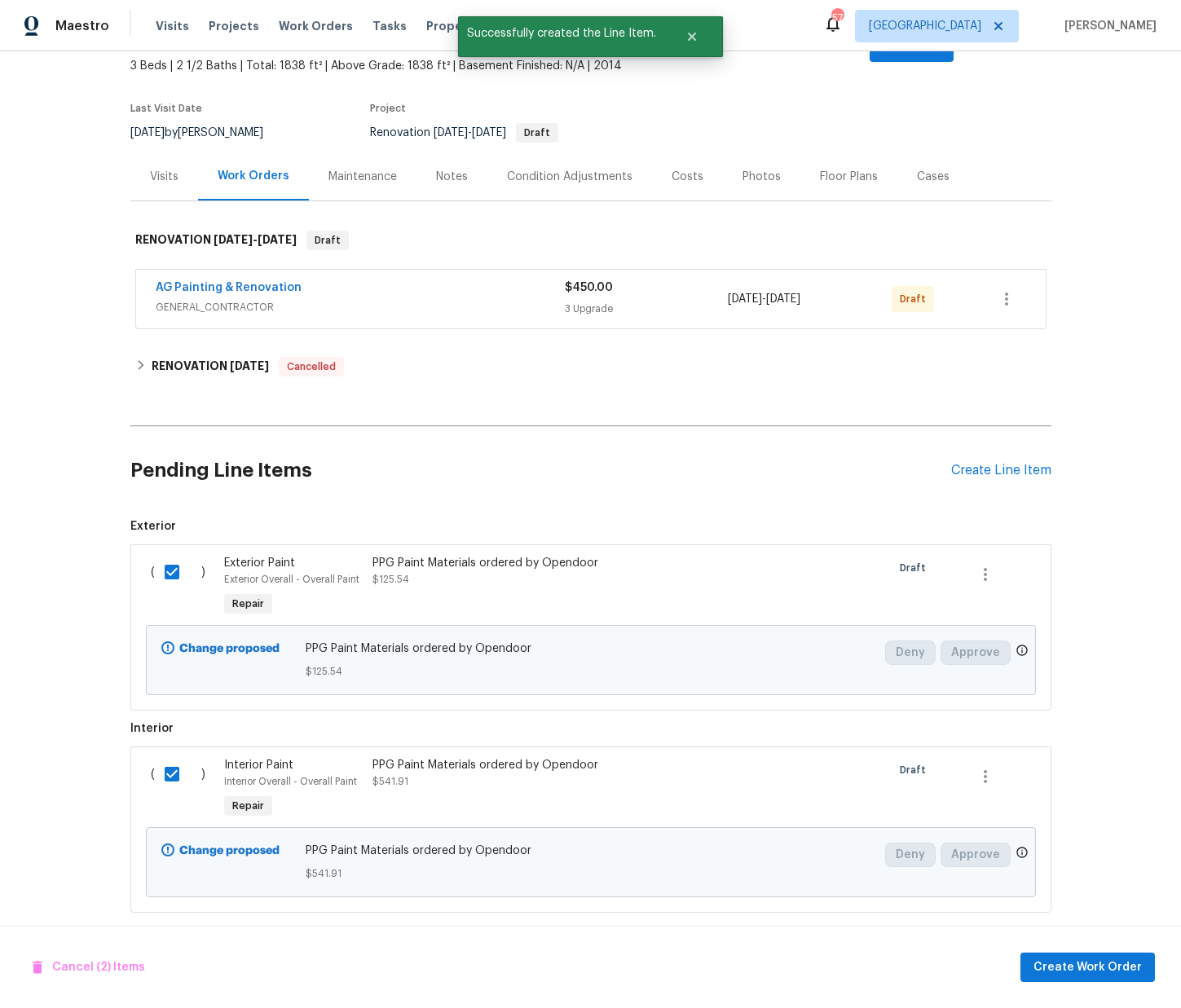
click at [1156, 984] on div "Cancel (2) Items Create Work Order" at bounding box center [590, 966] width 1181 height 83
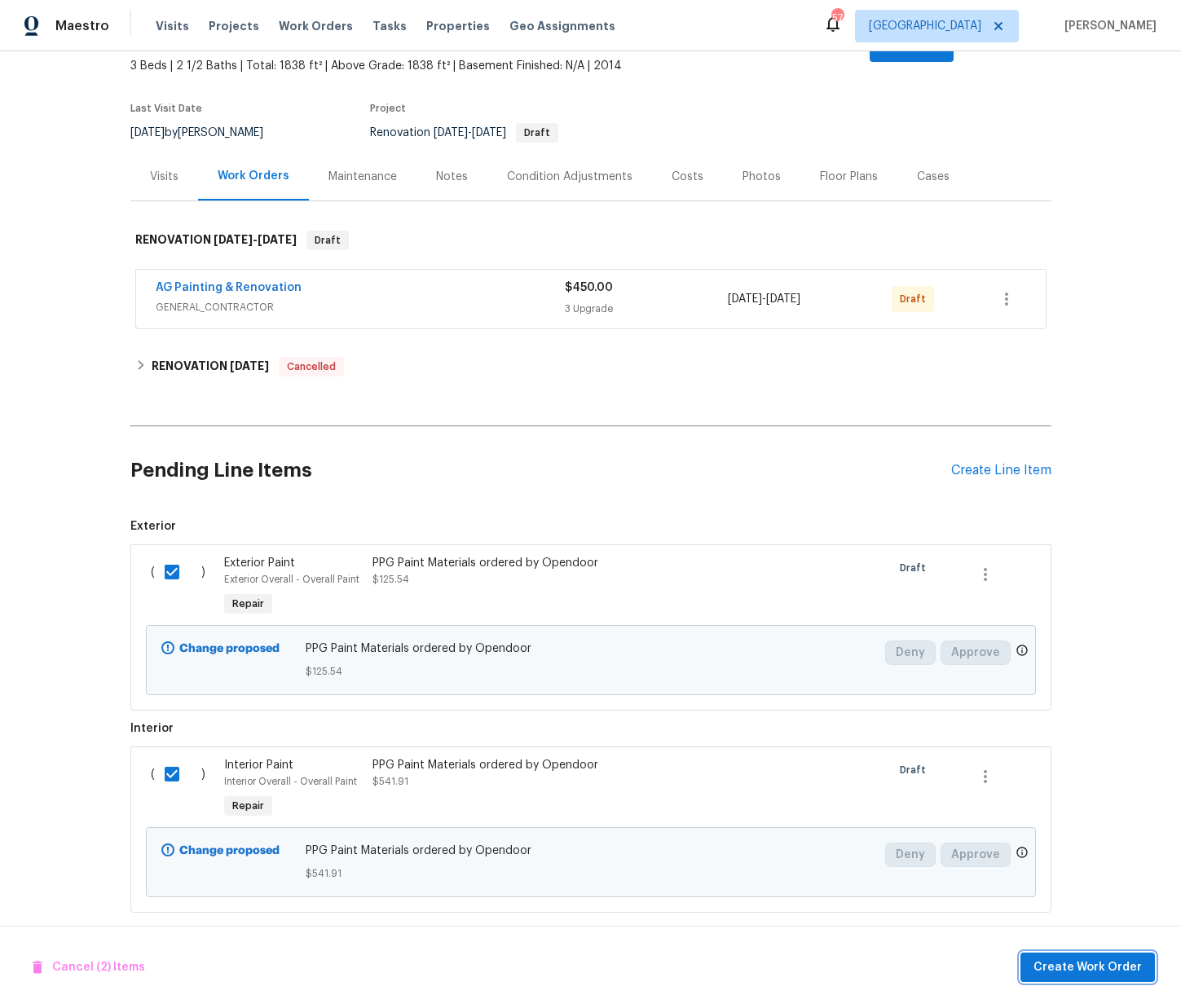
click at [1138, 973] on span "Create Work Order" at bounding box center [1087, 967] width 108 height 20
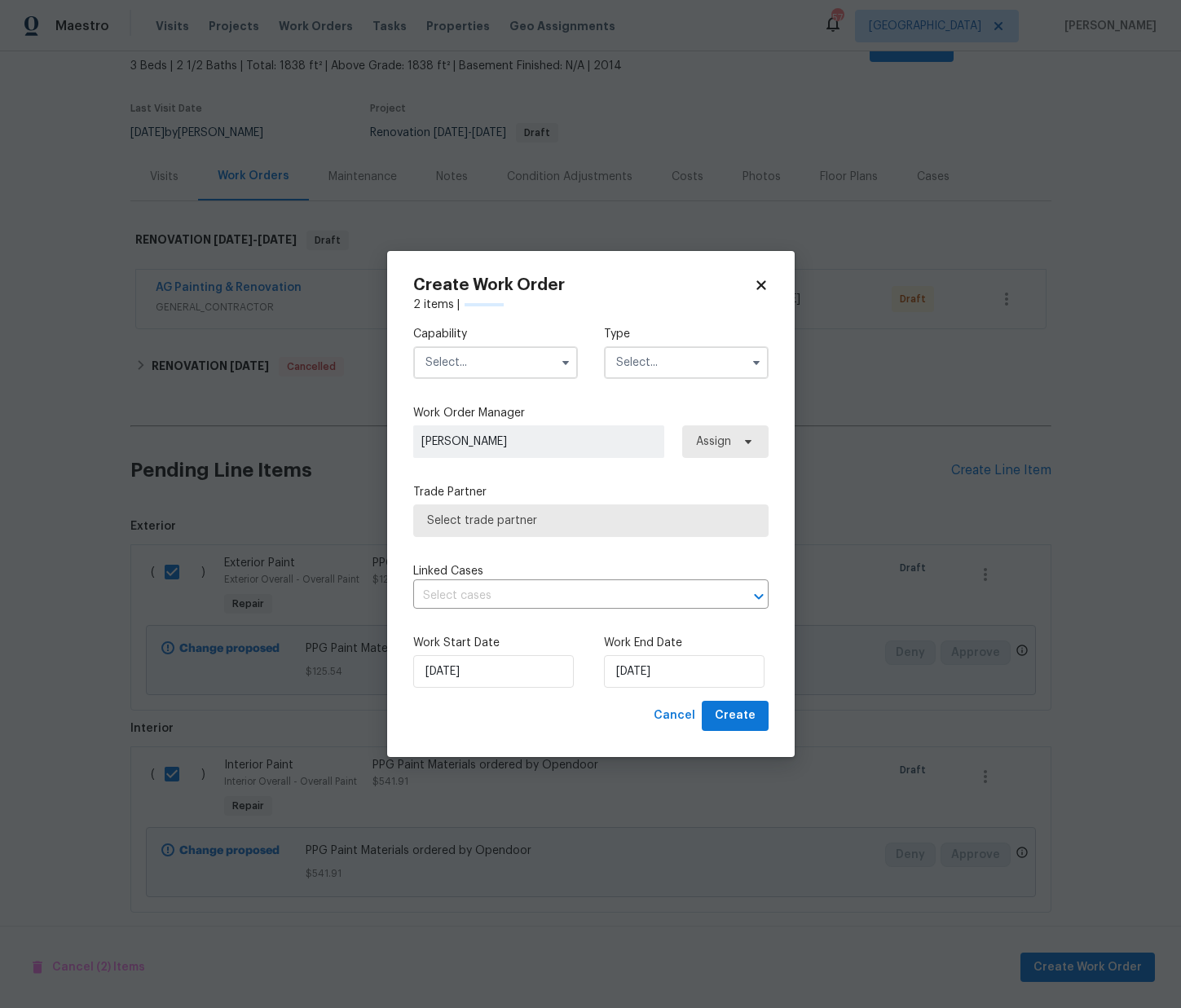
checkbox input "false"
click at [534, 377] on input "text" at bounding box center [495, 363] width 165 height 33
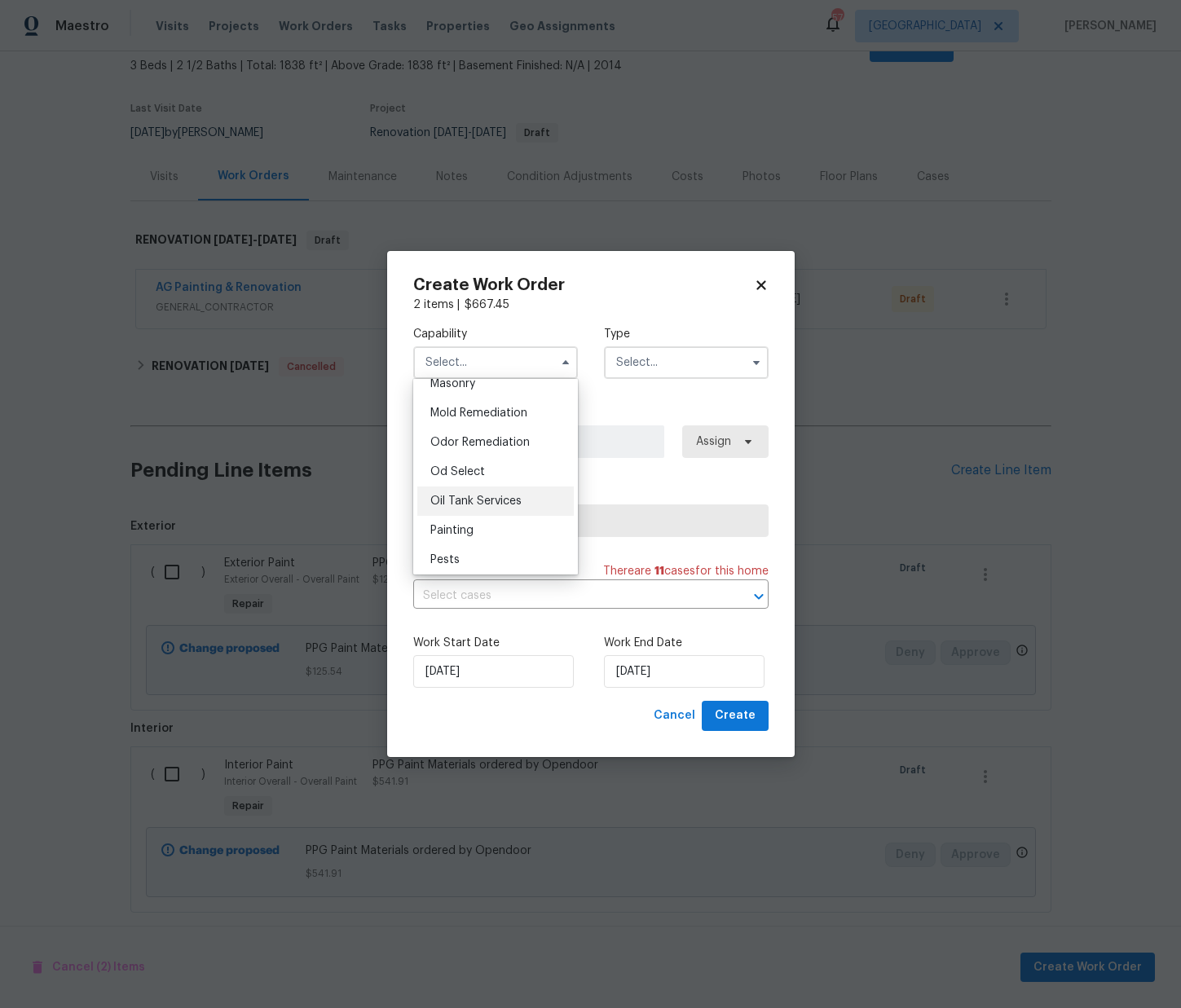
scroll to position [1237, 0]
click at [478, 539] on div "Painting" at bounding box center [496, 529] width 156 height 29
type input "Painting"
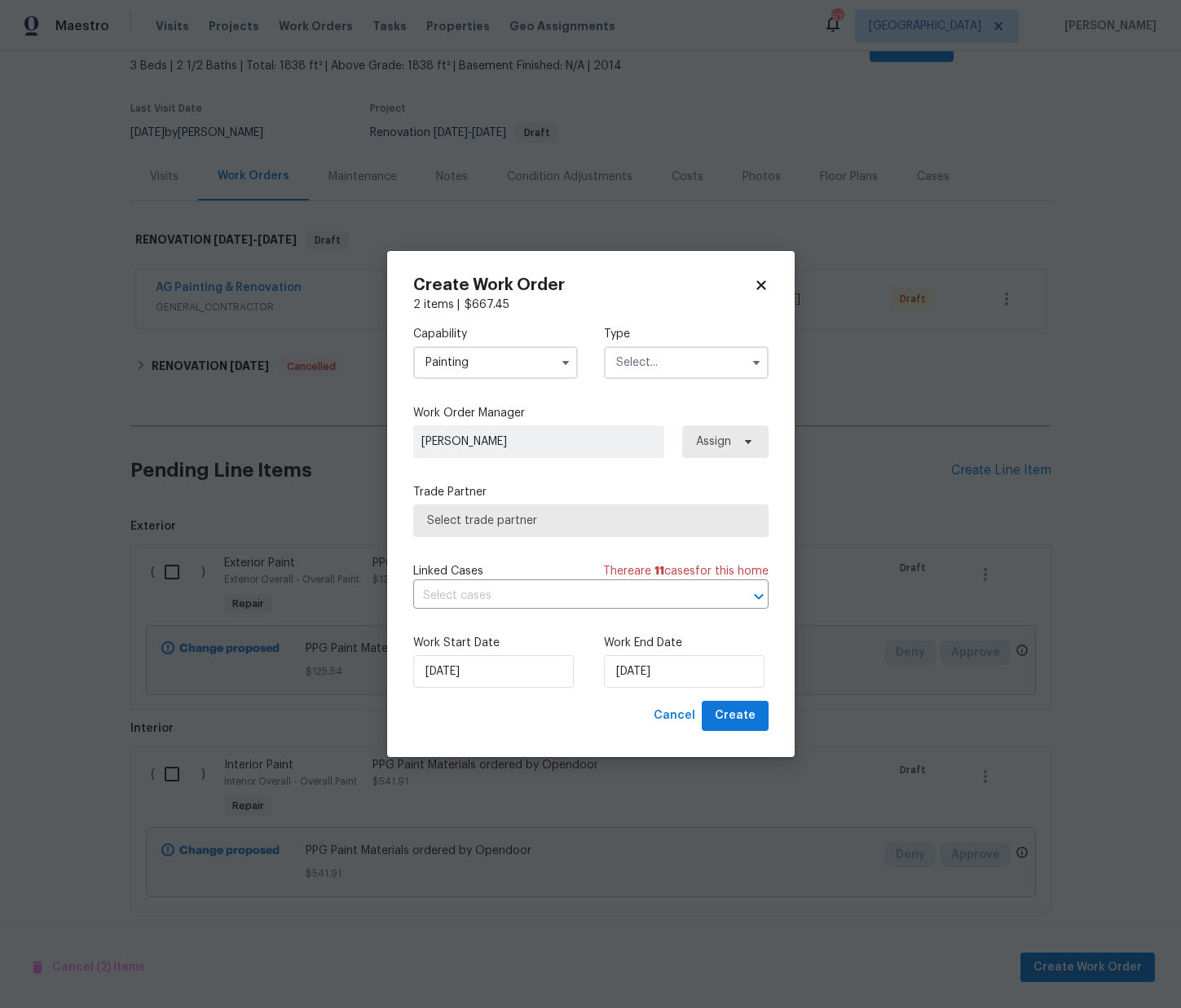
click at [668, 368] on input "text" at bounding box center [686, 363] width 165 height 33
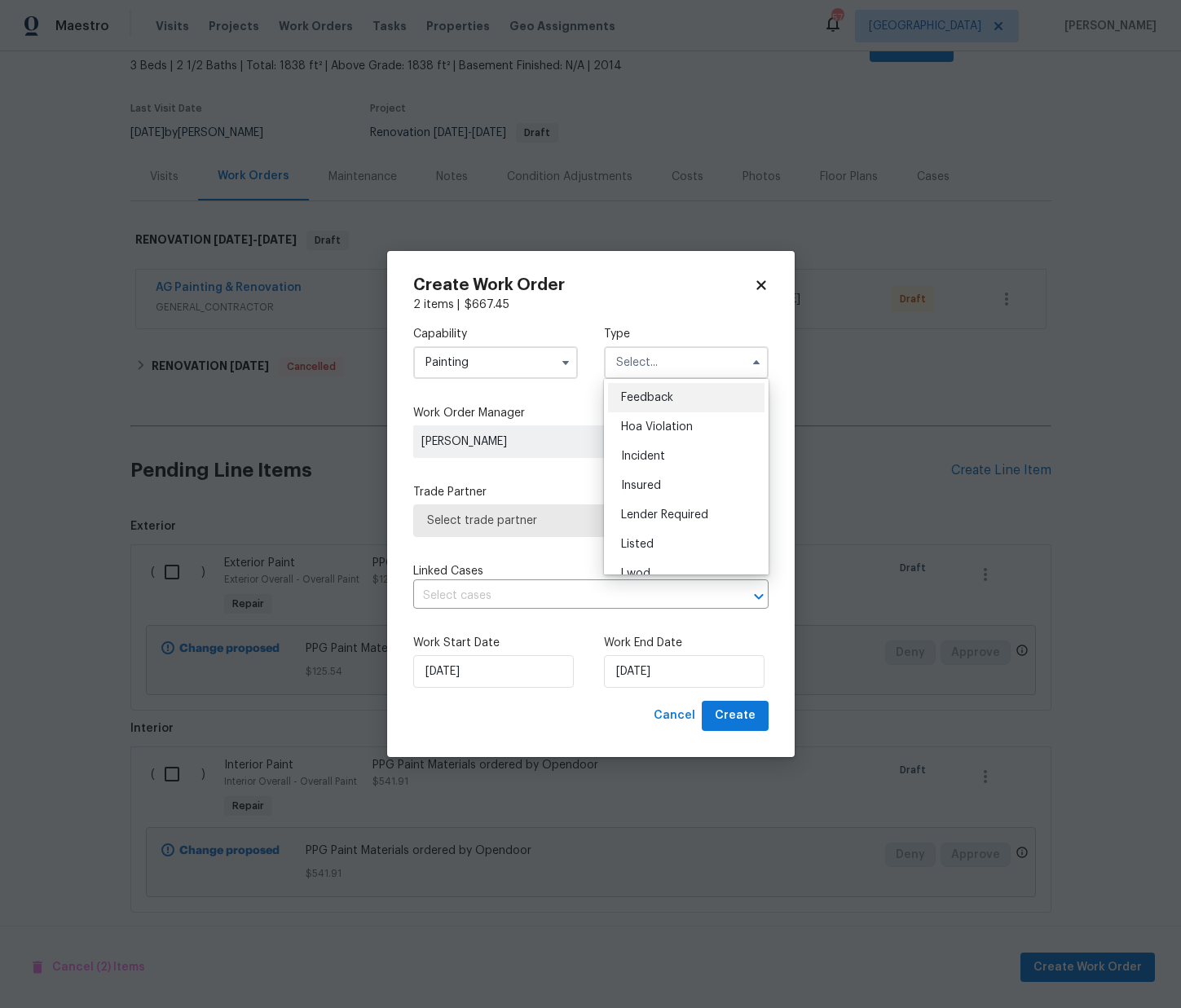
scroll to position [194, 0]
click at [672, 464] on span "Renovation" at bounding box center [651, 468] width 60 height 12
type input "Renovation"
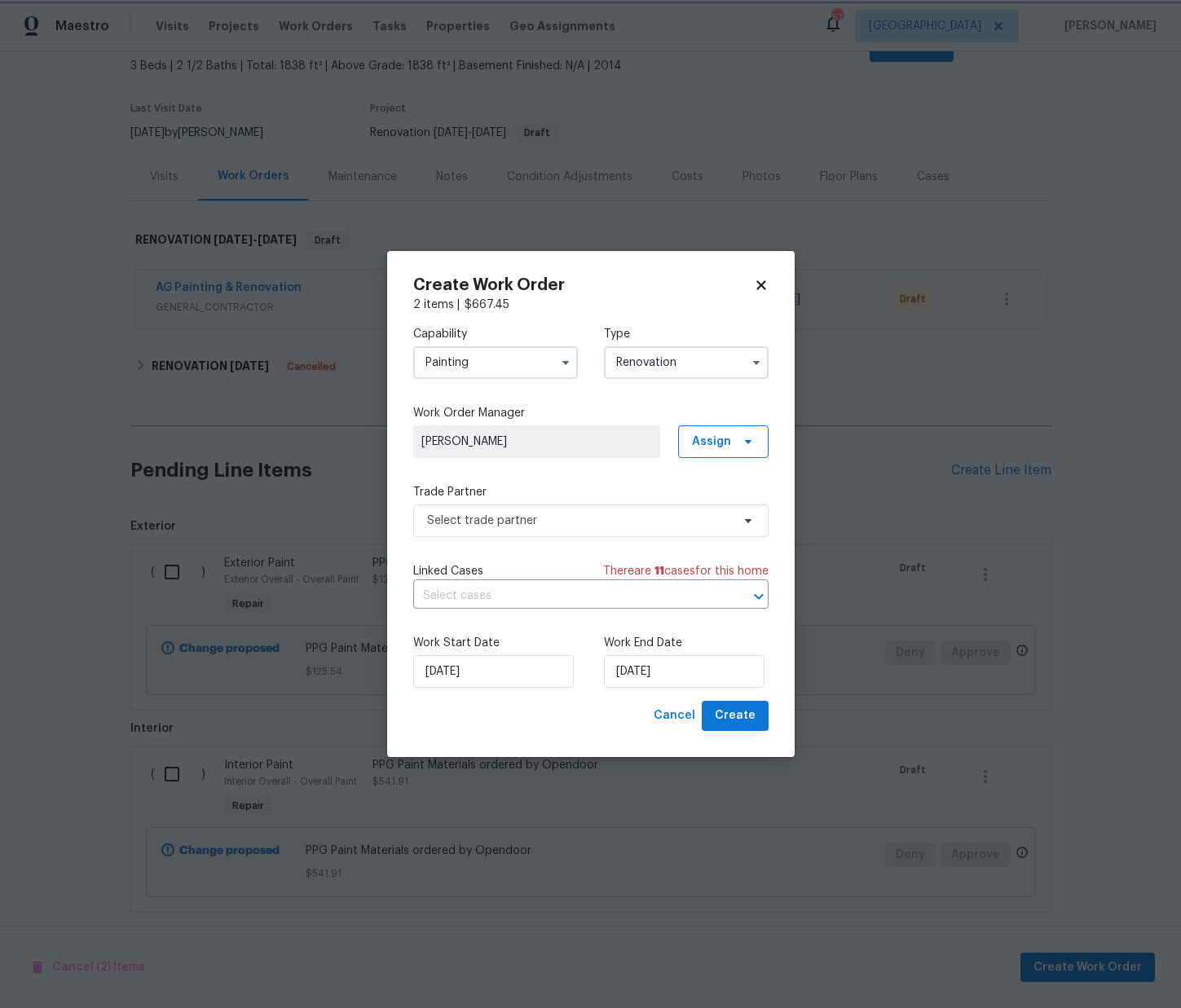
scroll to position [0, 0]
drag, startPoint x: 692, startPoint y: 436, endPoint x: 695, endPoint y: 452, distance: 16.3
click at [697, 436] on span "Assign" at bounding box center [722, 442] width 90 height 33
drag, startPoint x: 706, startPoint y: 516, endPoint x: 670, endPoint y: 517, distance: 36.0
click at [706, 515] on div "Assign to me" at bounding box center [726, 511] width 71 height 16
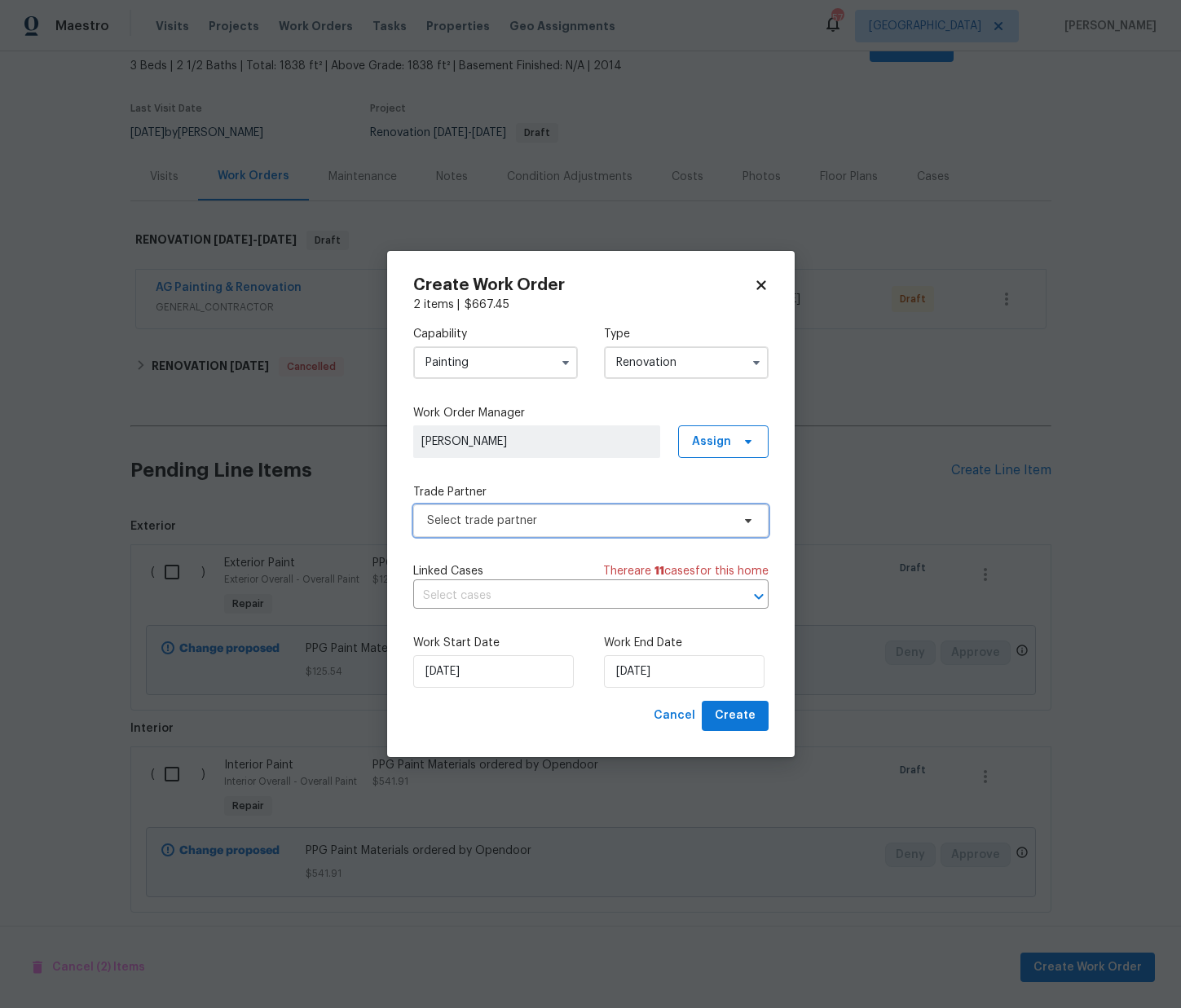
click at [589, 520] on span "Select trade partner" at bounding box center [579, 520] width 304 height 16
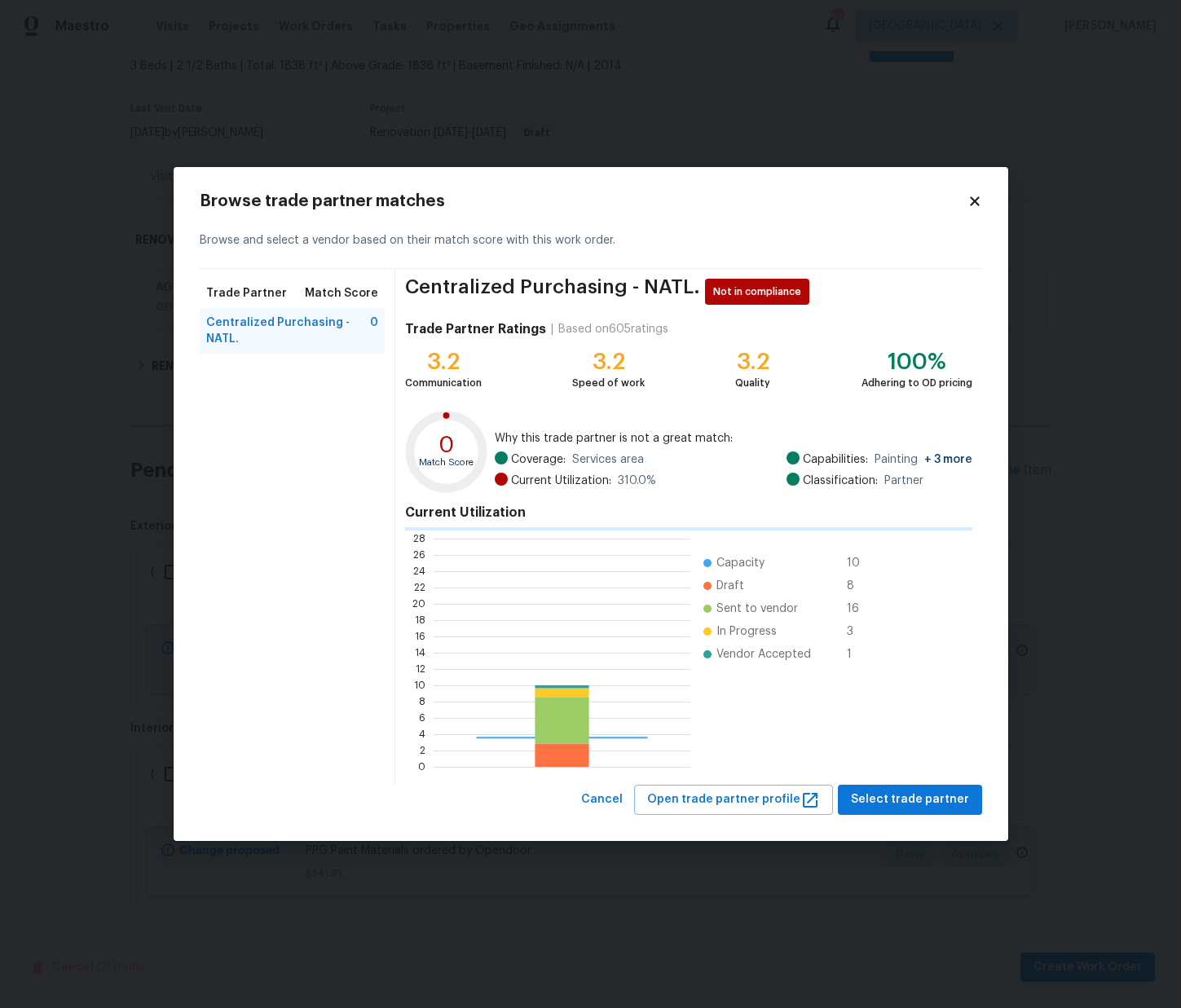
scroll to position [228, 256]
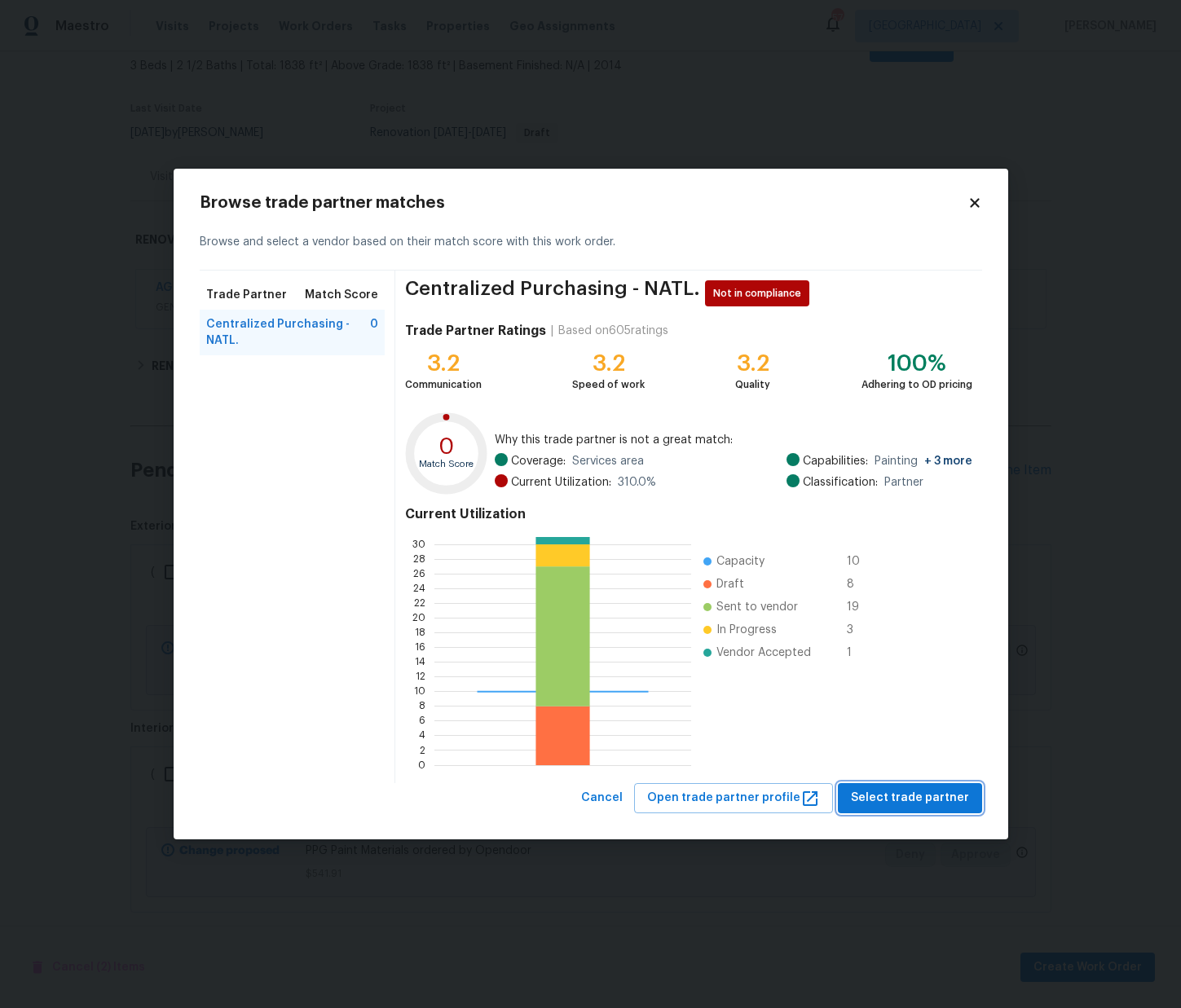
click at [914, 811] on button "Select trade partner" at bounding box center [910, 798] width 145 height 30
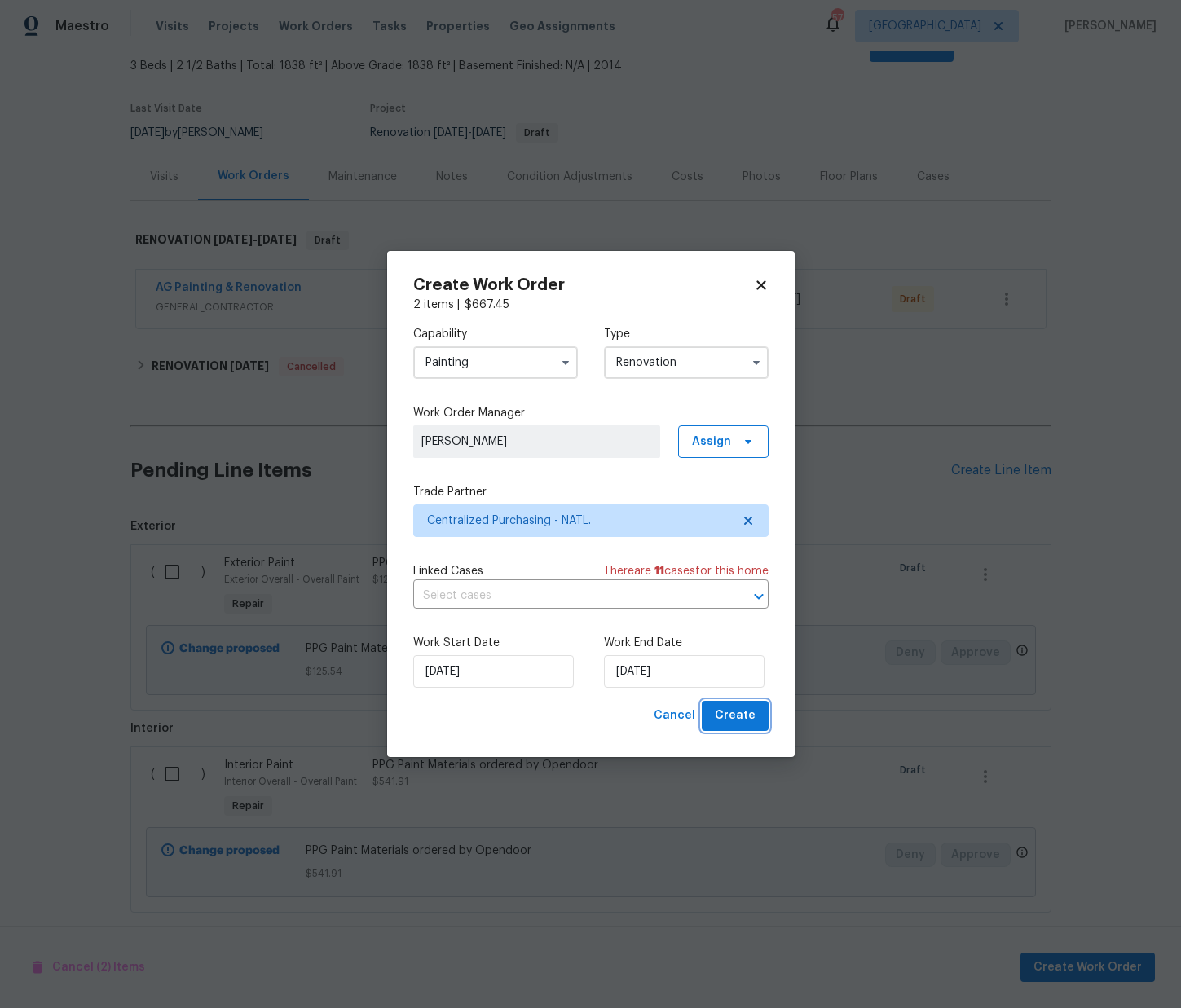
click at [747, 723] on span "Create" at bounding box center [734, 716] width 41 height 20
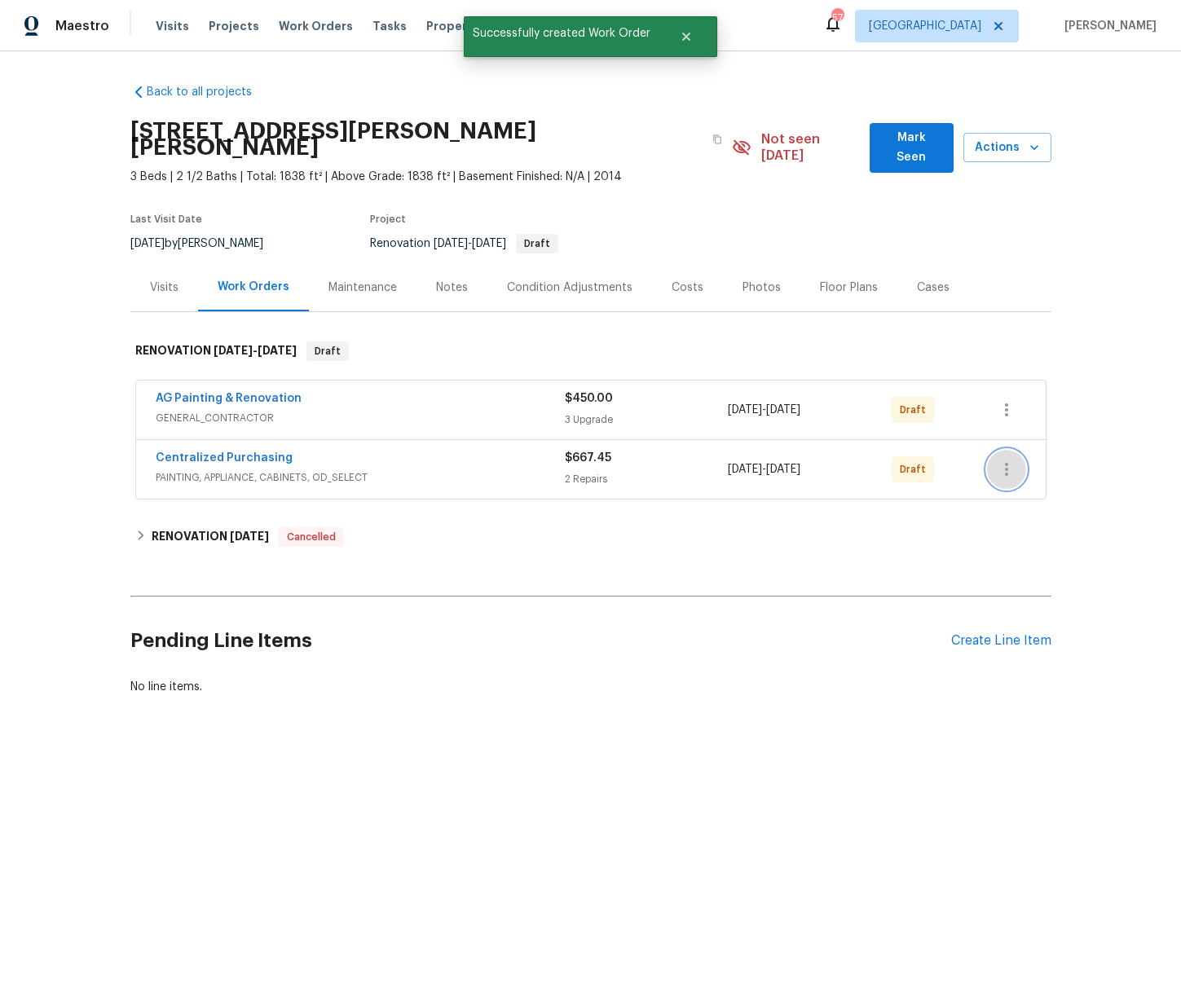
click at [1007, 449] on button "button" at bounding box center [1006, 469] width 39 height 39
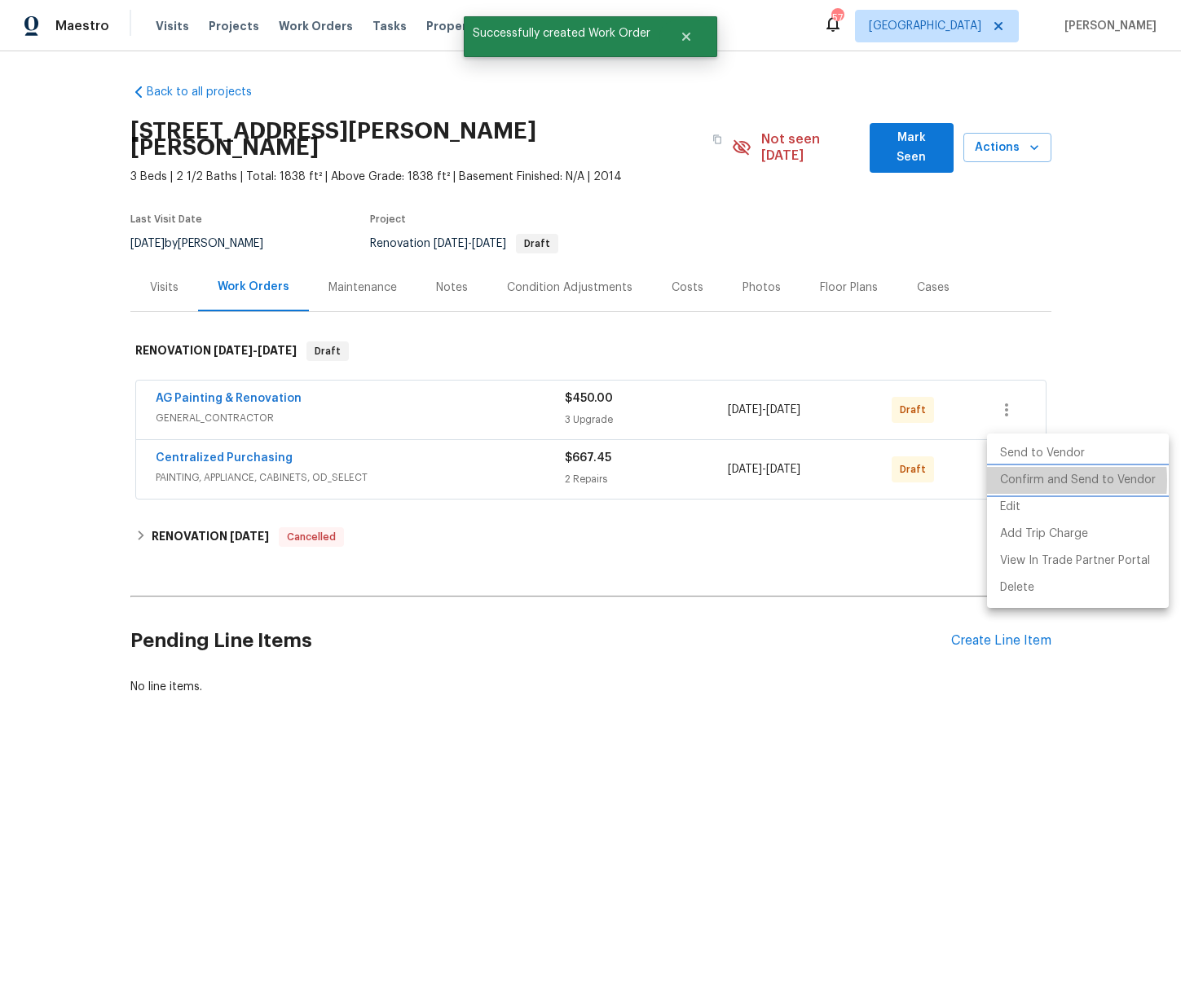
click at [1019, 480] on li "Confirm and Send to Vendor" at bounding box center [1078, 480] width 182 height 27
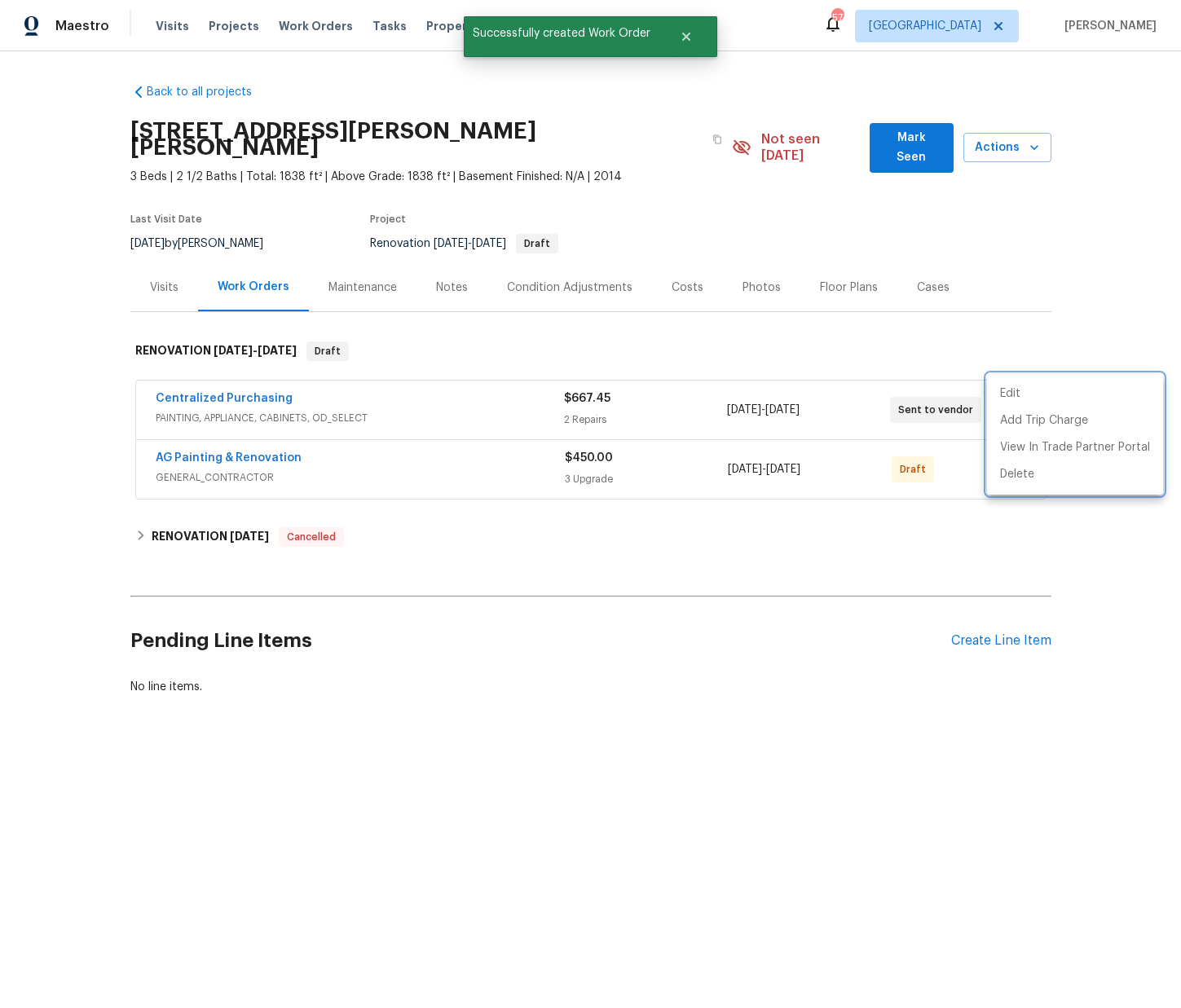
drag, startPoint x: 358, startPoint y: 458, endPoint x: 288, endPoint y: 433, distance: 74.3
click at [357, 457] on div at bounding box center [590, 504] width 1181 height 1008
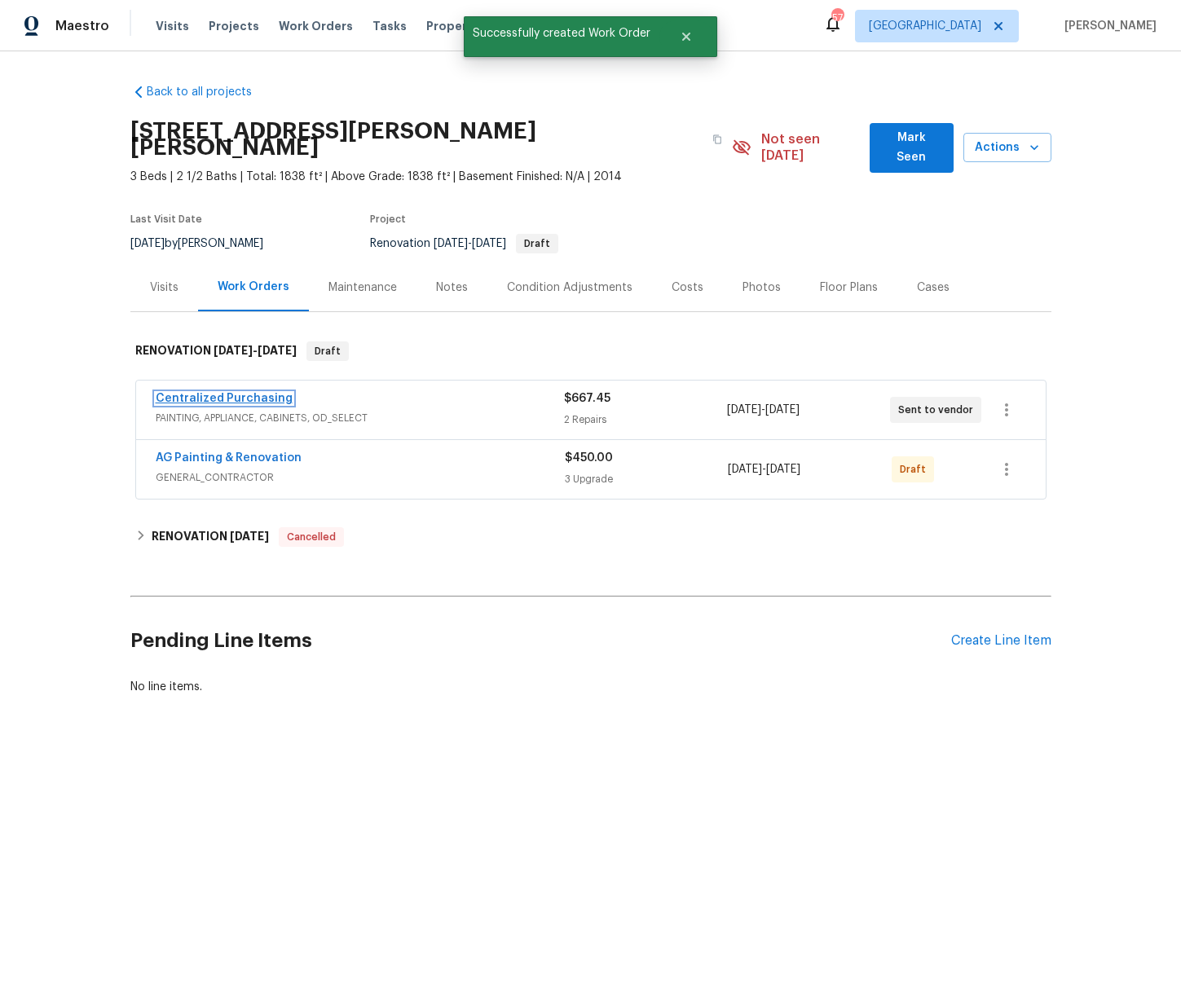
click at [235, 393] on link "Centralized Purchasing" at bounding box center [224, 398] width 136 height 12
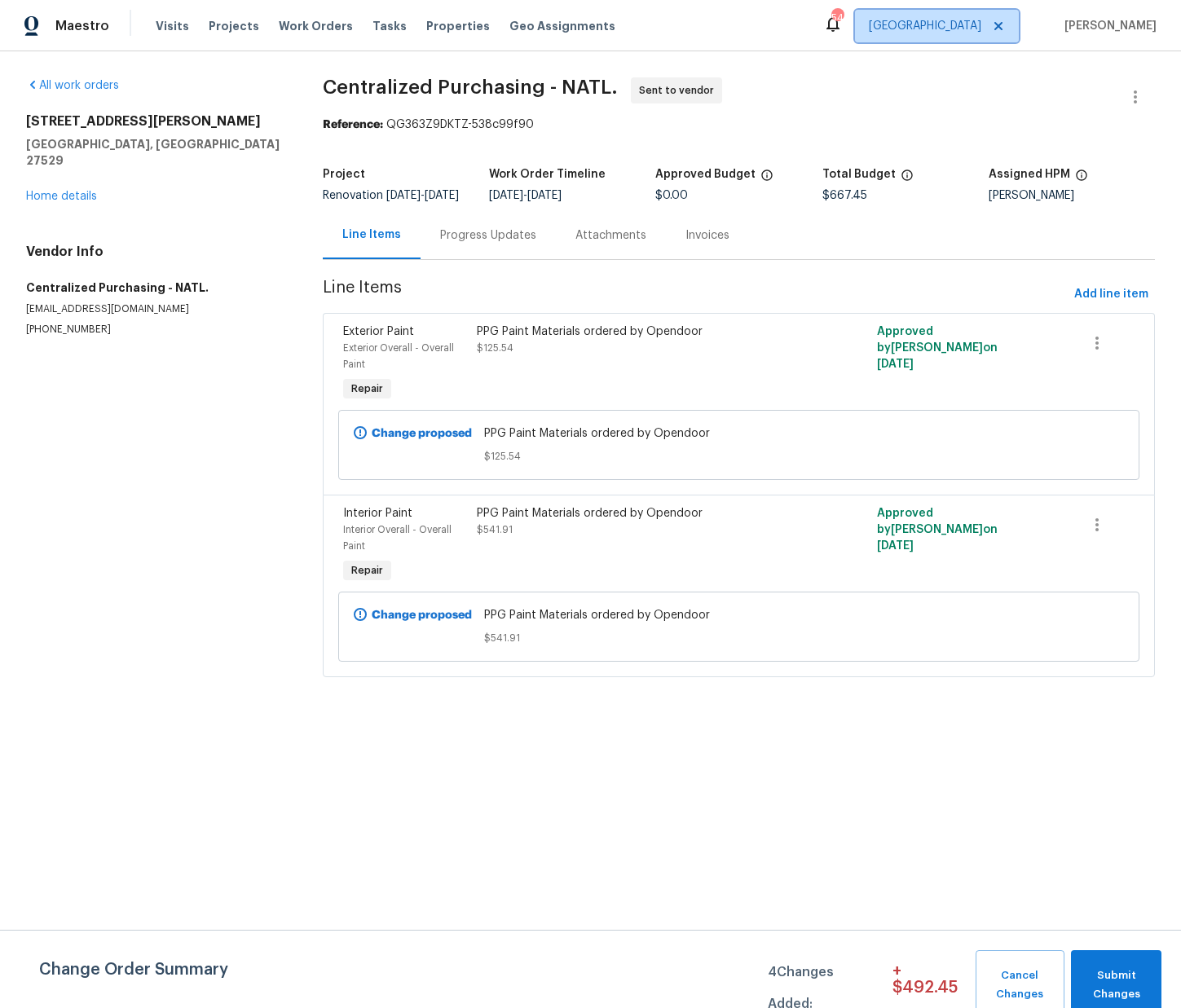
click at [964, 30] on span "Raleigh" at bounding box center [925, 26] width 113 height 16
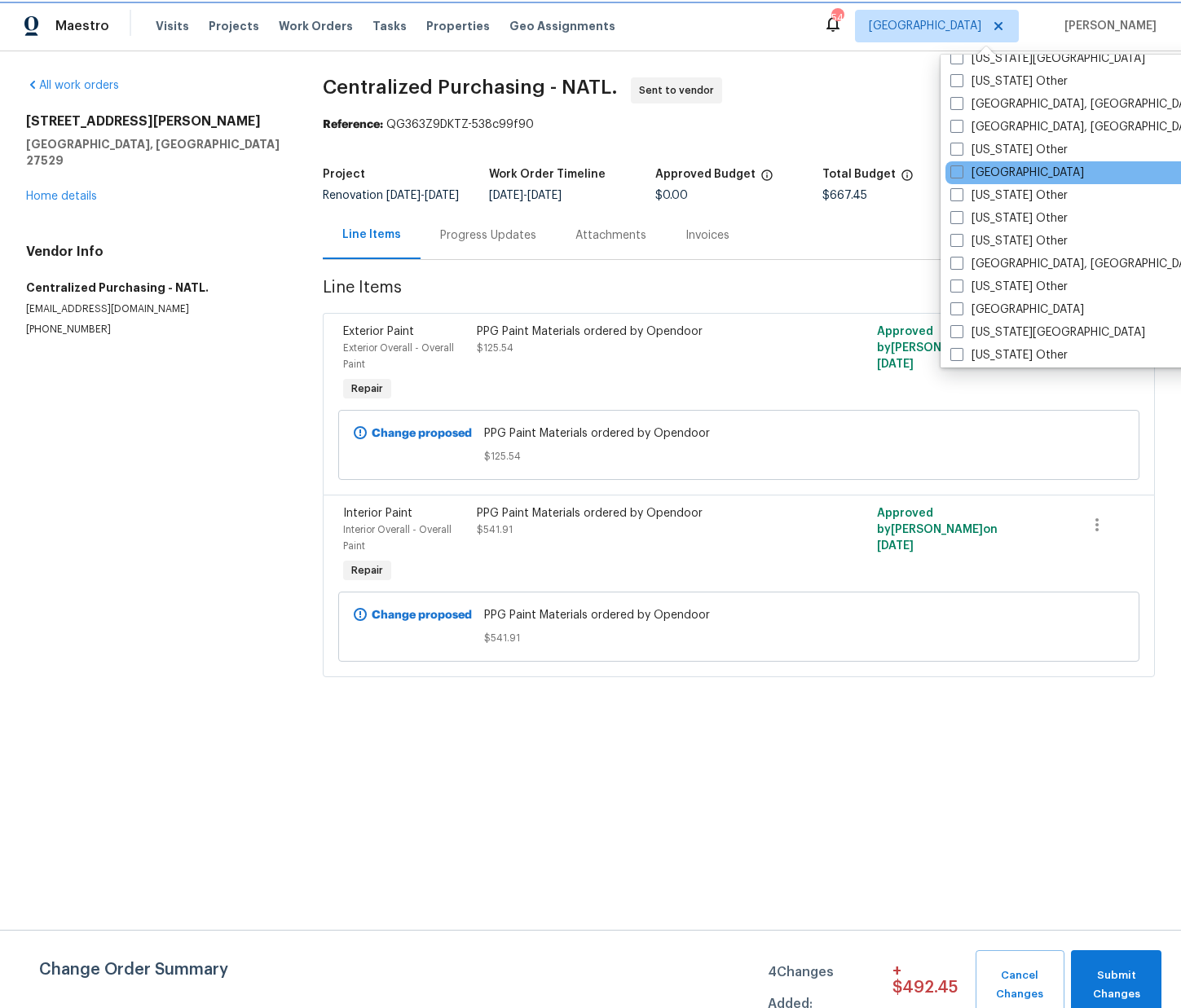
scroll to position [761, 0]
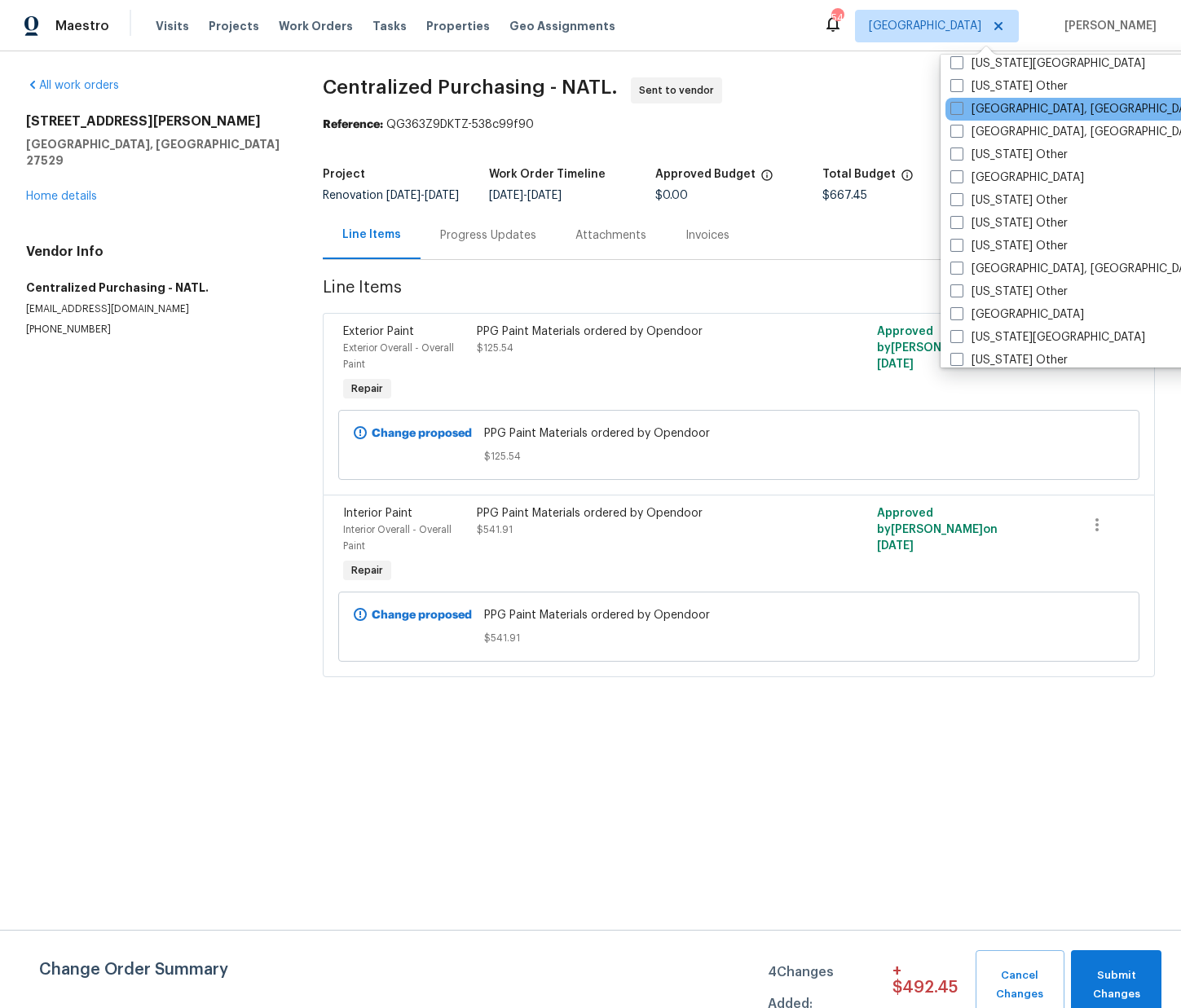
click at [999, 118] on div "Greensboro, NC" at bounding box center [1109, 108] width 328 height 23
click at [998, 109] on label "Greensboro, NC" at bounding box center [1076, 109] width 253 height 16
click at [961, 109] on input "Greensboro, NC" at bounding box center [955, 106] width 11 height 11
checkbox input "true"
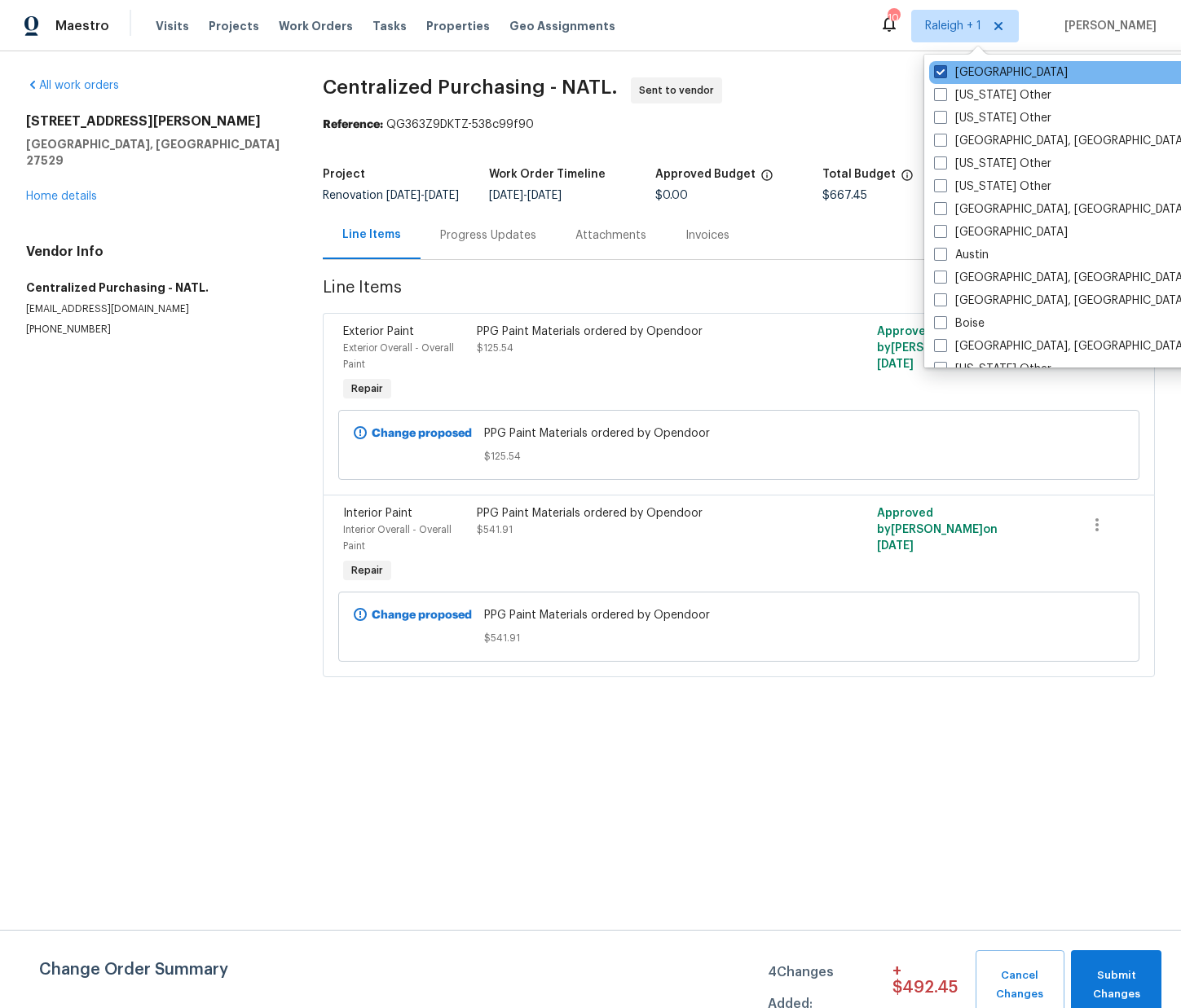
drag, startPoint x: 959, startPoint y: 75, endPoint x: 951, endPoint y: 74, distance: 8.1
click at [958, 75] on label "Raleigh" at bounding box center [1000, 73] width 134 height 16
click at [944, 75] on input "Raleigh" at bounding box center [939, 70] width 11 height 11
checkbox input "false"
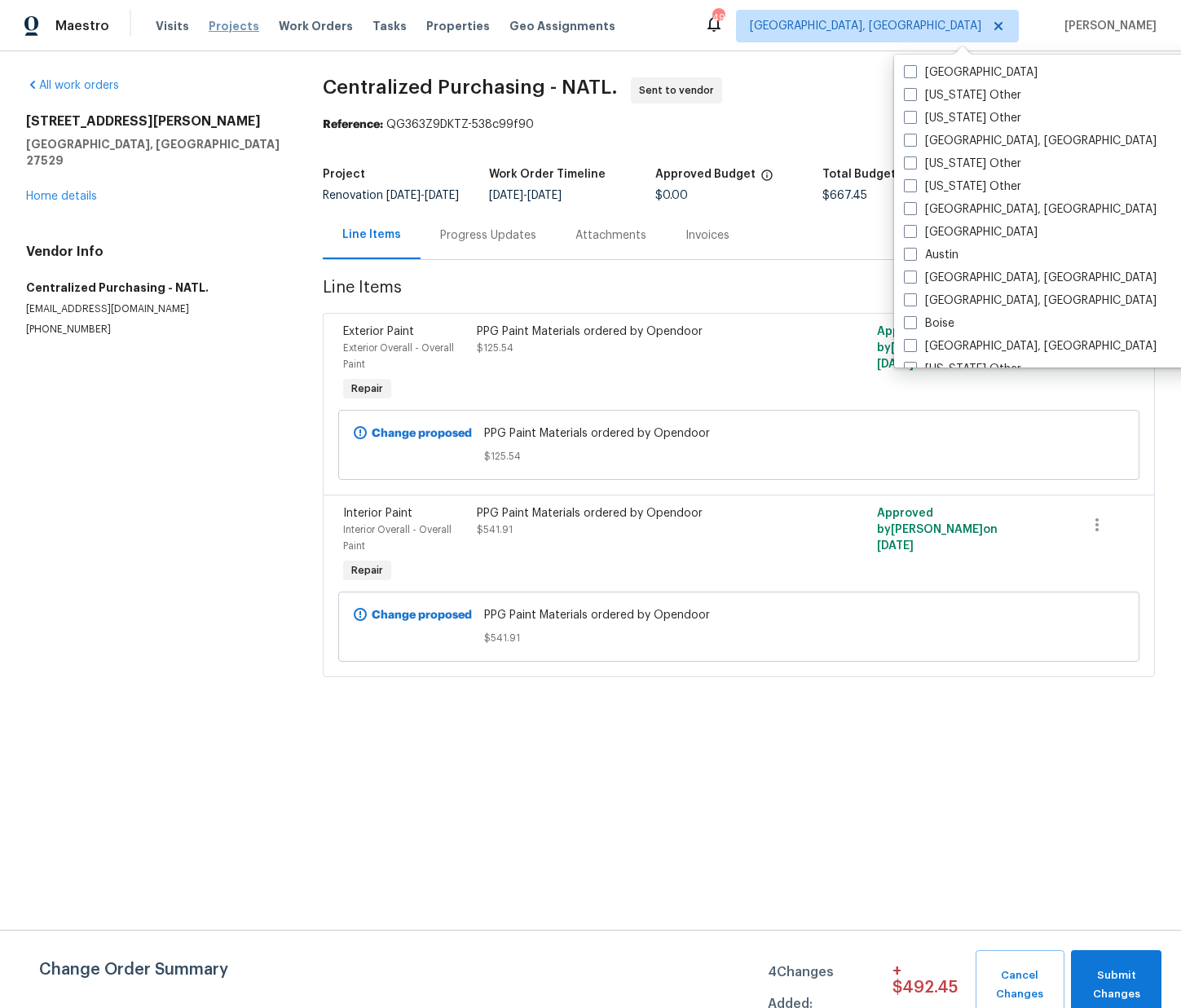
click at [212, 25] on span "Projects" at bounding box center [234, 26] width 51 height 16
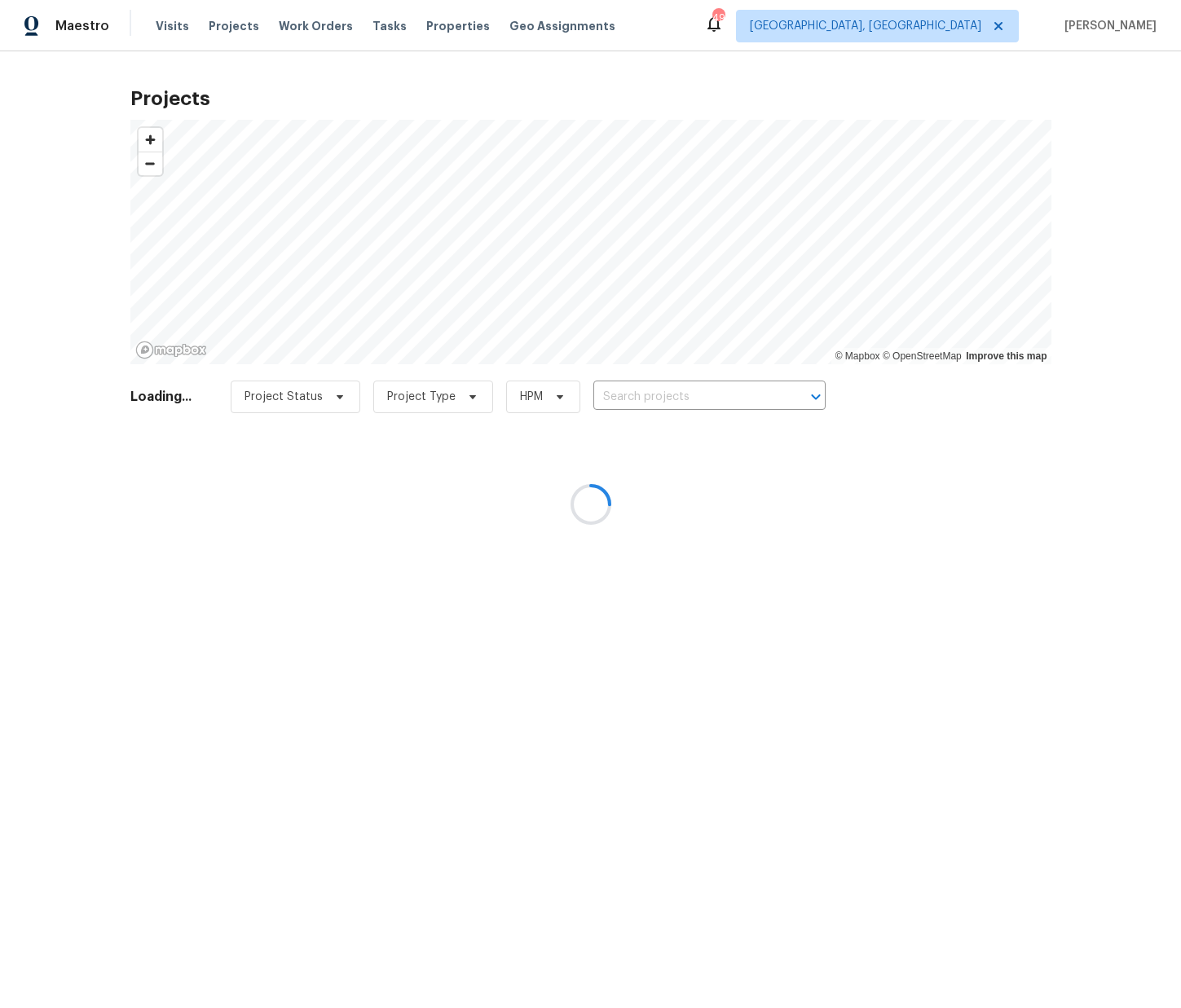
click at [651, 396] on div at bounding box center [590, 504] width 1181 height 1008
click at [660, 393] on div at bounding box center [590, 504] width 1181 height 1008
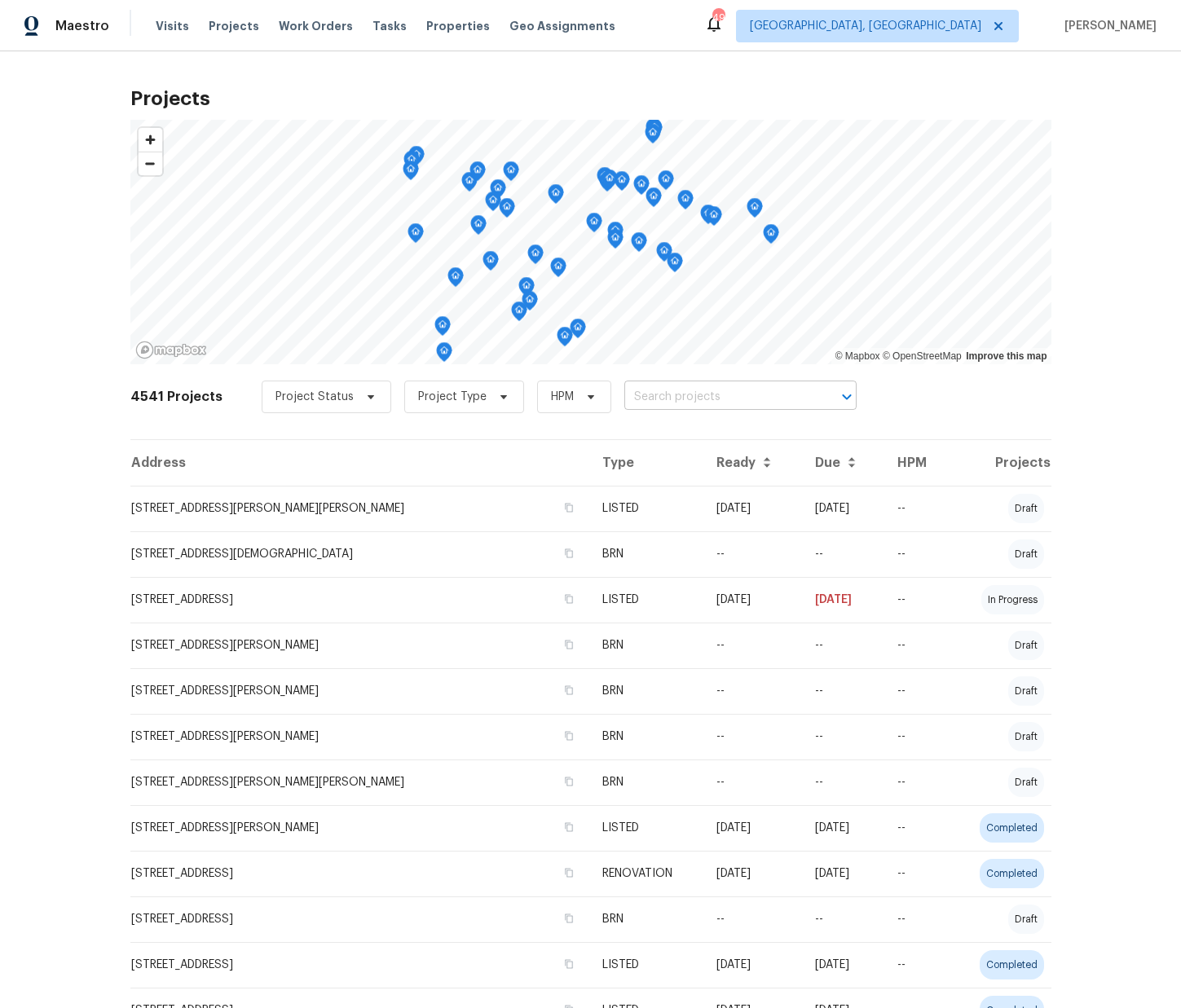
click at [666, 387] on input "text" at bounding box center [717, 398] width 187 height 25
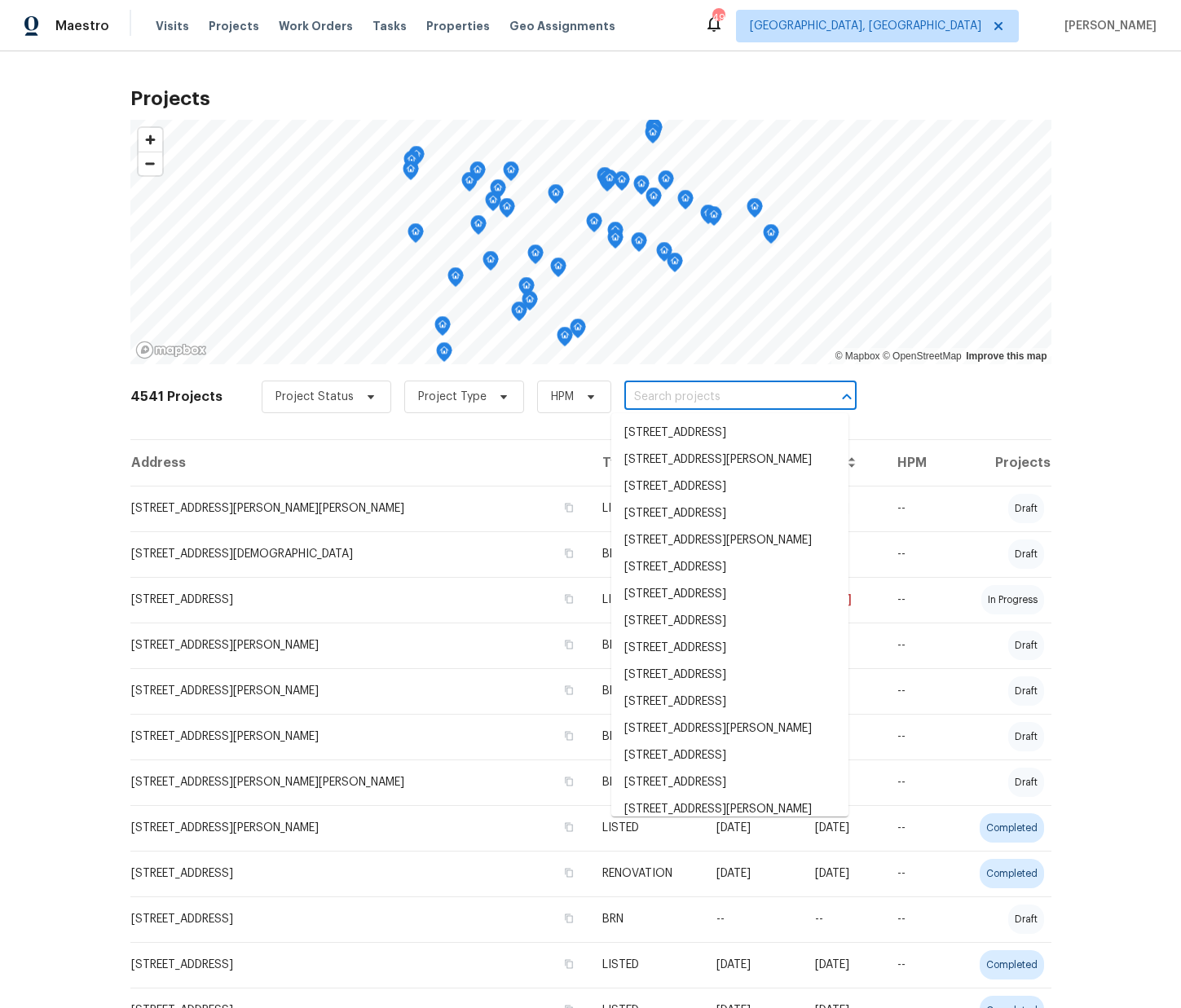
paste input "2297 Lakeview Ter, Burlington, NC 27215"
type input "2297 Lakeview Ter, Burlington, NC 27215"
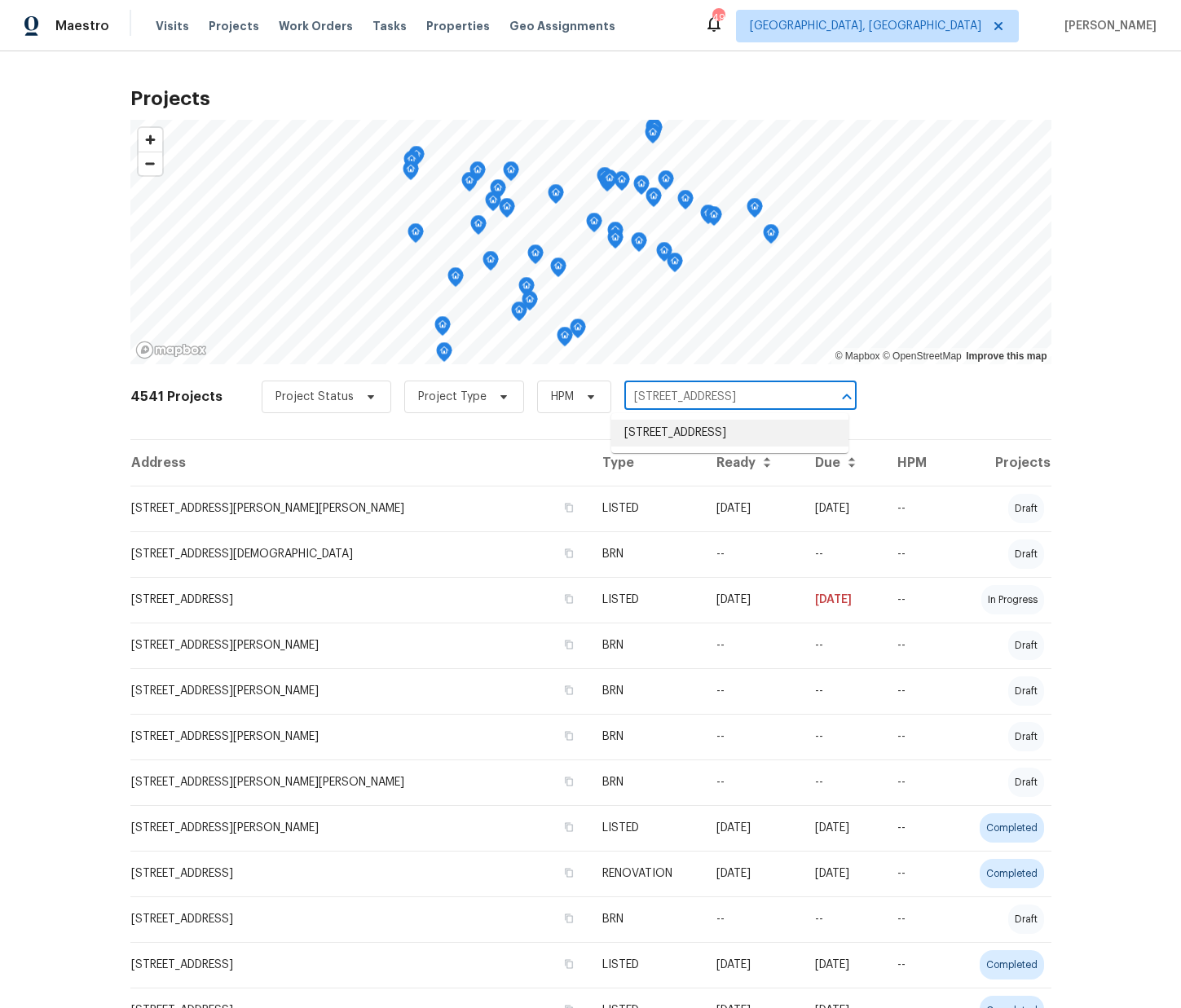
click at [665, 421] on li "2297 Lakeview Ter, Burlington, NC 27215" at bounding box center [730, 433] width 237 height 27
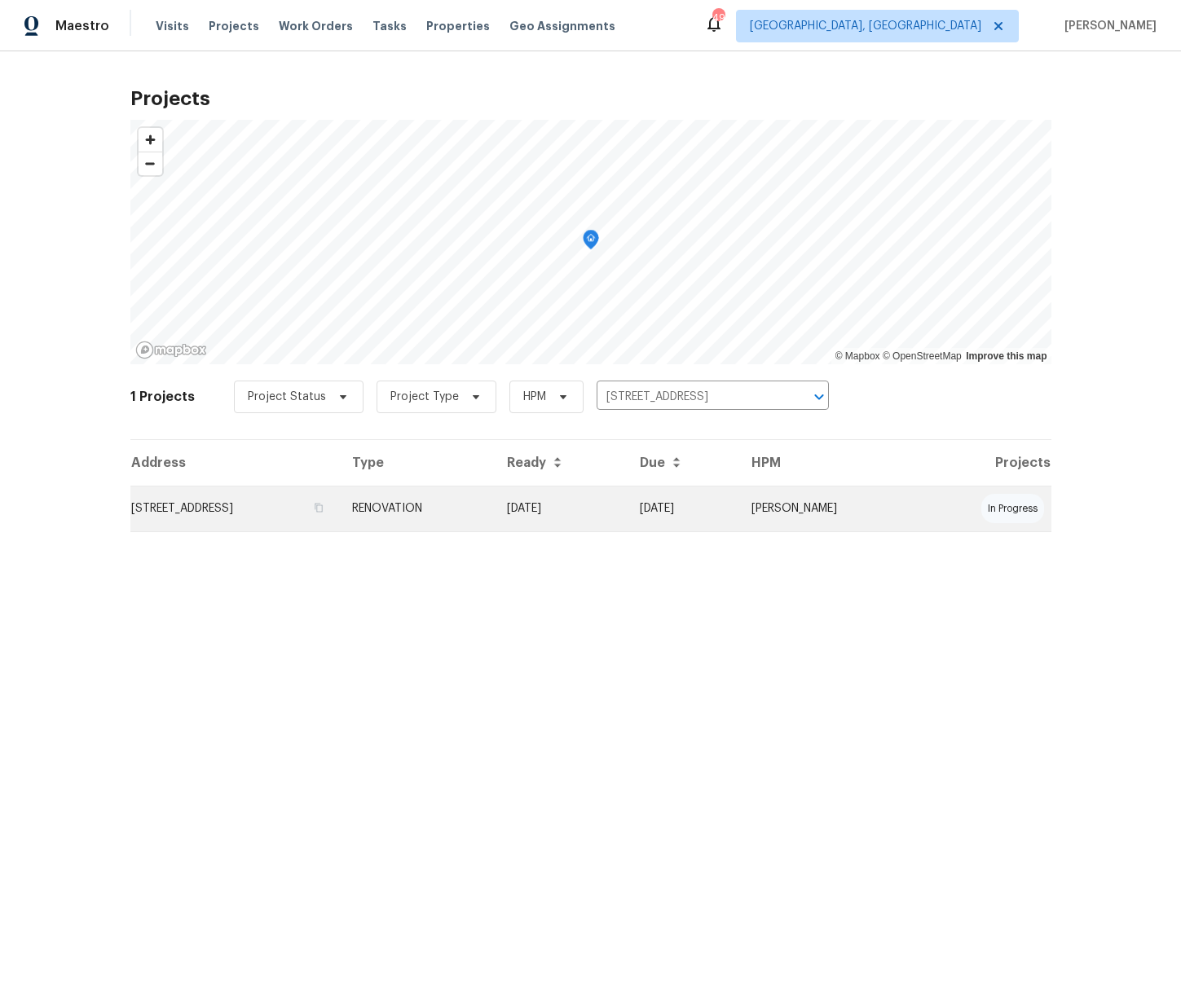
click at [339, 509] on td "2297 Lakeview Ter, Burlington, NC 27215" at bounding box center [235, 509] width 209 height 45
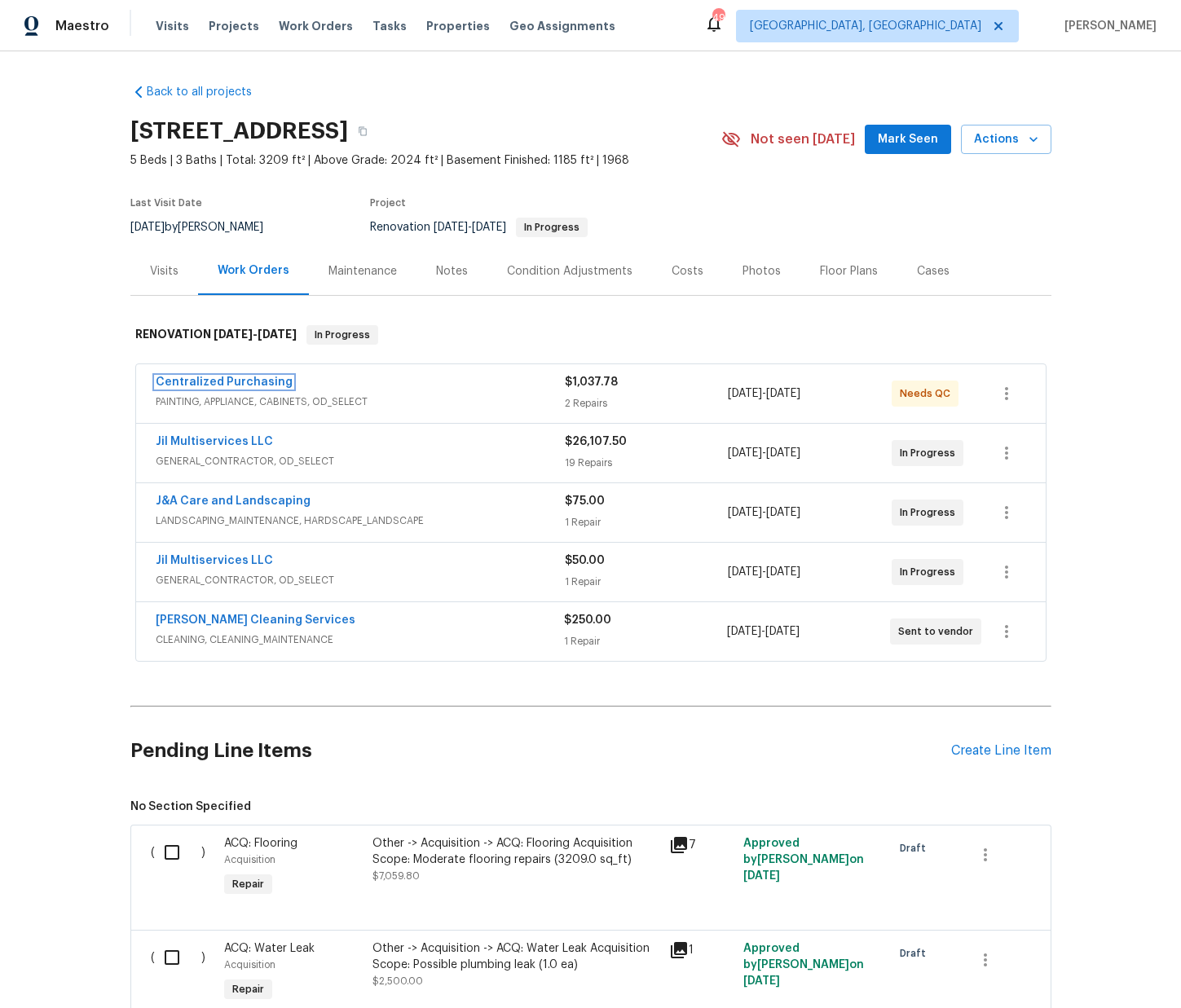
click at [231, 386] on link "Centralized Purchasing" at bounding box center [224, 382] width 136 height 12
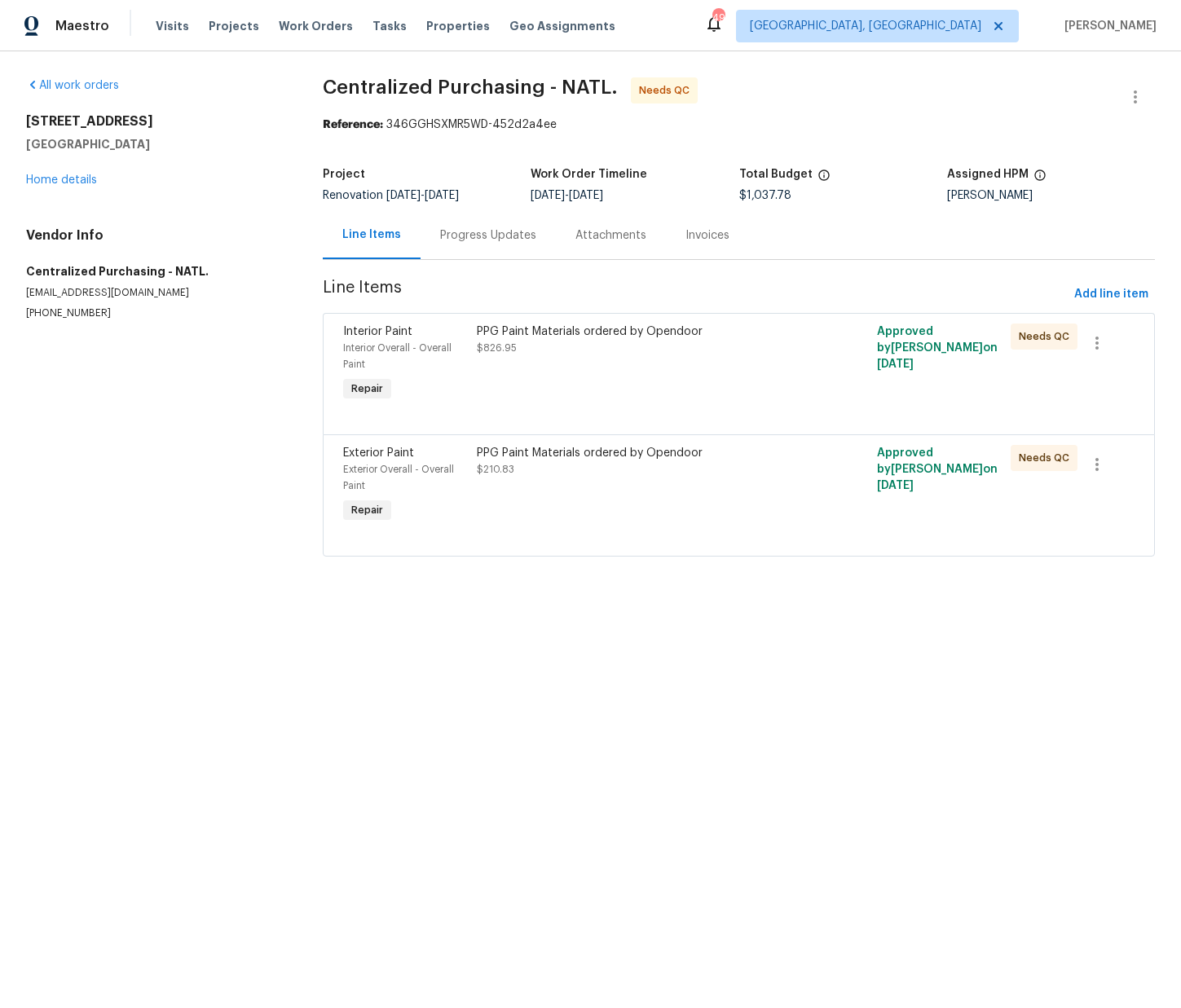
click at [566, 602] on html "Maestro Visits Projects Work Orders Tasks Properties Geo Assignments 49 Greensb…" at bounding box center [590, 301] width 1181 height 602
click at [66, 183] on link "Home details" at bounding box center [62, 180] width 71 height 12
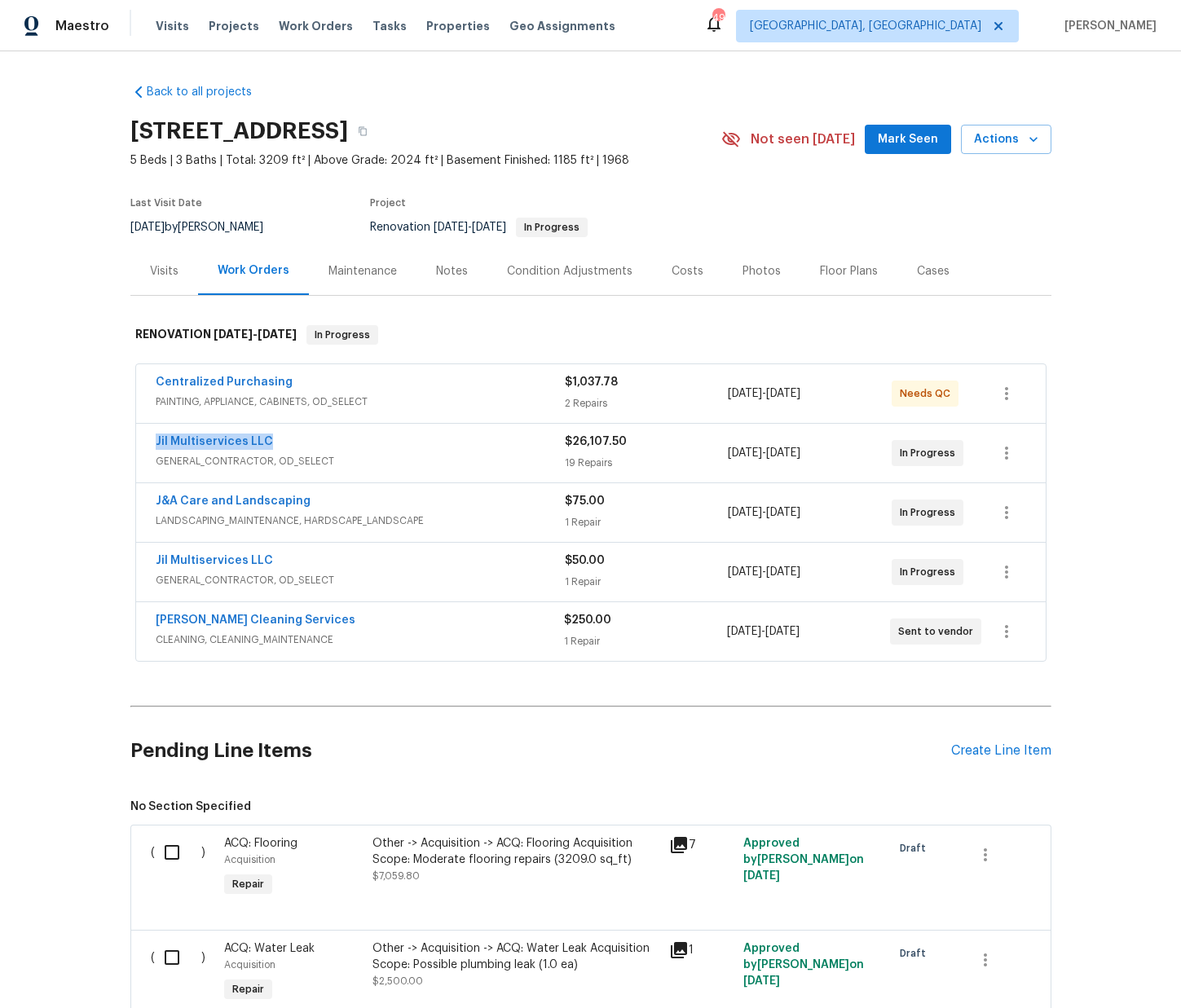
drag, startPoint x: 147, startPoint y: 439, endPoint x: 280, endPoint y: 438, distance: 133.0
click at [279, 438] on div "Jil Multiservices LLC GENERAL_CONTRACTOR, OD_SELECT $26,107.50 19 Repairs 9/23/…" at bounding box center [591, 453] width 910 height 58
copy link "Jil Multiservices LLC"
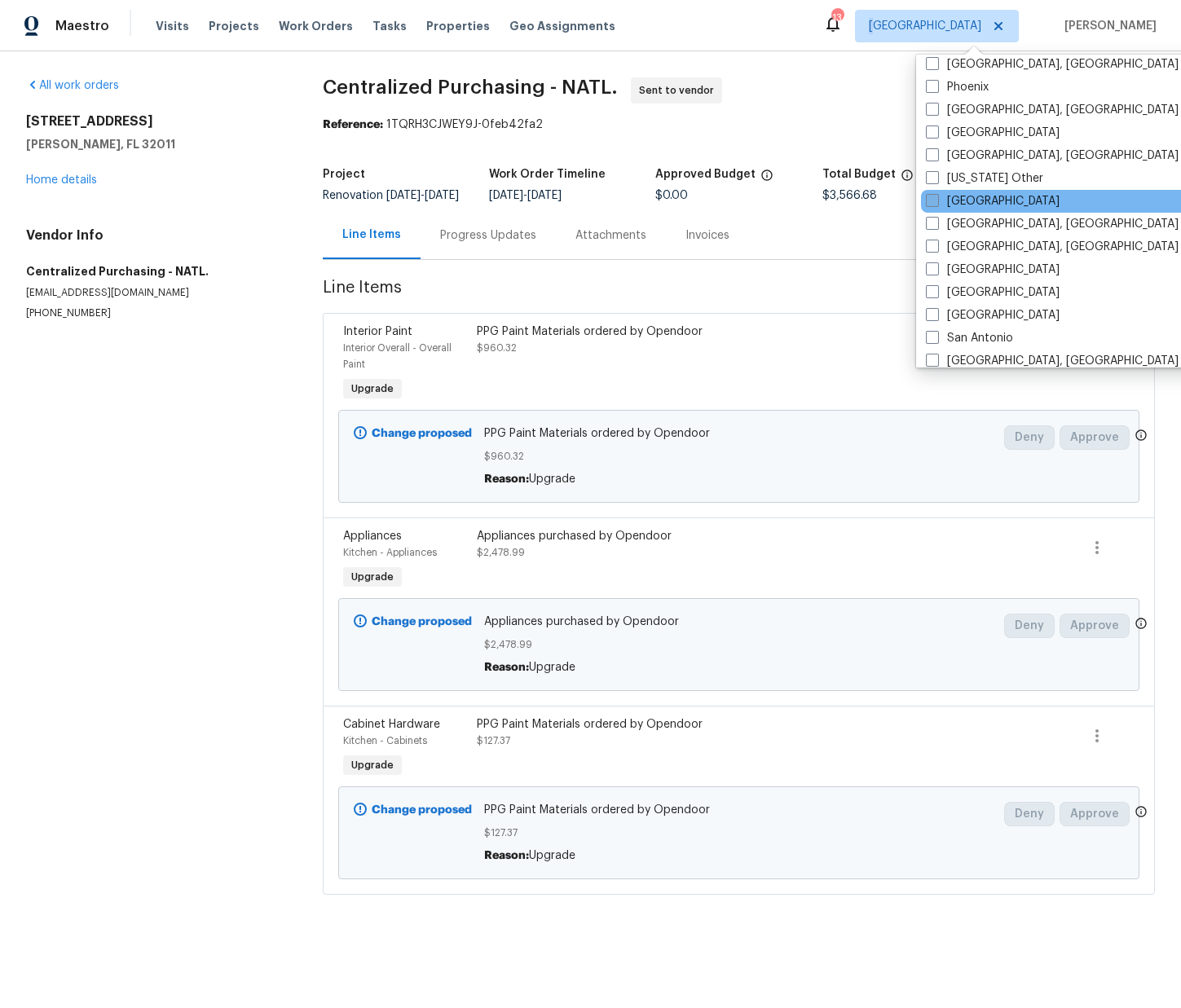
scroll to position [1928, 0]
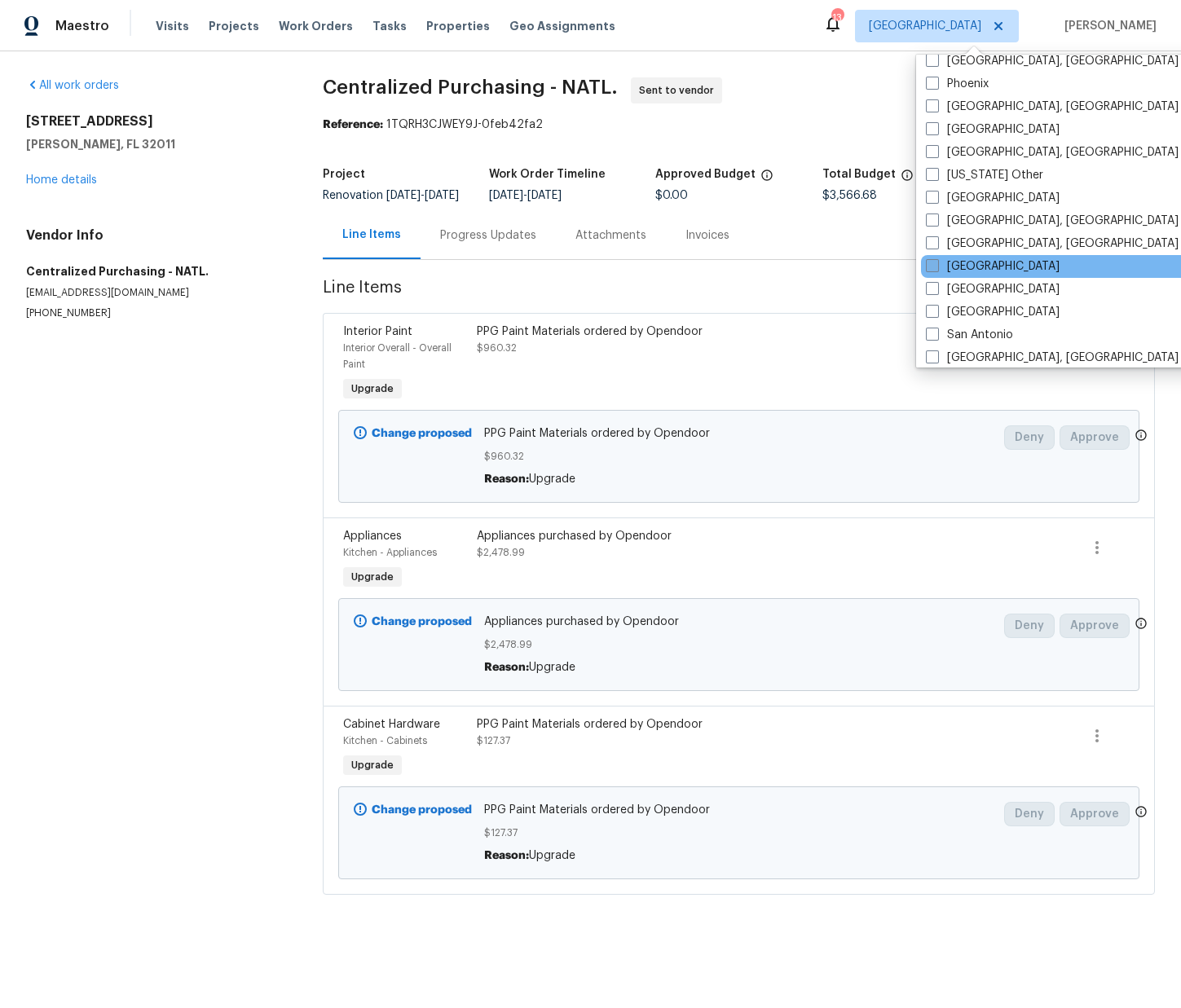
click at [974, 261] on label "[GEOGRAPHIC_DATA]" at bounding box center [992, 267] width 134 height 16
click at [936, 261] on input "[GEOGRAPHIC_DATA]" at bounding box center [931, 264] width 11 height 11
checkbox input "true"
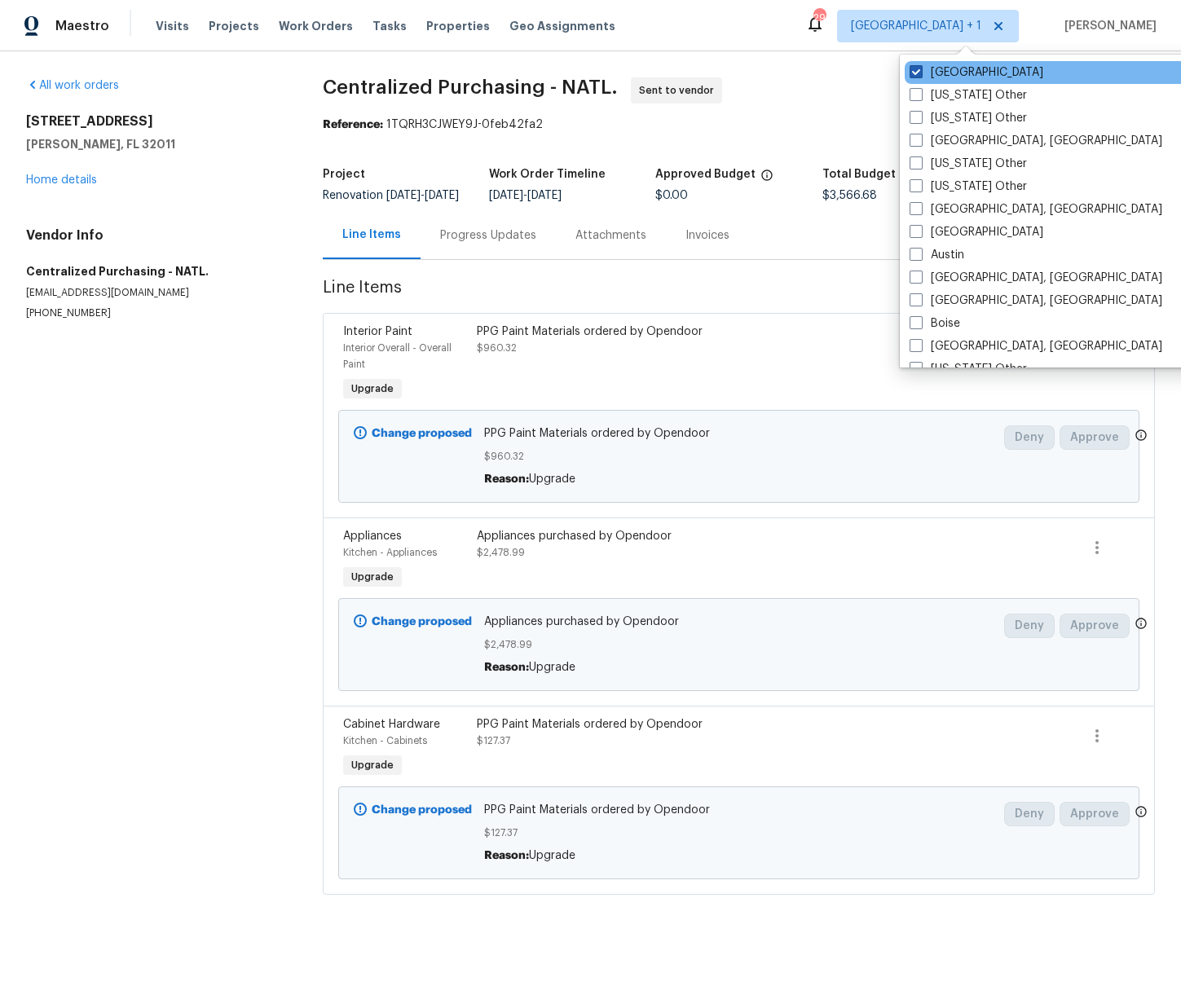
drag, startPoint x: 964, startPoint y: 76, endPoint x: 947, endPoint y: 78, distance: 17.1
click at [964, 76] on label "[GEOGRAPHIC_DATA]" at bounding box center [976, 73] width 134 height 16
click at [920, 75] on input "[GEOGRAPHIC_DATA]" at bounding box center [915, 70] width 11 height 11
checkbox input "false"
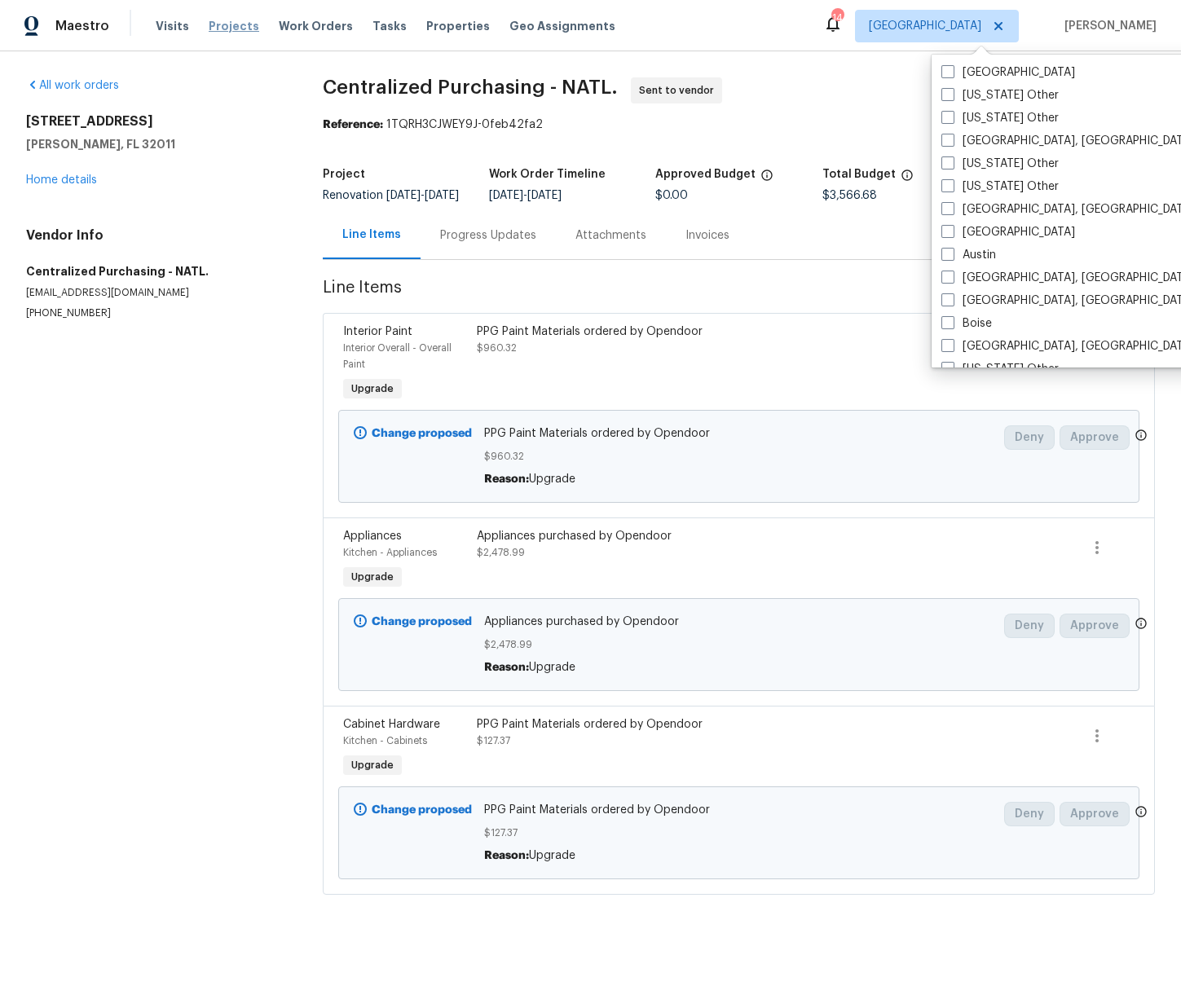
click at [208, 21] on span "Projects" at bounding box center [234, 26] width 51 height 16
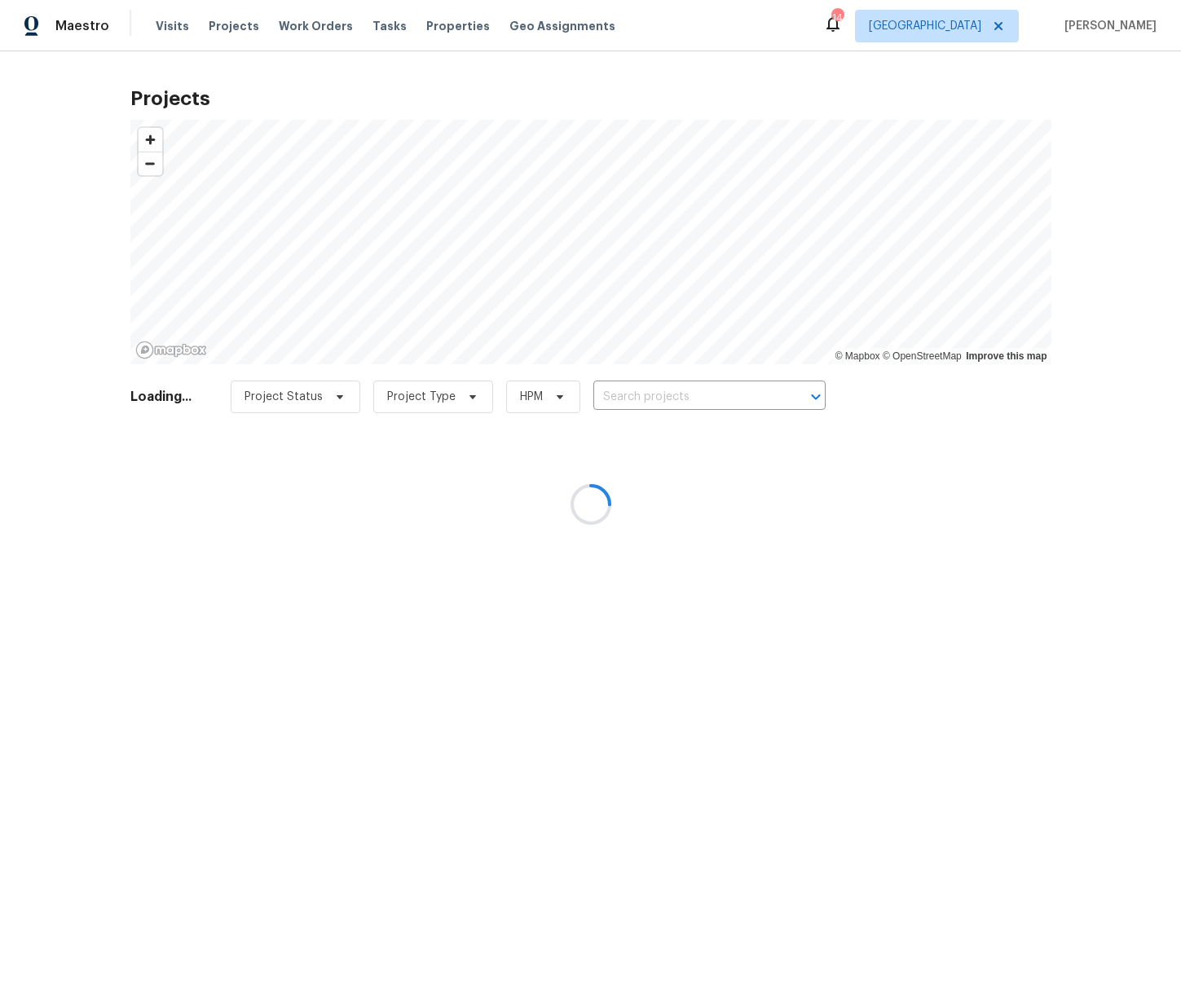
click at [695, 395] on div at bounding box center [590, 504] width 1181 height 1008
click at [707, 393] on div at bounding box center [590, 504] width 1181 height 1008
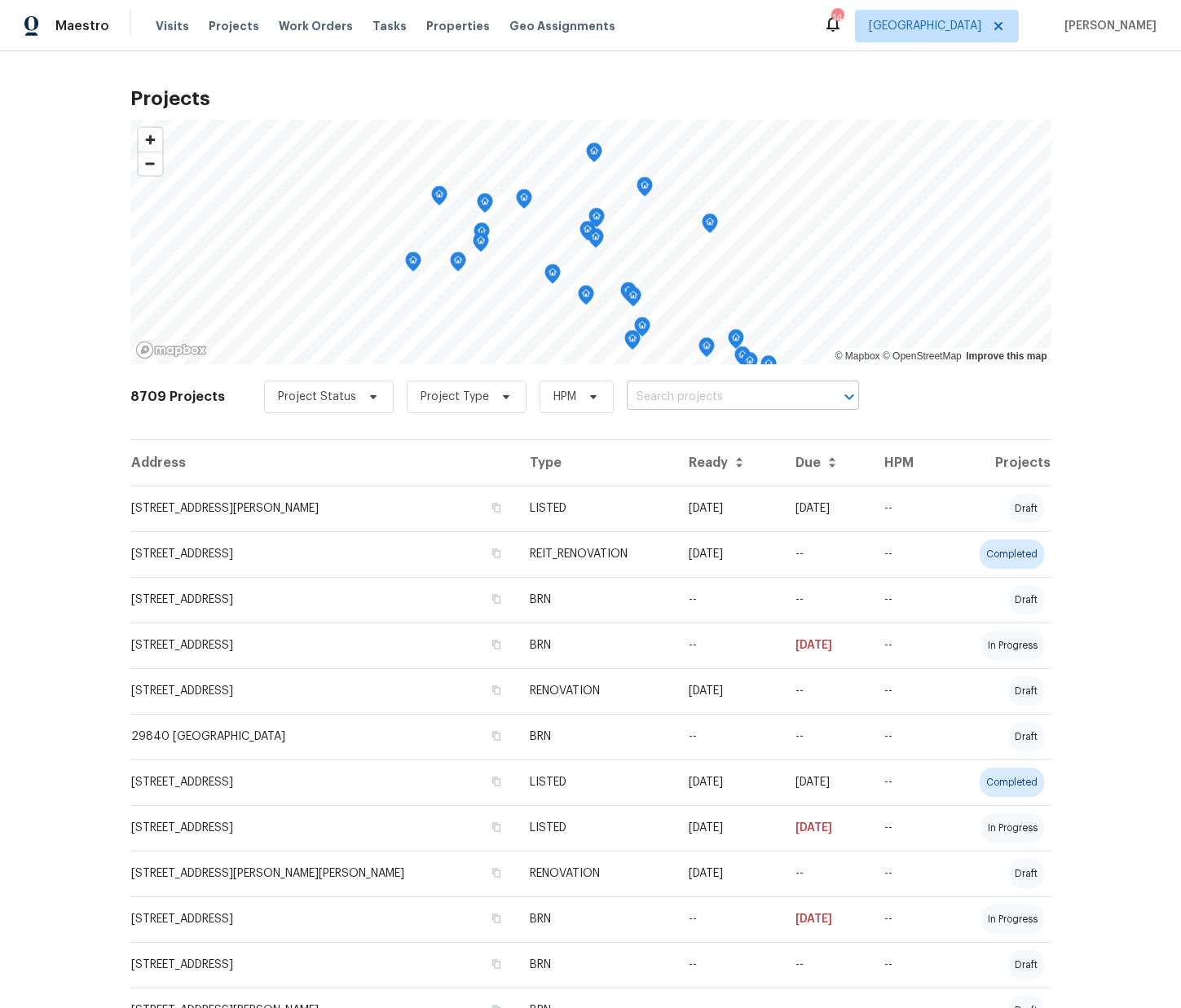
click at [726, 395] on input "text" at bounding box center [720, 398] width 187 height 25
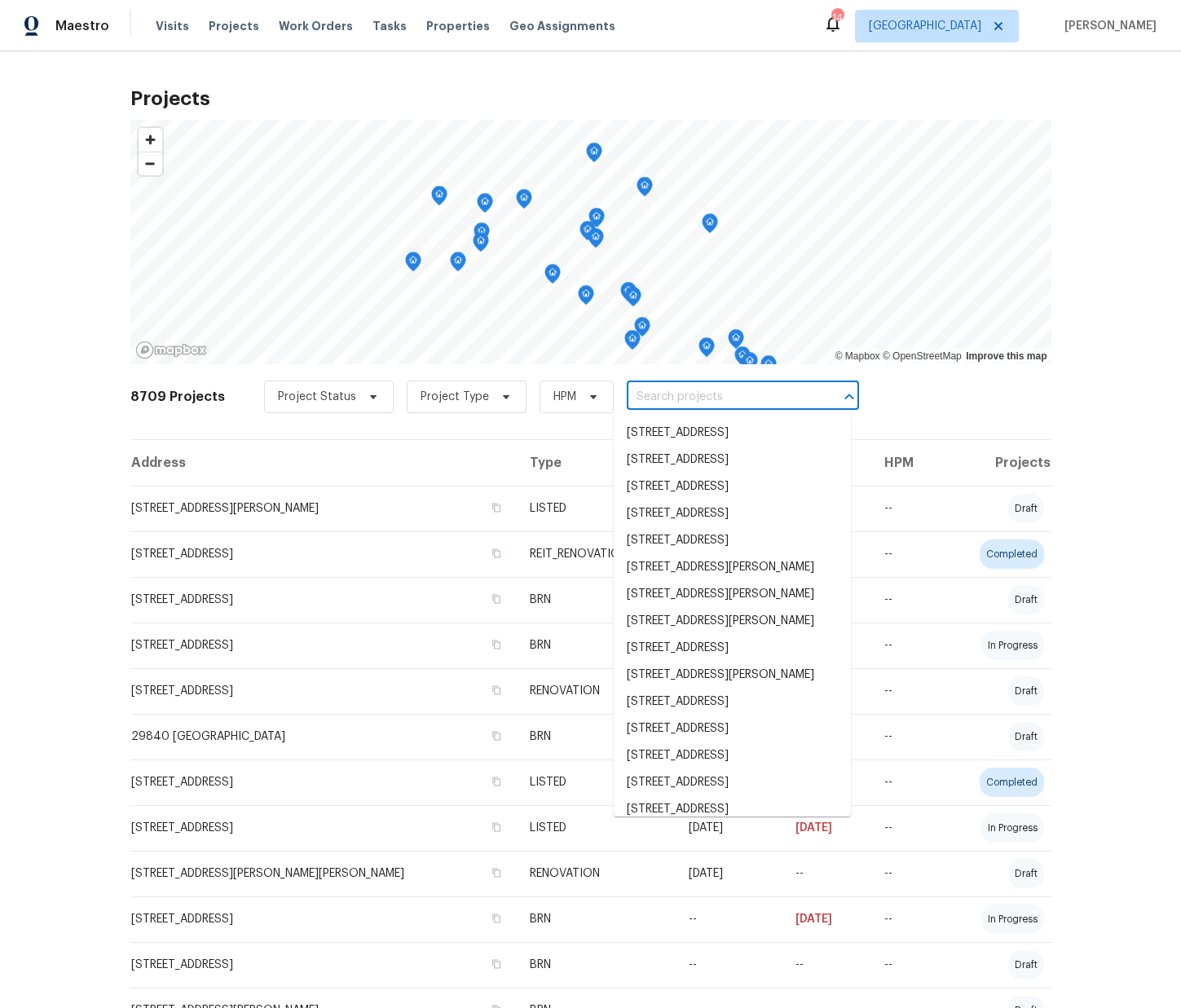
paste input "4107 forest highlands"
type input "4107 forest highlands"
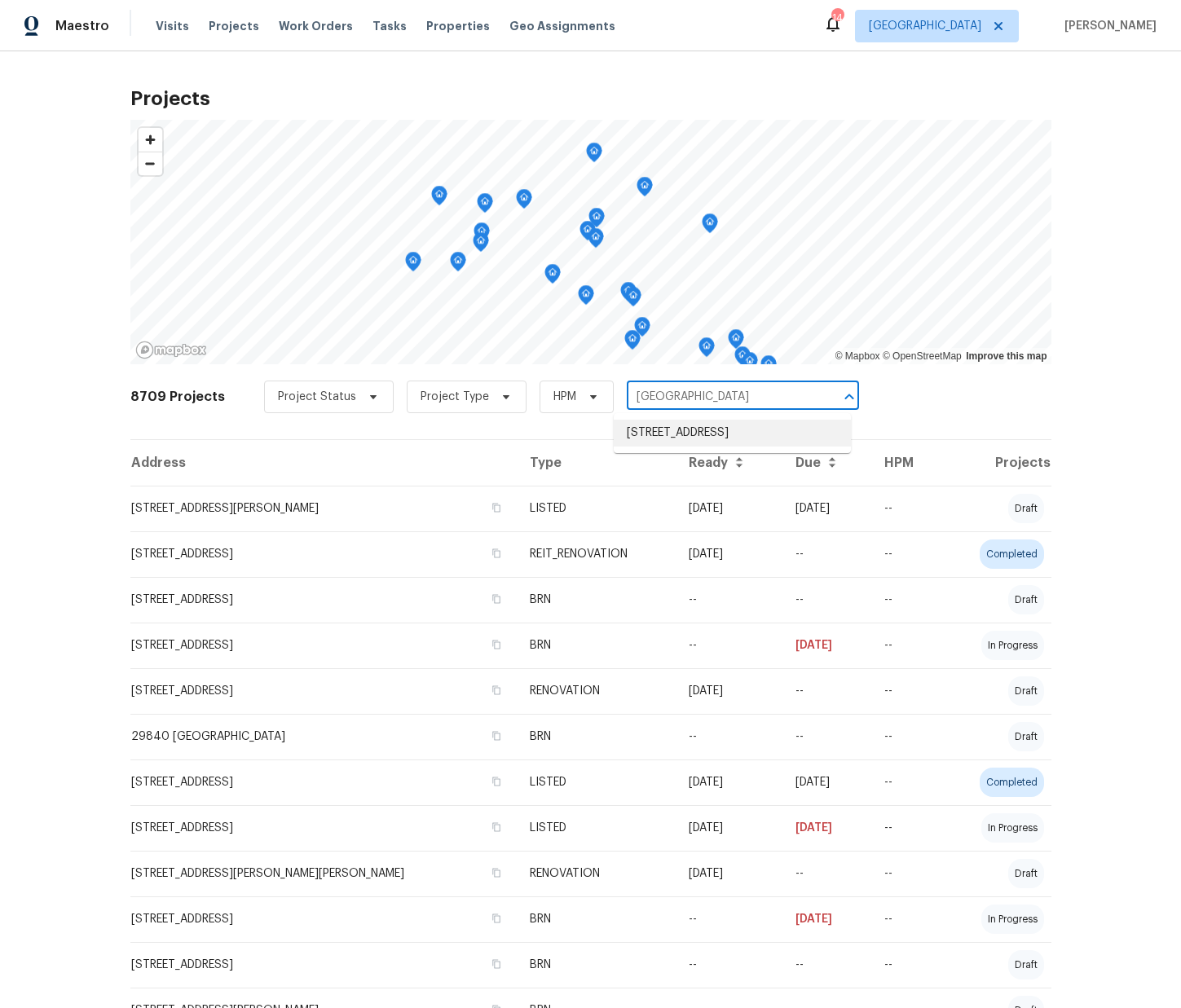
click at [713, 432] on li "4107 Forest Highlands Cir, Corona, CA 92883" at bounding box center [732, 433] width 237 height 27
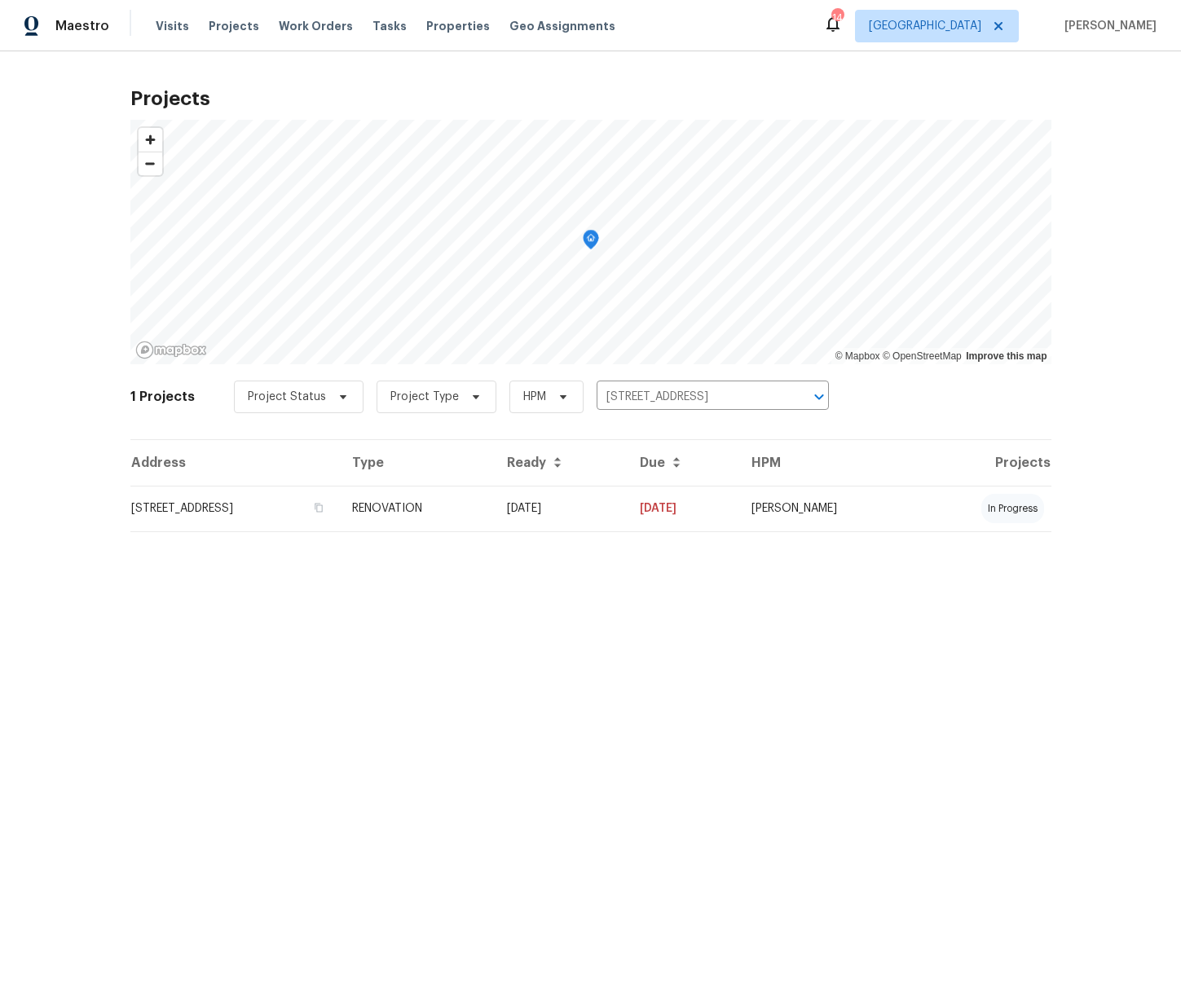
click at [339, 487] on td "4107 Forest Highlands Cir, Corona, CA 92883" at bounding box center [235, 509] width 209 height 45
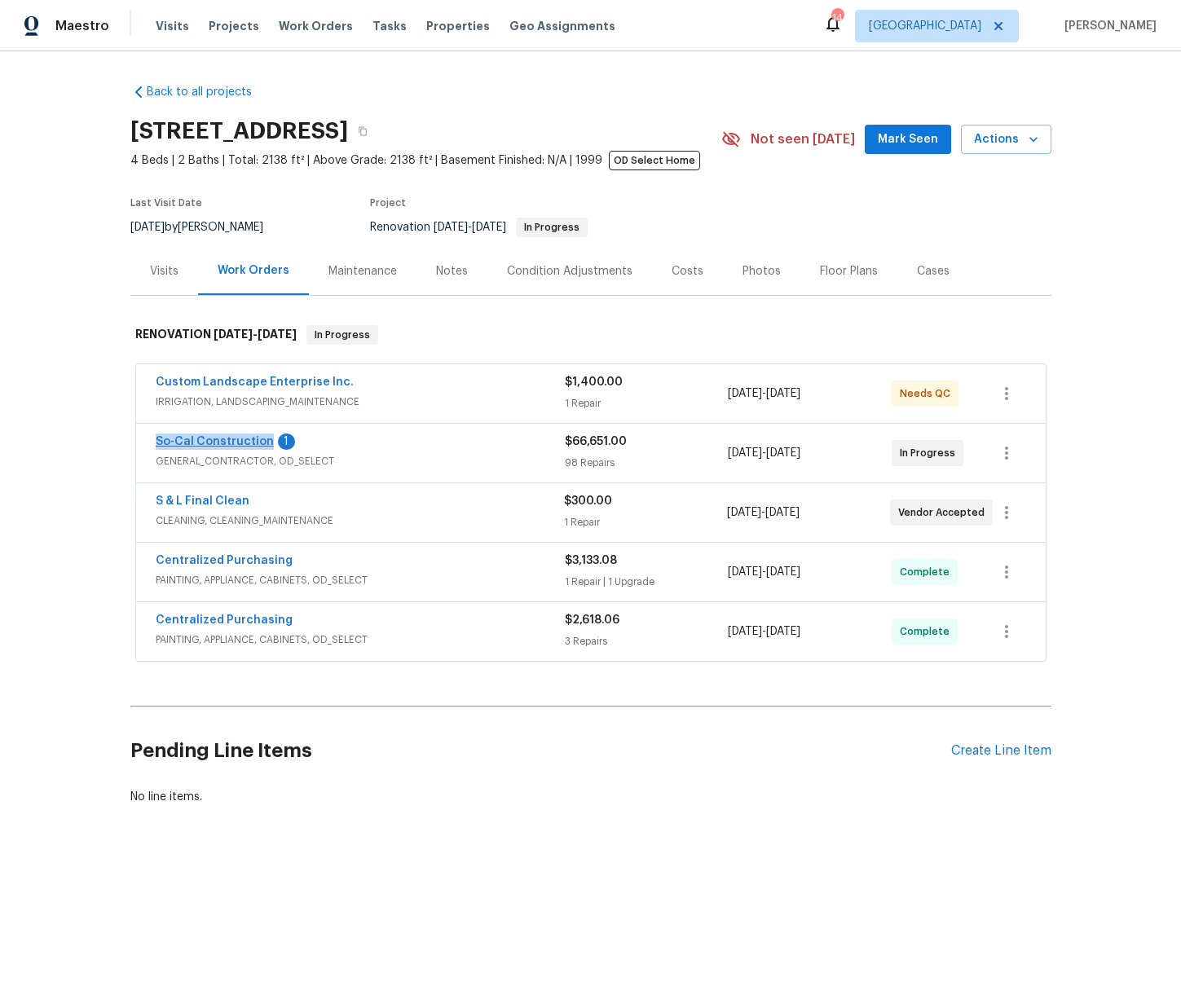
drag, startPoint x: 164, startPoint y: 442, endPoint x: 263, endPoint y: 440, distance: 99.0
click at [263, 440] on div "So-Cal Construction 1 GENERAL_CONTRACTOR, OD_SELECT $66,651.00 98 Repairs 9/5/2…" at bounding box center [591, 453] width 910 height 58
copy link "So-Cal Construction"
click at [180, 438] on link "So-Cal Construction" at bounding box center [215, 441] width 118 height 12
